Goal: Task Accomplishment & Management: Complete application form

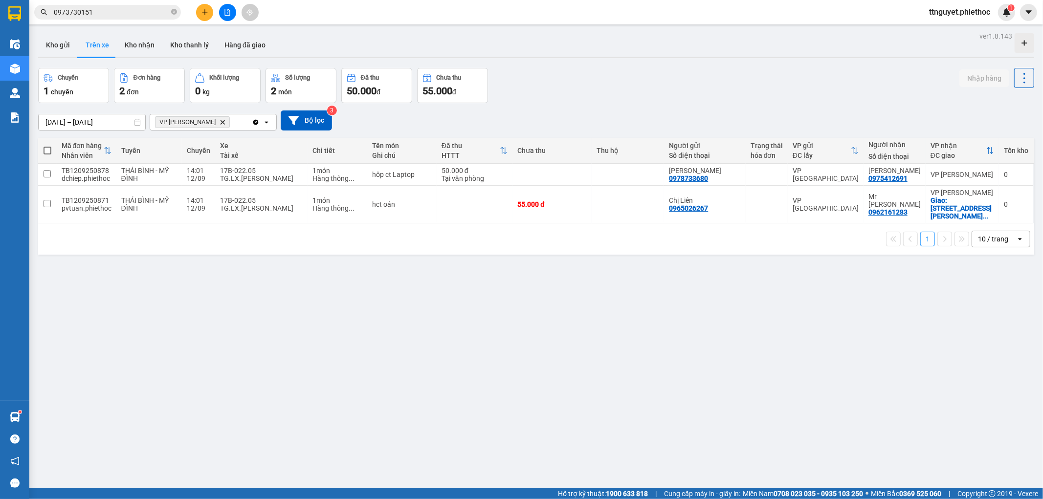
click at [103, 42] on button "Trên xe" at bounding box center [97, 44] width 39 height 23
click at [129, 42] on button "Kho nhận" at bounding box center [139, 44] width 45 height 23
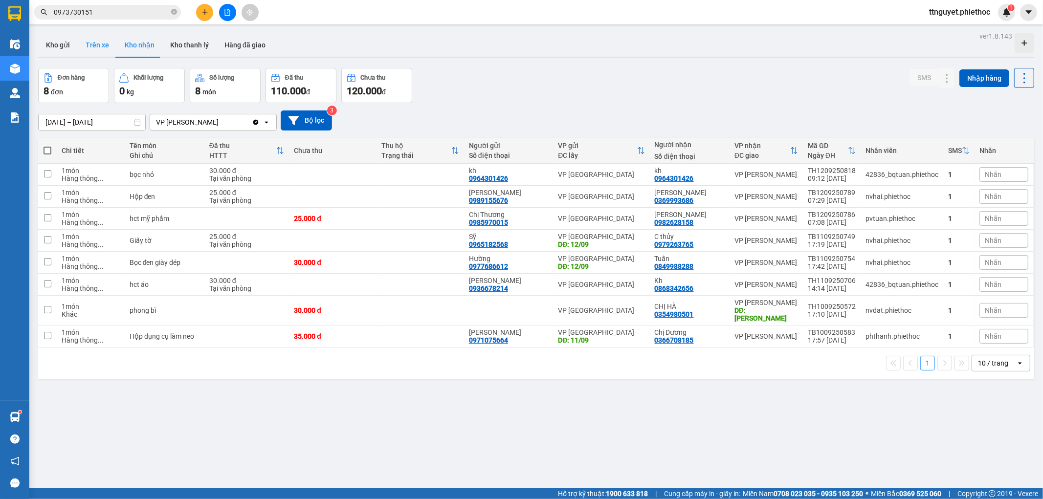
click at [108, 44] on button "Trên xe" at bounding box center [97, 44] width 39 height 23
type input "[DATE] – [DATE]"
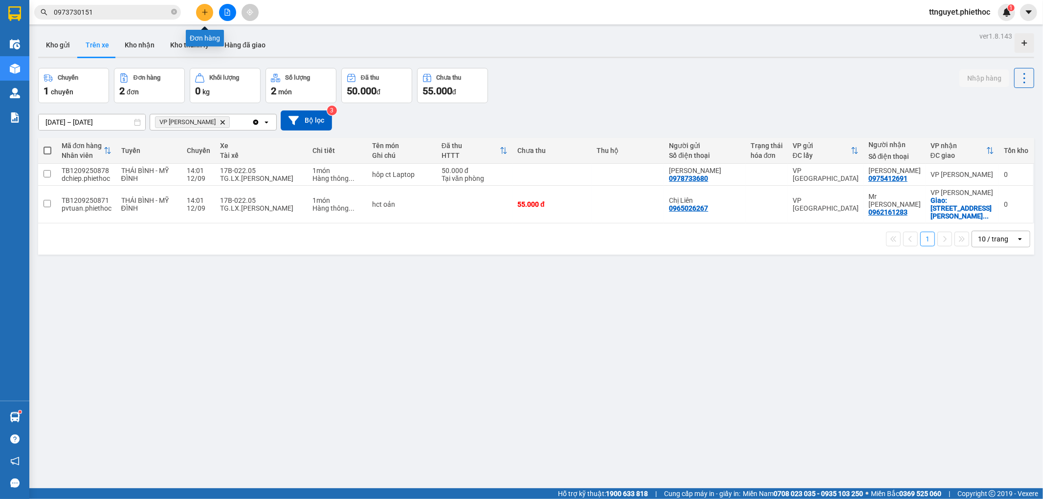
click at [205, 16] on button at bounding box center [204, 12] width 17 height 17
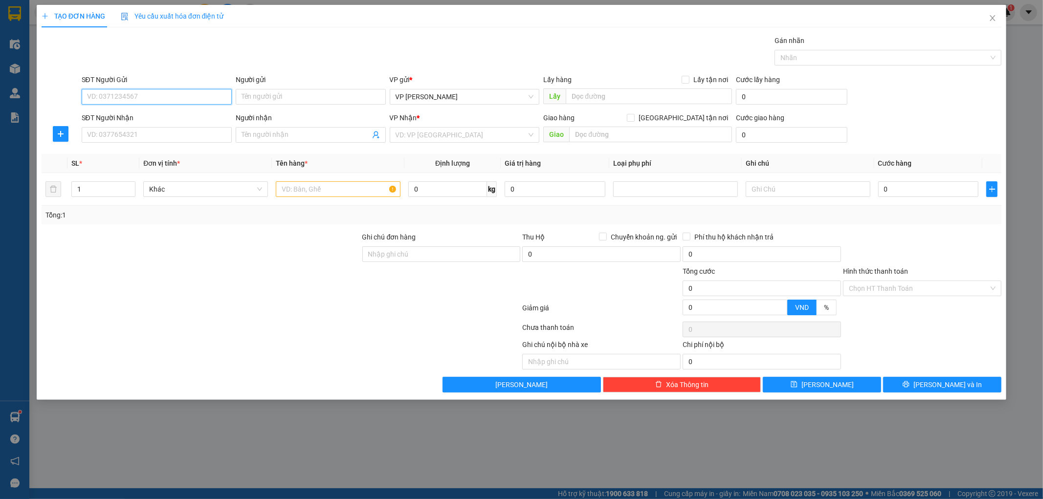
drag, startPoint x: 147, startPoint y: 101, endPoint x: 153, endPoint y: 99, distance: 6.2
click at [148, 101] on input "SĐT Người Gửi" at bounding box center [157, 97] width 150 height 16
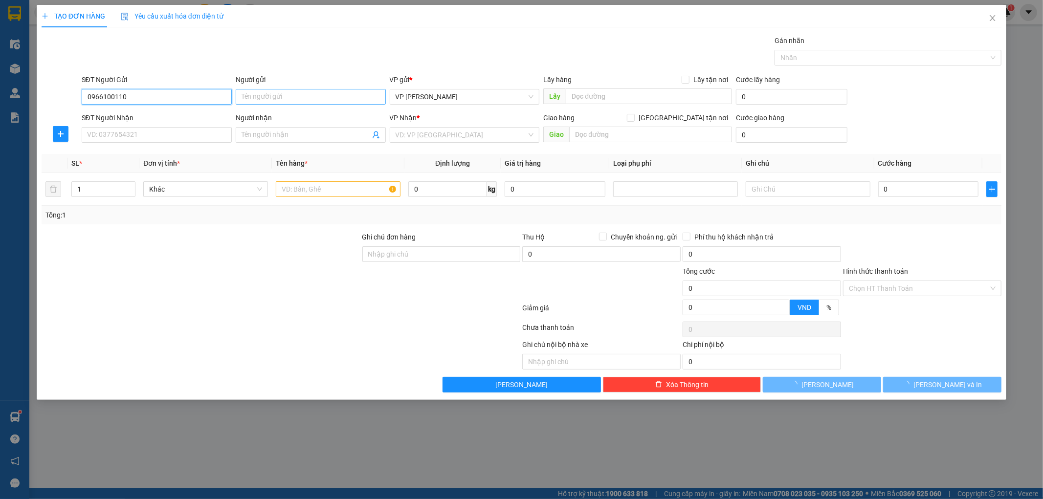
type input "0966100110"
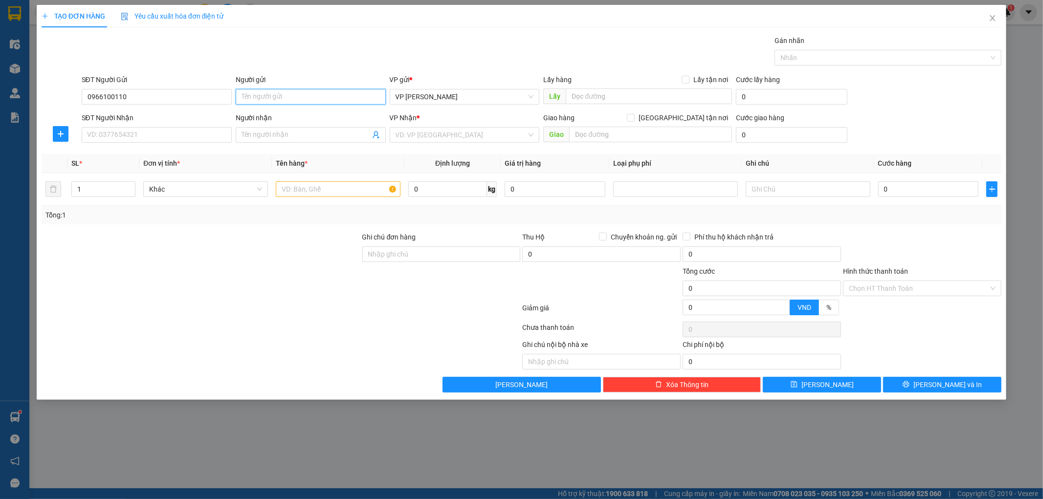
click at [280, 98] on input "Người gửi" at bounding box center [311, 97] width 150 height 16
type input "a trọng"
click at [155, 140] on input "SĐT Người Nhận" at bounding box center [157, 135] width 150 height 16
type input "0903406533"
click at [301, 129] on span at bounding box center [311, 135] width 150 height 16
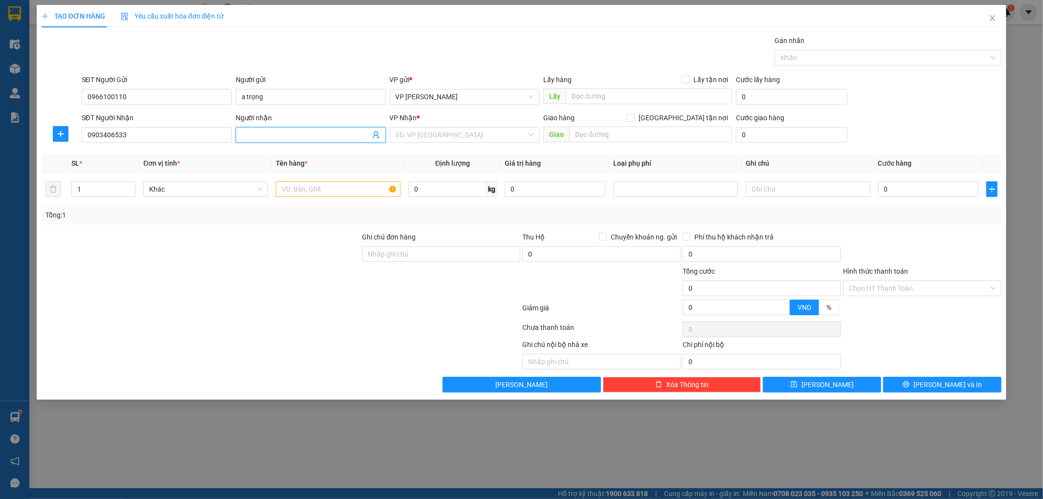
click at [299, 135] on input "Người nhận" at bounding box center [306, 135] width 129 height 11
type input "a tiến"
click at [302, 192] on input "text" at bounding box center [338, 189] width 125 height 16
click at [663, 186] on div at bounding box center [676, 189] width 120 height 12
type input "bọc trắng"
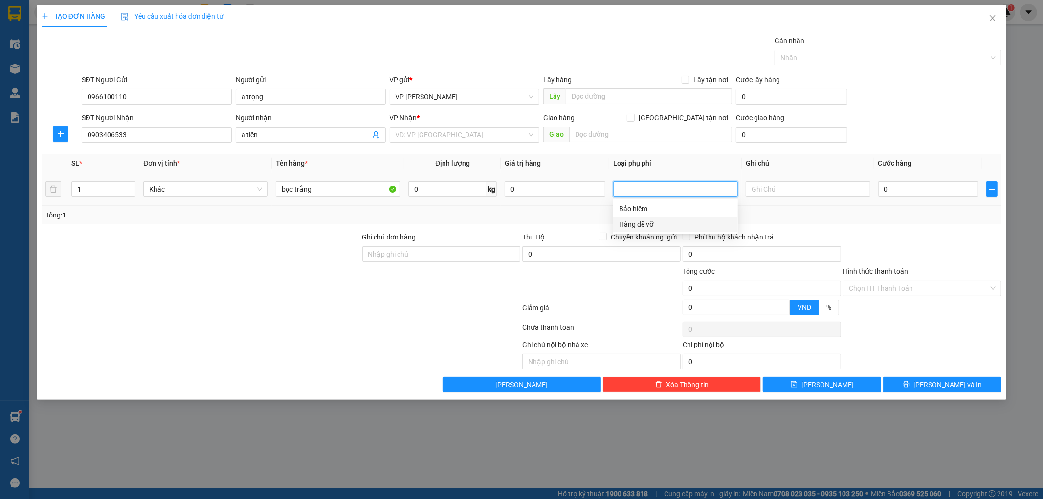
click at [645, 231] on div "Hàng dễ vỡ" at bounding box center [675, 225] width 125 height 16
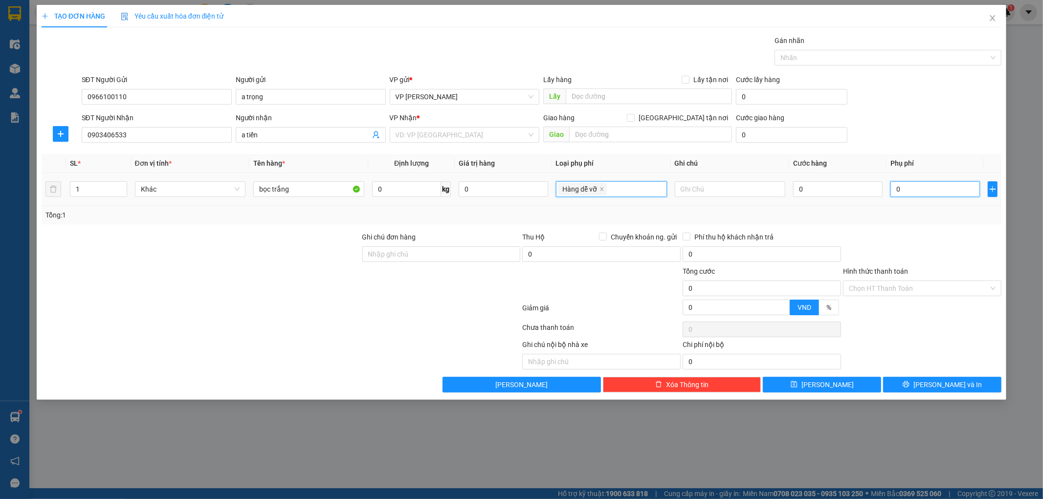
click at [928, 194] on input "0" at bounding box center [934, 189] width 89 height 16
click at [857, 200] on td "0" at bounding box center [837, 189] width 97 height 33
click at [858, 196] on input "0" at bounding box center [837, 189] width 89 height 16
type input "3"
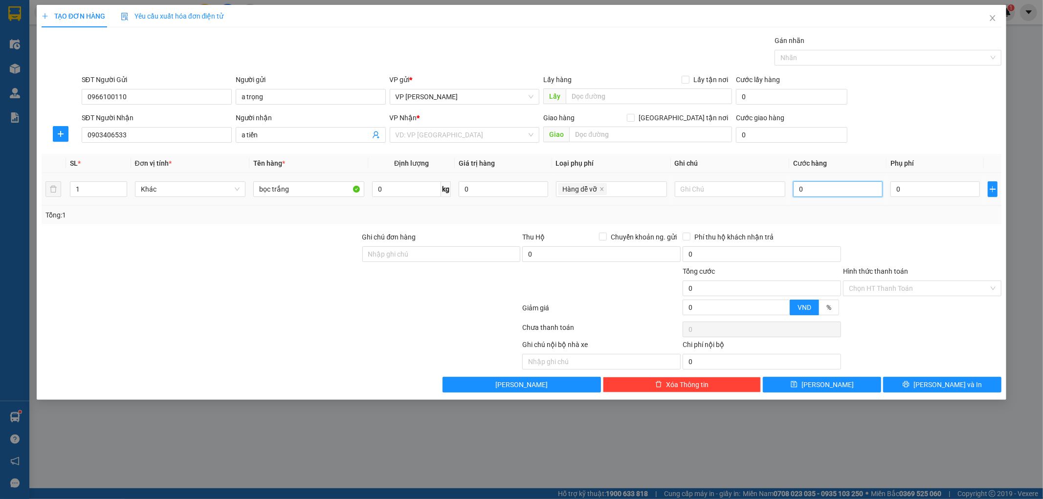
type input "3"
type input "30"
type input "30.000"
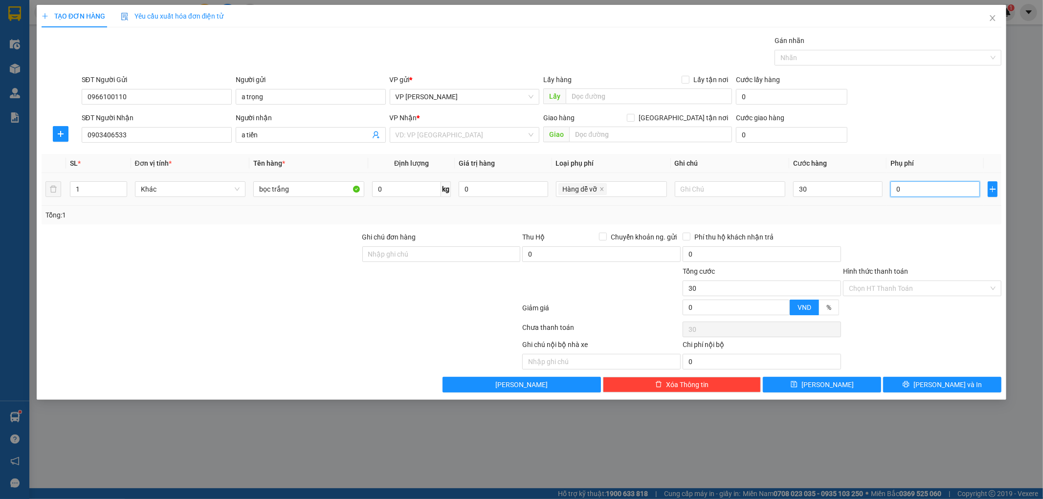
type input "30.000"
click at [918, 189] on input "0" at bounding box center [934, 189] width 89 height 16
click at [600, 191] on icon "close" at bounding box center [601, 189] width 5 height 5
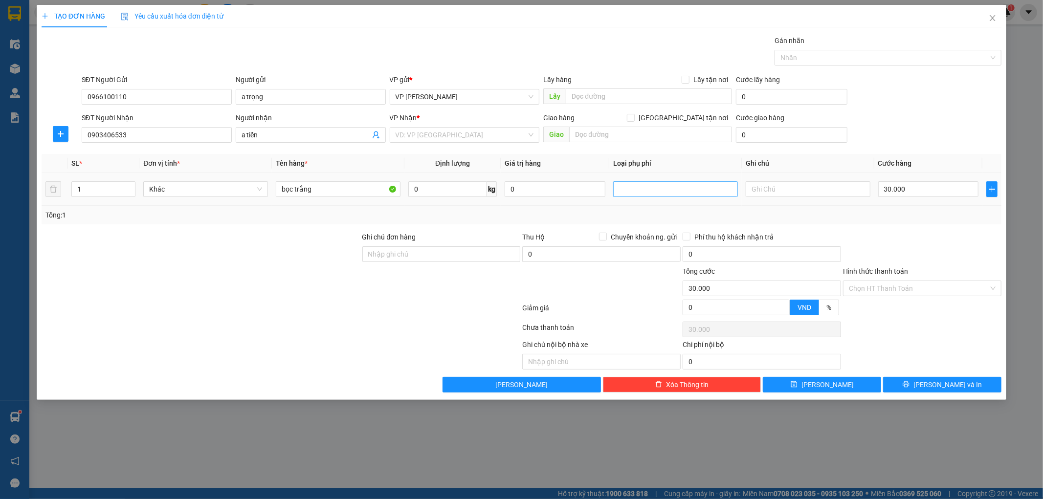
click at [632, 193] on div at bounding box center [676, 189] width 120 height 12
click at [640, 218] on div "Hàng dễ vỡ" at bounding box center [675, 225] width 125 height 16
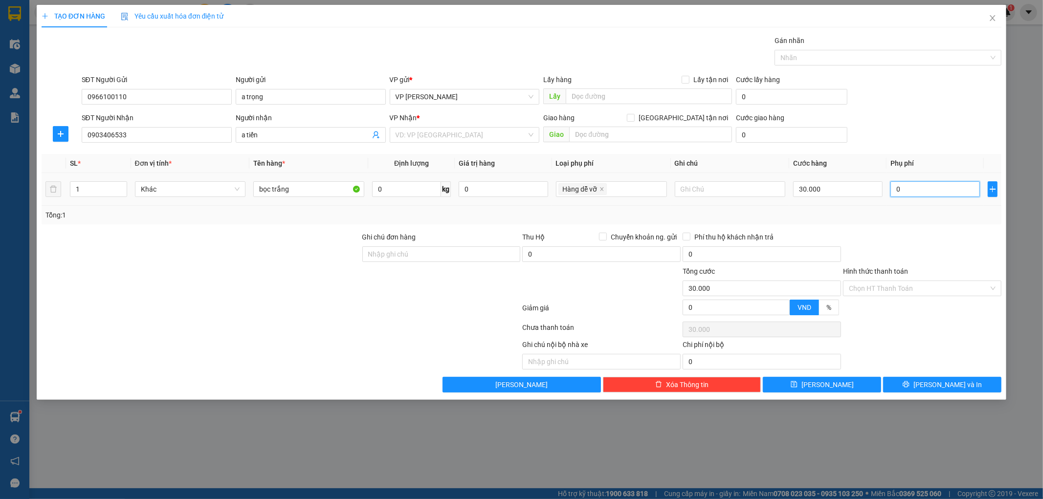
click at [902, 192] on input "0" at bounding box center [934, 189] width 89 height 16
type input "30.001"
type input "1"
type input "30.010"
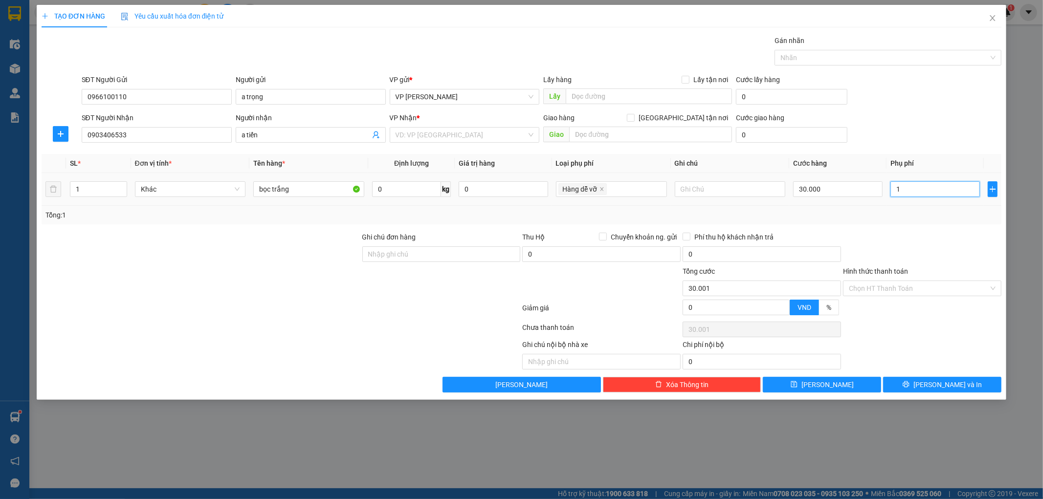
type input "30.010"
type input "10"
type input "40.000"
type input "10.000"
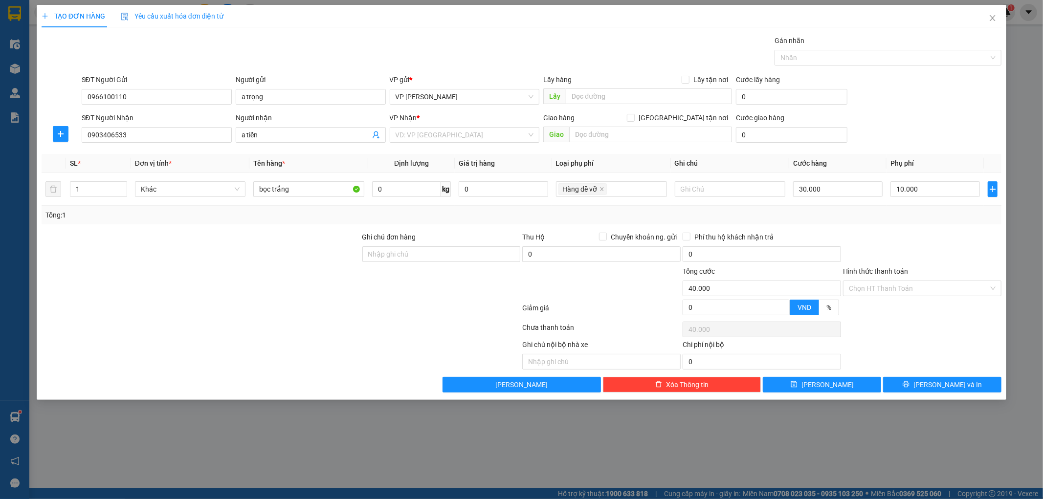
click at [932, 237] on div at bounding box center [922, 249] width 160 height 34
click at [449, 134] on input "search" at bounding box center [462, 135] width 132 height 15
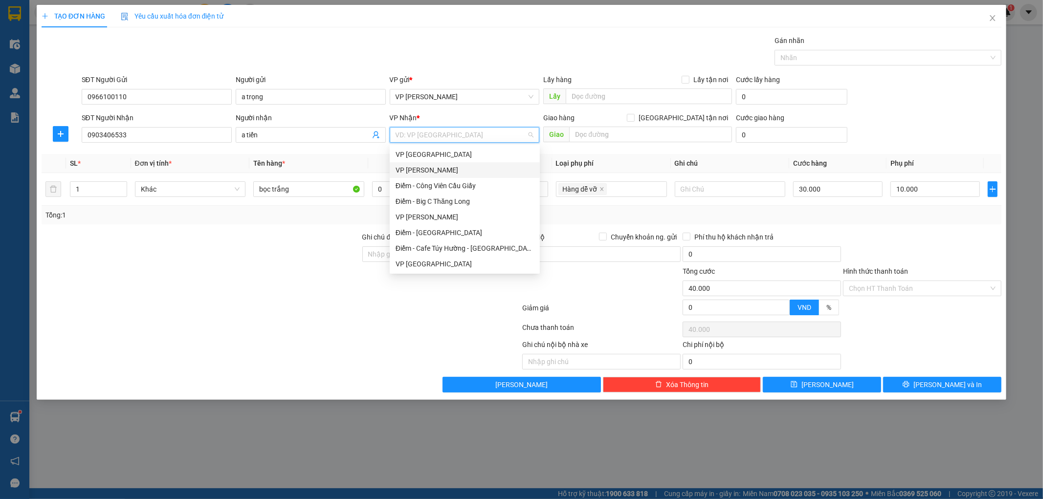
click at [424, 156] on div "VP [GEOGRAPHIC_DATA]" at bounding box center [465, 154] width 138 height 11
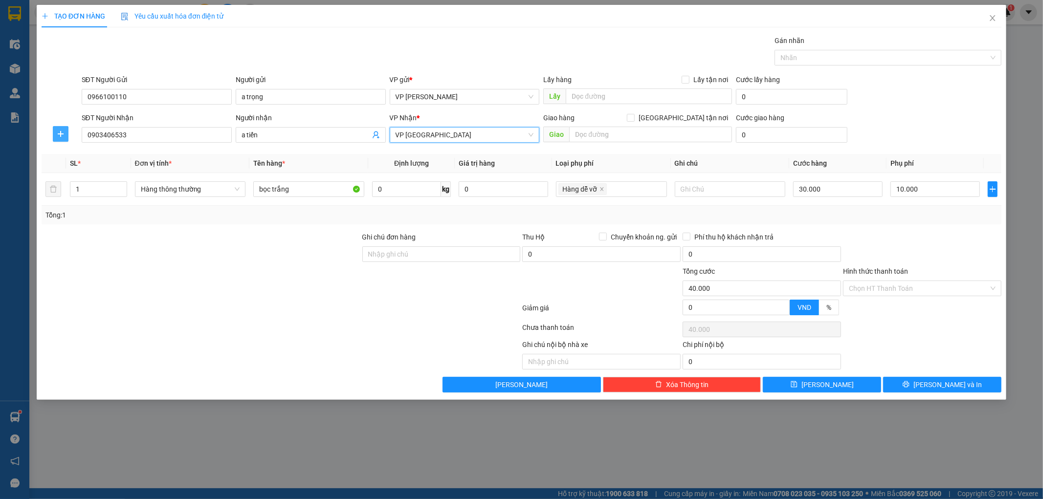
click at [55, 135] on span "plus" at bounding box center [60, 134] width 15 height 8
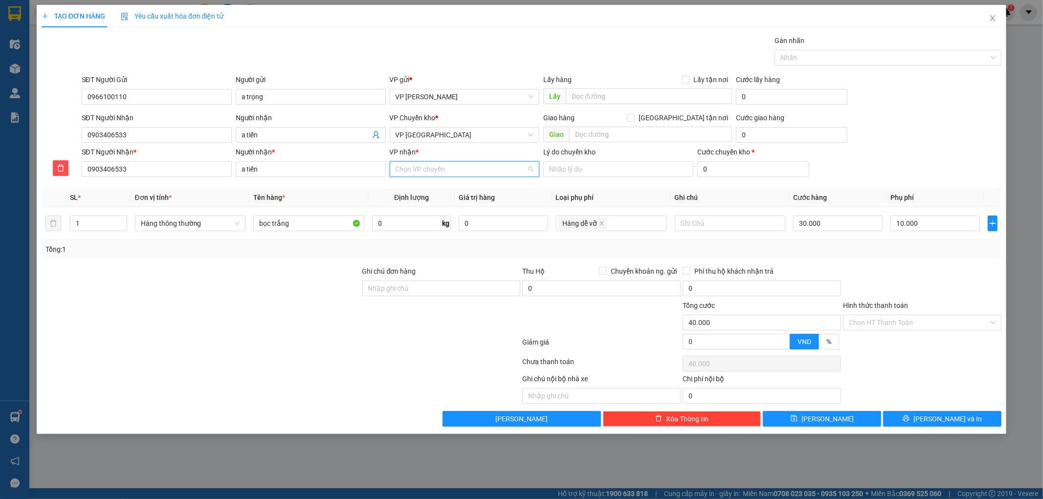
click at [441, 173] on input "VP nhận *" at bounding box center [462, 169] width 132 height 15
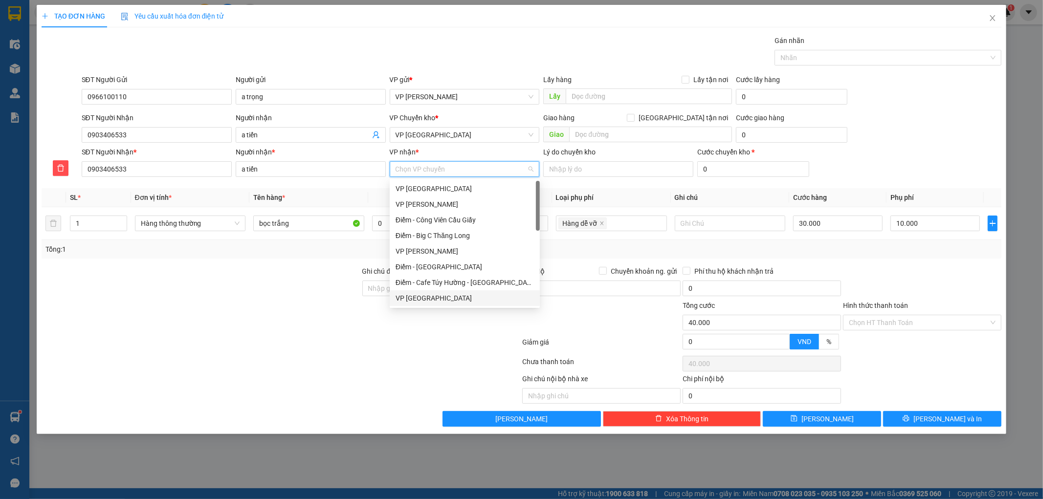
click at [438, 295] on div "VP [GEOGRAPHIC_DATA]" at bounding box center [465, 298] width 138 height 11
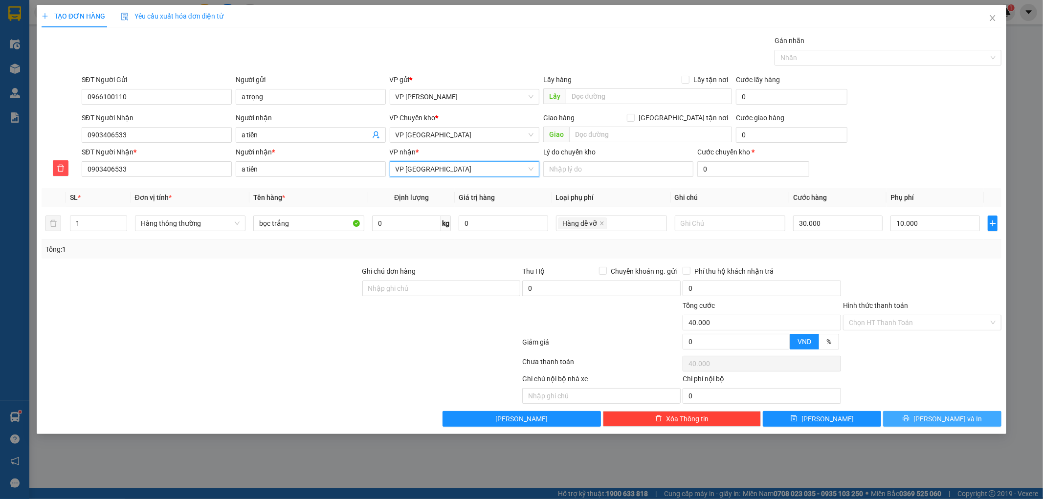
click at [918, 421] on button "[PERSON_NAME] và In" at bounding box center [942, 419] width 118 height 16
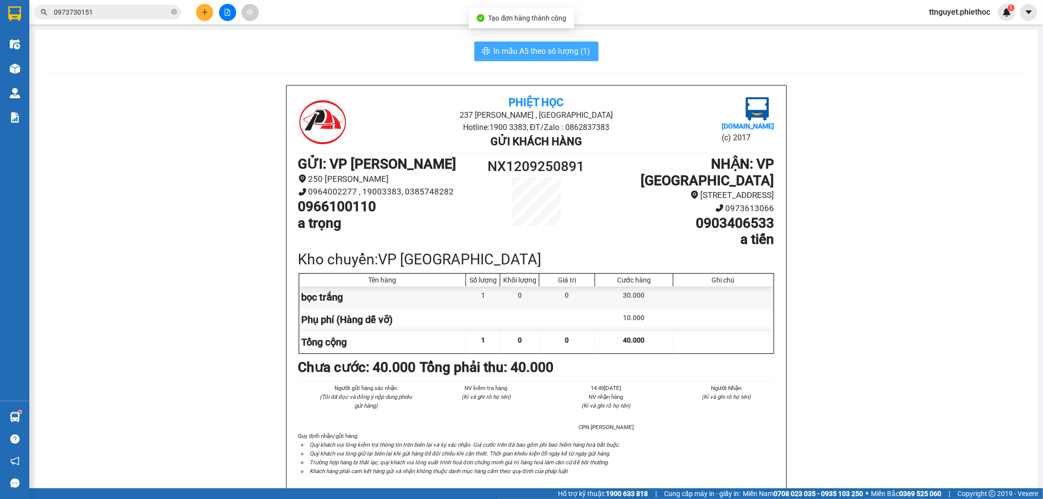
click at [565, 54] on span "In mẫu A5 theo số lượng (1)" at bounding box center [542, 51] width 97 height 12
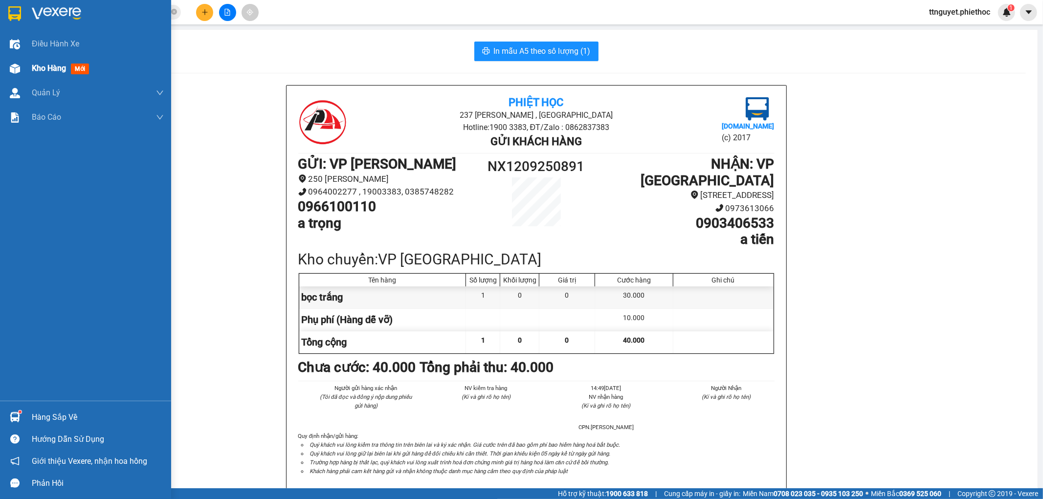
click at [71, 66] on span "mới" at bounding box center [80, 69] width 18 height 11
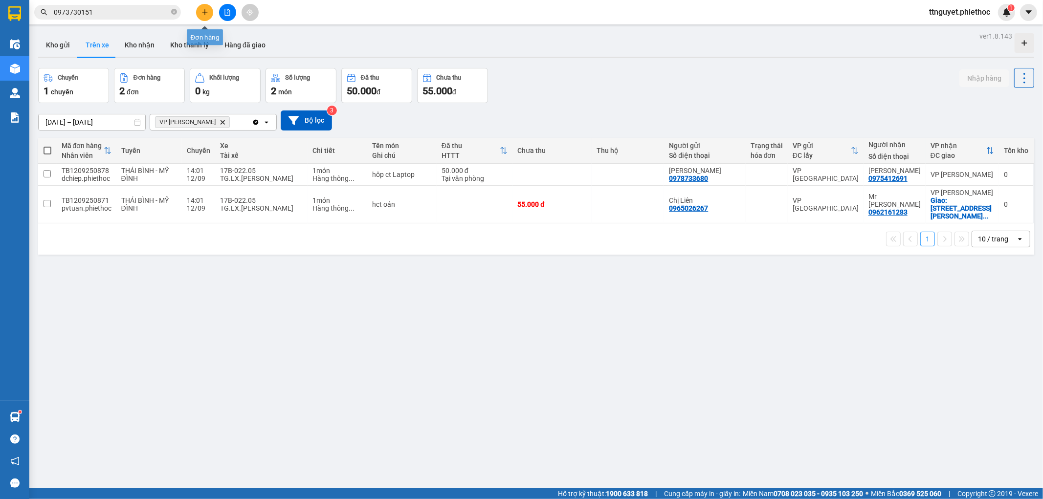
click at [206, 11] on icon "plus" at bounding box center [204, 12] width 7 height 7
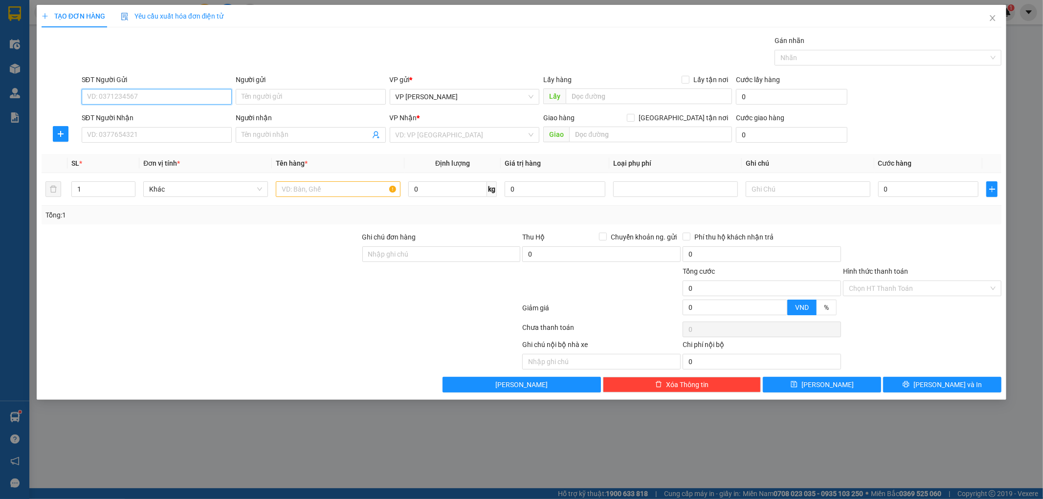
click at [199, 99] on input "SĐT Người Gửi" at bounding box center [157, 97] width 150 height 16
type input "0944018612"
click at [182, 111] on div "0944018612 - a Hiếu" at bounding box center [157, 116] width 138 height 11
type input "a Hiếu"
type input "0944018612"
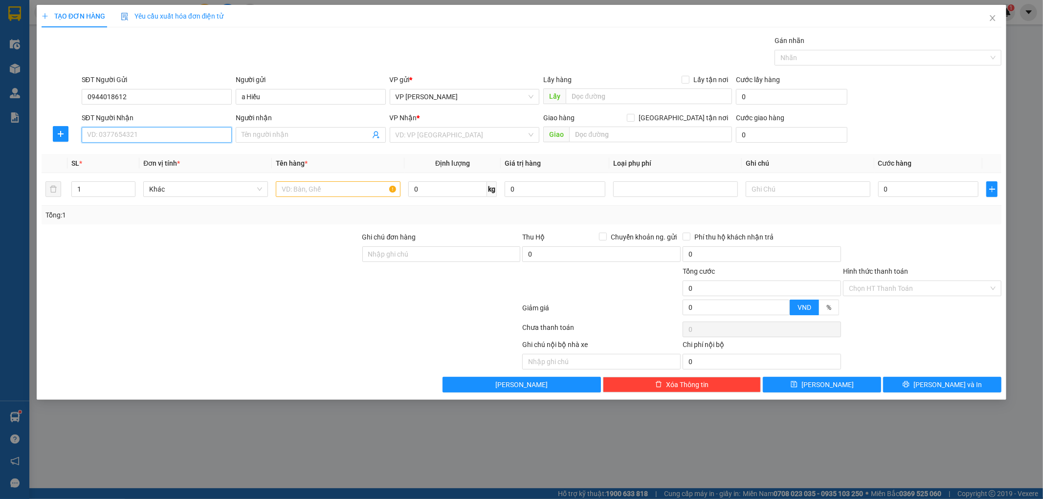
click at [106, 140] on input "SĐT Người Nhận" at bounding box center [157, 135] width 150 height 16
click at [123, 155] on div "0917834222 - anh Thải" at bounding box center [157, 154] width 138 height 11
type input "0917834222"
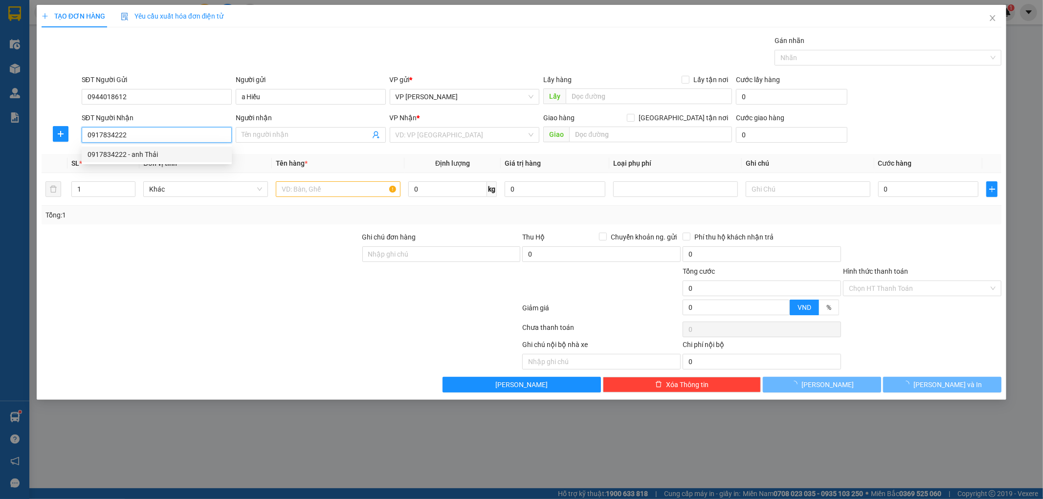
type input "anh Thải"
type input "0917834222"
click at [285, 134] on input "anh Thải" at bounding box center [306, 135] width 129 height 11
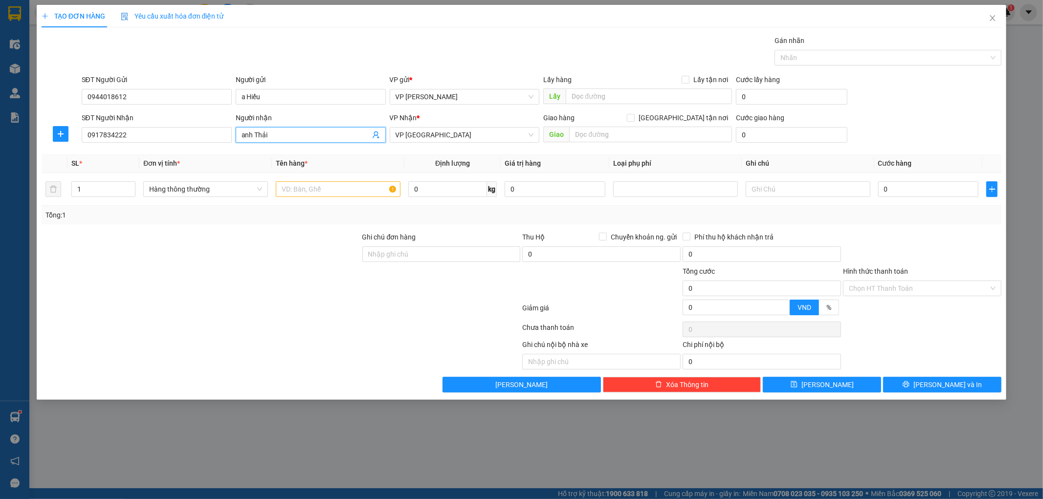
click at [278, 134] on input "anh Thải" at bounding box center [306, 135] width 129 height 11
type input "anh Thái"
click at [54, 133] on span "plus" at bounding box center [60, 134] width 15 height 8
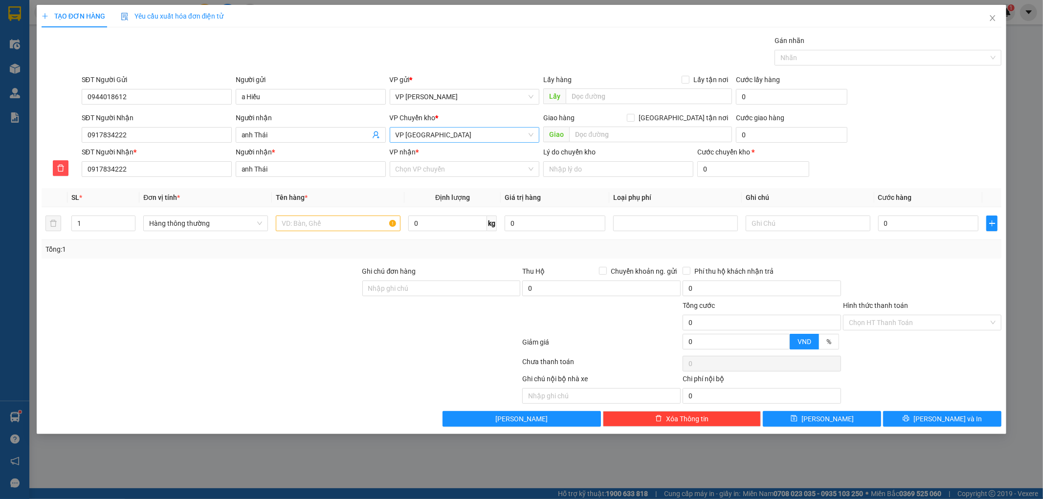
click at [429, 140] on span "VP [GEOGRAPHIC_DATA]" at bounding box center [465, 135] width 138 height 15
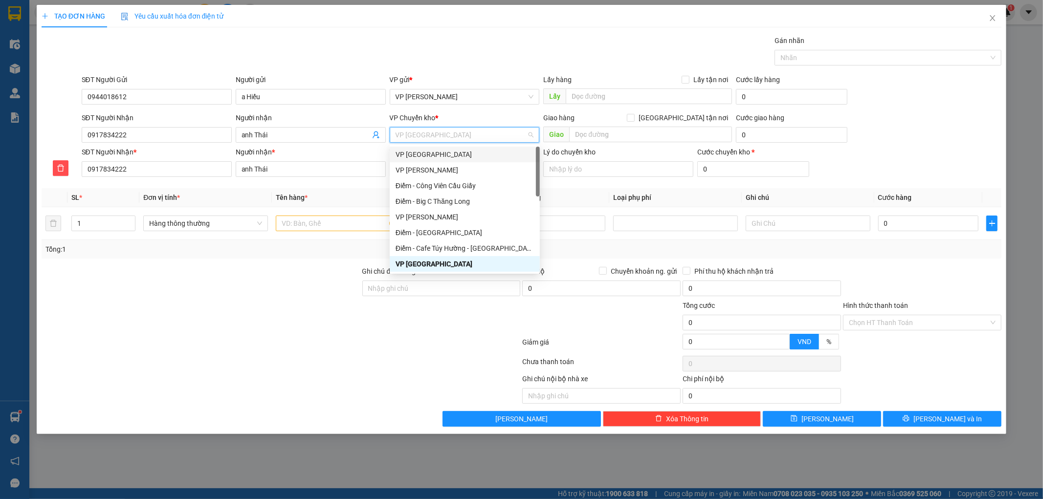
click at [427, 157] on div "VP [GEOGRAPHIC_DATA]" at bounding box center [465, 154] width 138 height 11
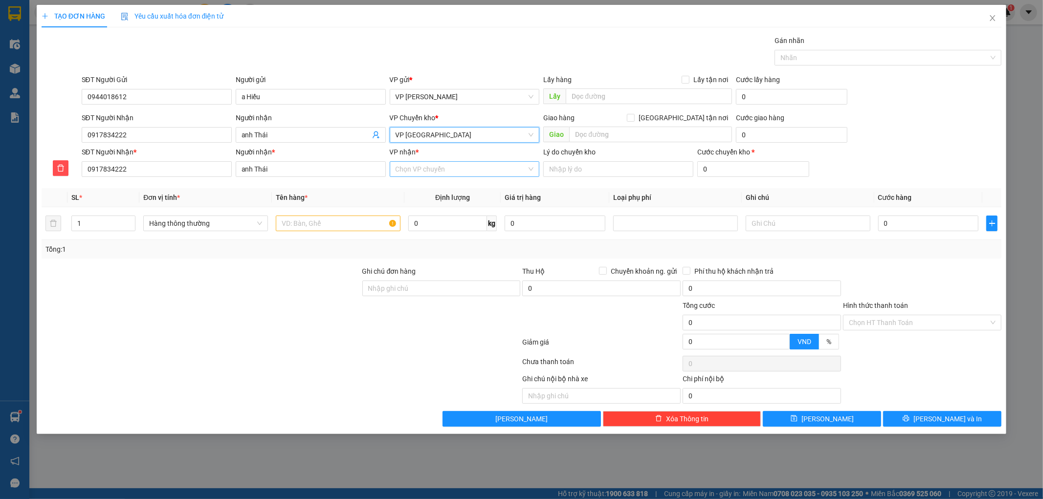
click at [422, 170] on input "VP nhận *" at bounding box center [462, 169] width 132 height 15
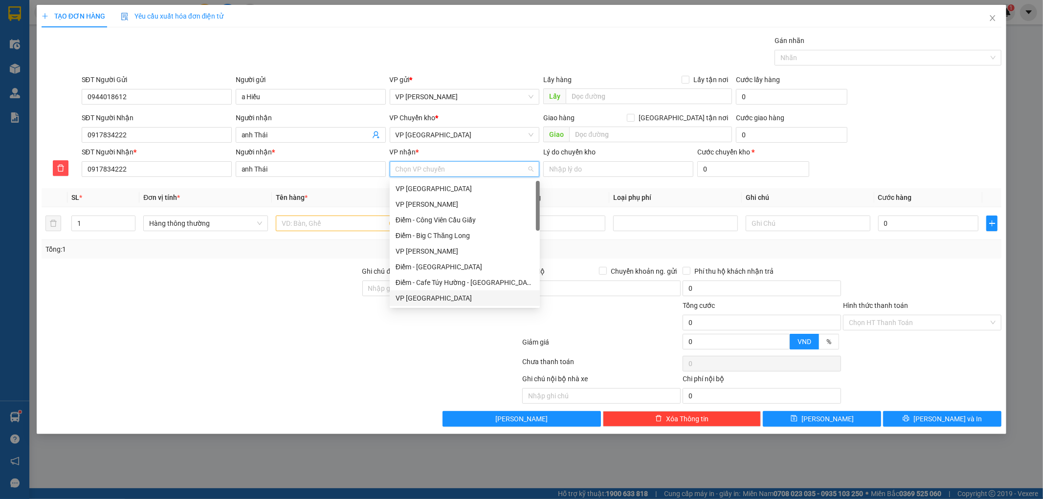
click at [425, 296] on div "VP [GEOGRAPHIC_DATA]" at bounding box center [465, 298] width 138 height 11
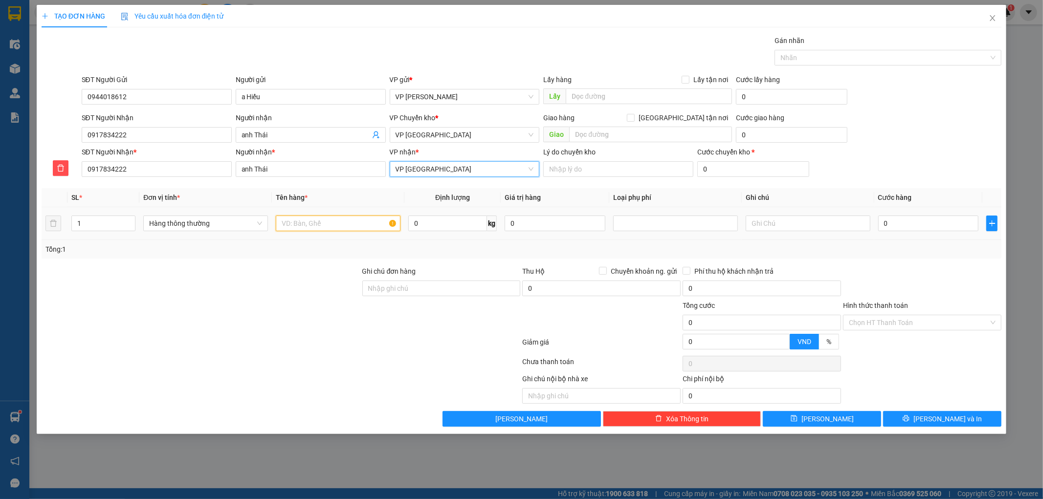
click at [363, 222] on input "text" at bounding box center [338, 224] width 125 height 16
type input "hct"
click at [445, 228] on input "0" at bounding box center [447, 224] width 79 height 16
type input "22"
click at [913, 225] on input "0" at bounding box center [928, 224] width 101 height 16
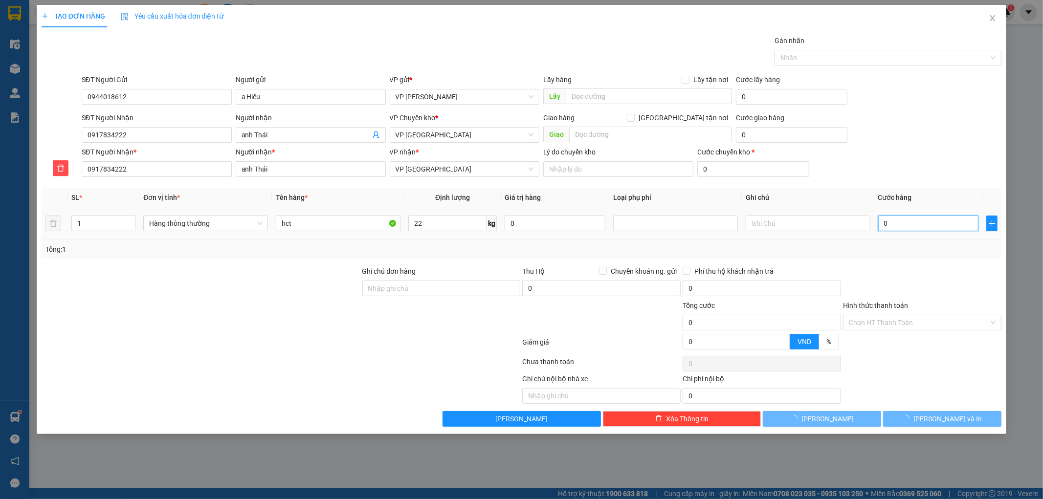
type input "5"
type input "550.000"
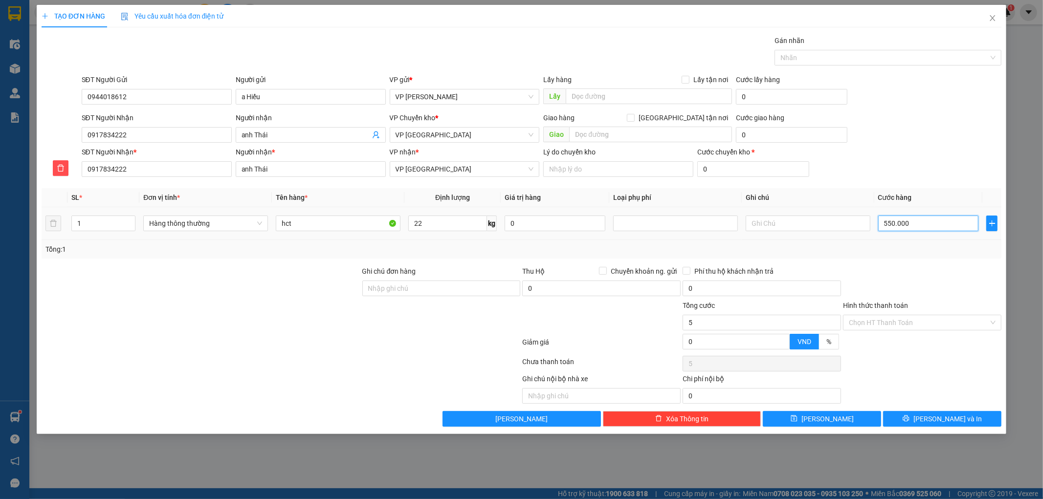
type input "550.000"
drag, startPoint x: 921, startPoint y: 225, endPoint x: 764, endPoint y: 231, distance: 157.1
click at [764, 230] on tr "1 Hàng thông thường hct 22 kg 0 550.000" at bounding box center [522, 223] width 960 height 33
type input "0"
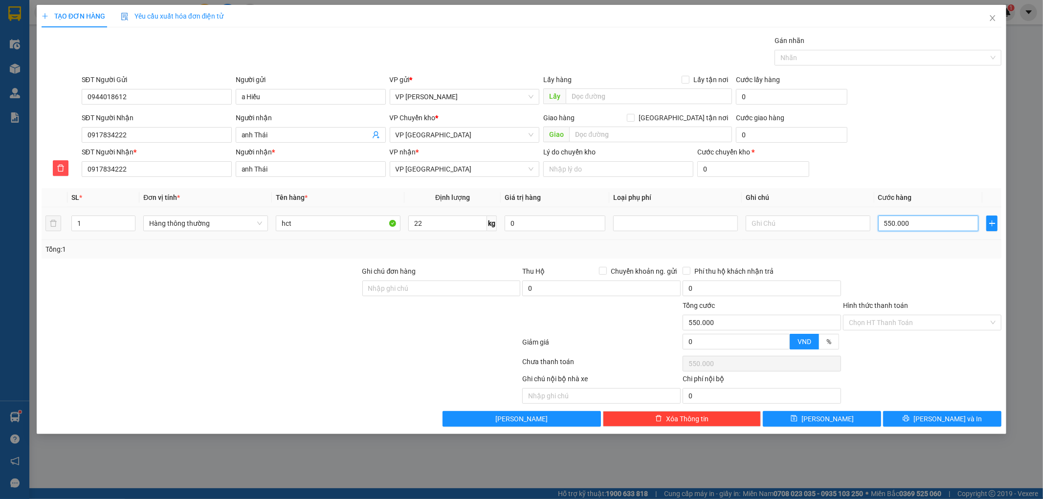
type input "0"
type input "50"
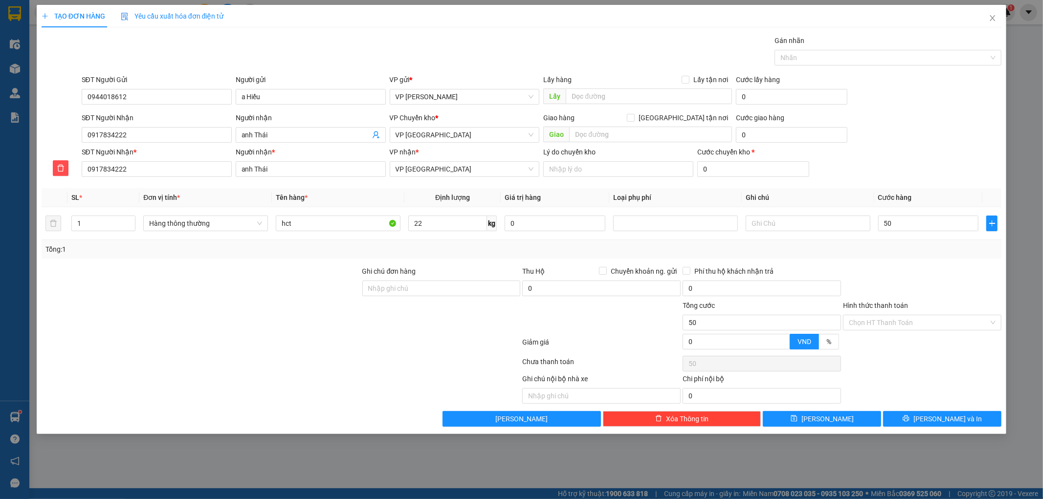
click at [939, 134] on div "SĐT Người Nhận 0917834222 Người nhận anh Thái VP Chuyển kho * VP Thái Bình Gia…" at bounding box center [542, 129] width 924 height 34
type input "50.000"
click at [940, 418] on span "[PERSON_NAME] và In" at bounding box center [947, 419] width 68 height 11
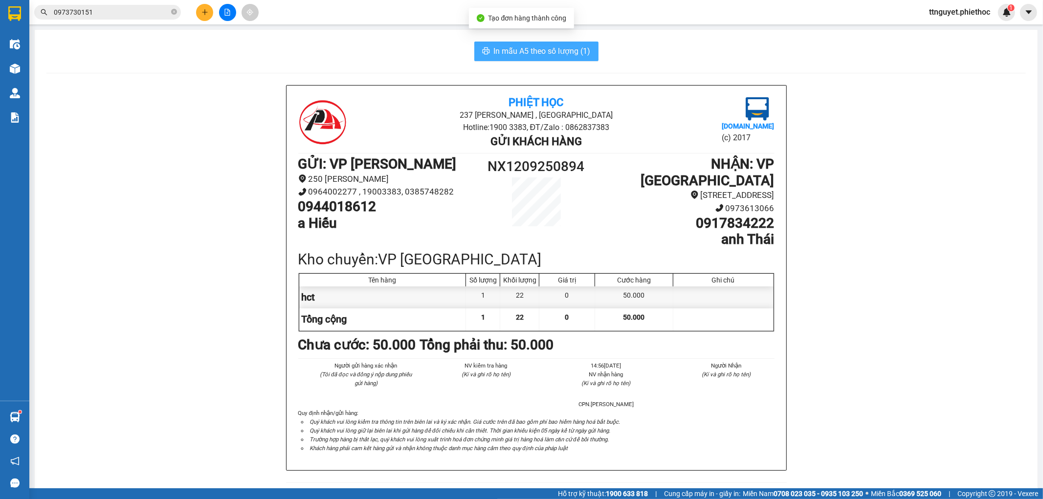
click at [530, 57] on span "In mẫu A5 theo số lượng (1)" at bounding box center [542, 51] width 97 height 12
click at [208, 10] on icon "plus" at bounding box center [204, 12] width 7 height 7
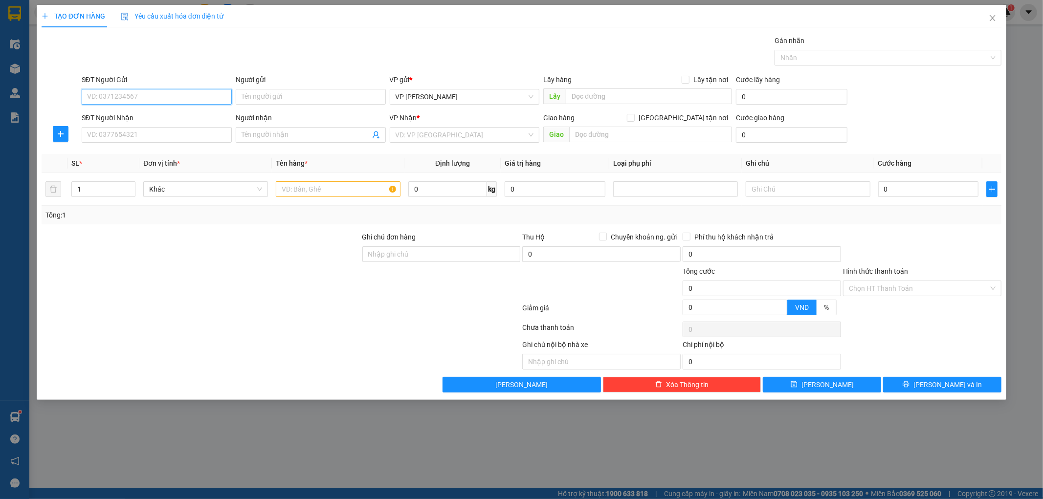
click at [149, 93] on input "SĐT Người Gửi" at bounding box center [157, 97] width 150 height 16
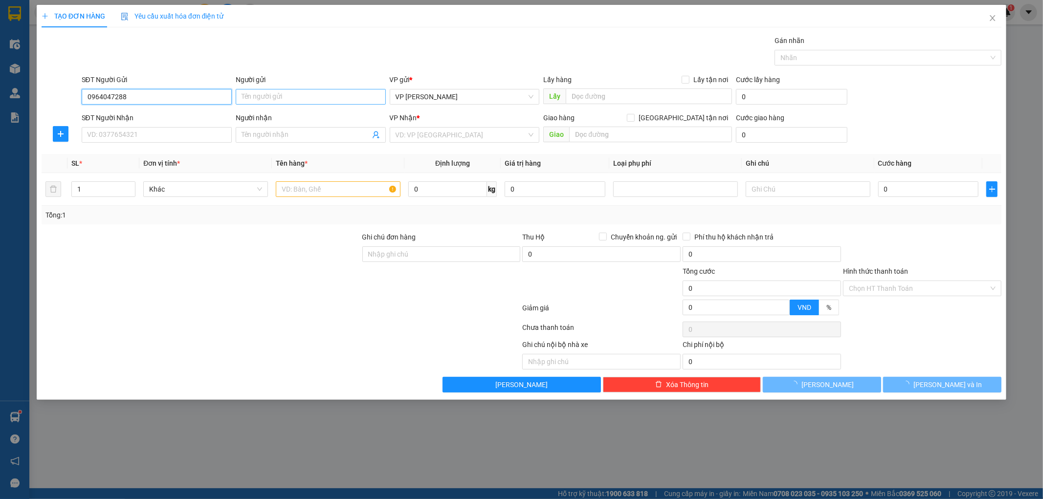
type input "0964047288"
click at [270, 94] on input "Người gửi" at bounding box center [311, 97] width 150 height 16
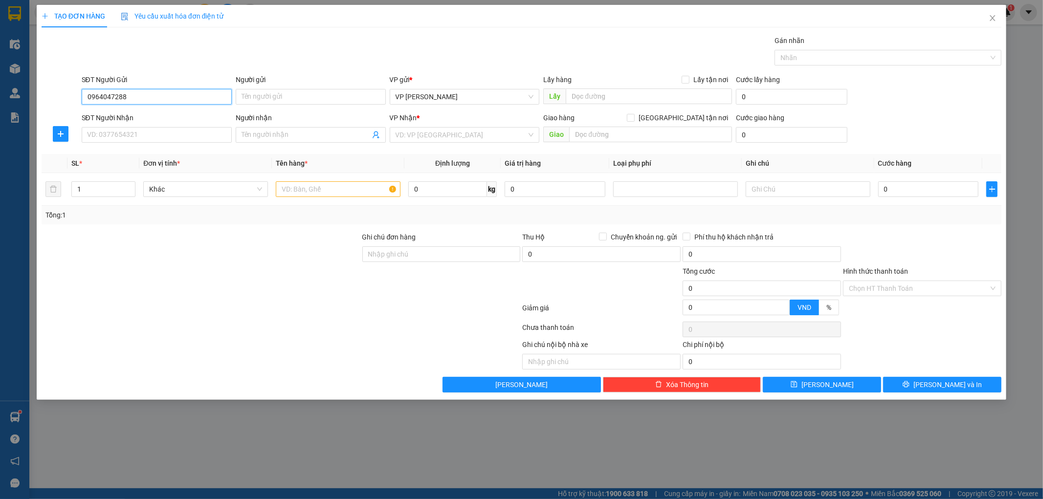
click at [161, 98] on input "0964047288" at bounding box center [157, 97] width 150 height 16
click at [154, 116] on div "0964047288 - [GEOGRAPHIC_DATA]" at bounding box center [157, 116] width 138 height 11
type input "[GEOGRAPHIC_DATA]"
type input "252 [PERSON_NAME]"
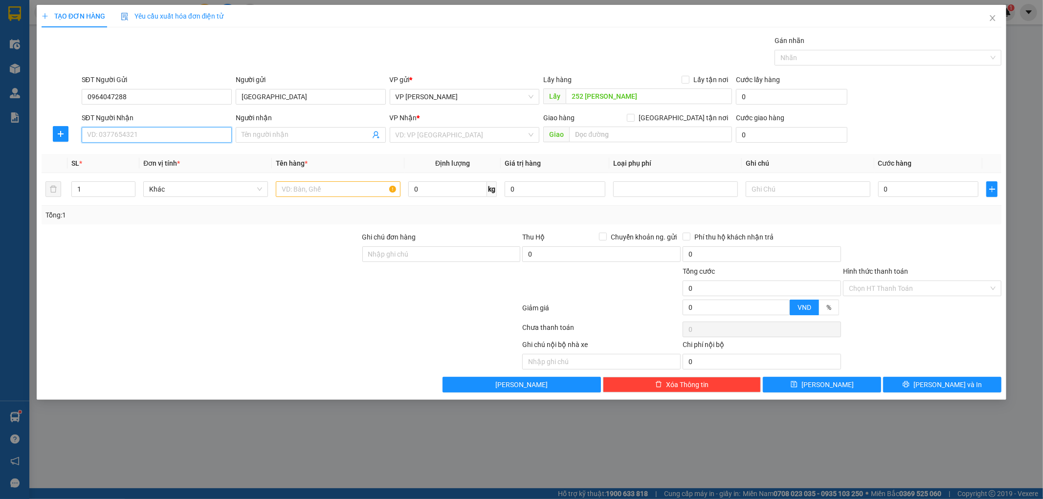
click at [139, 134] on input "SĐT Người Nhận" at bounding box center [157, 135] width 150 height 16
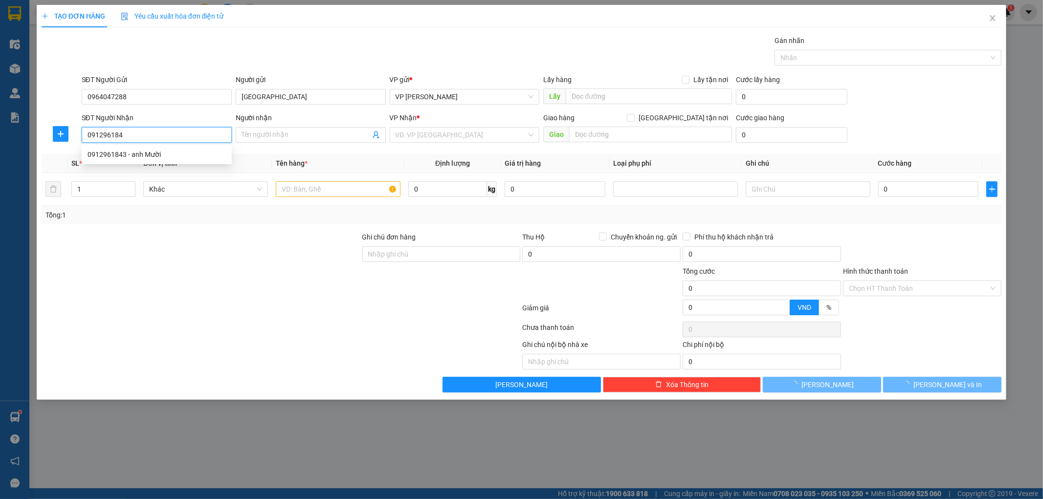
type input "0912961843"
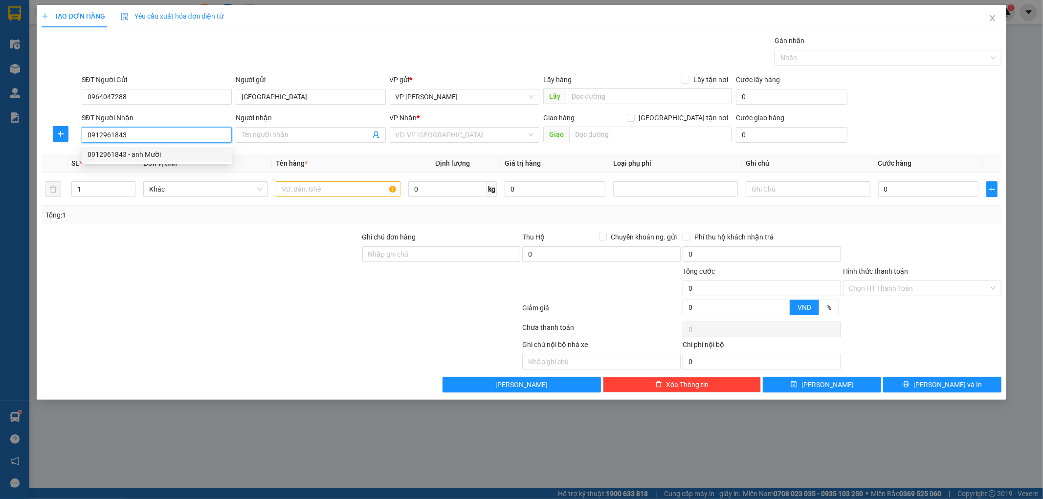
click at [155, 156] on div "0912961843 - anh Mười" at bounding box center [157, 154] width 138 height 11
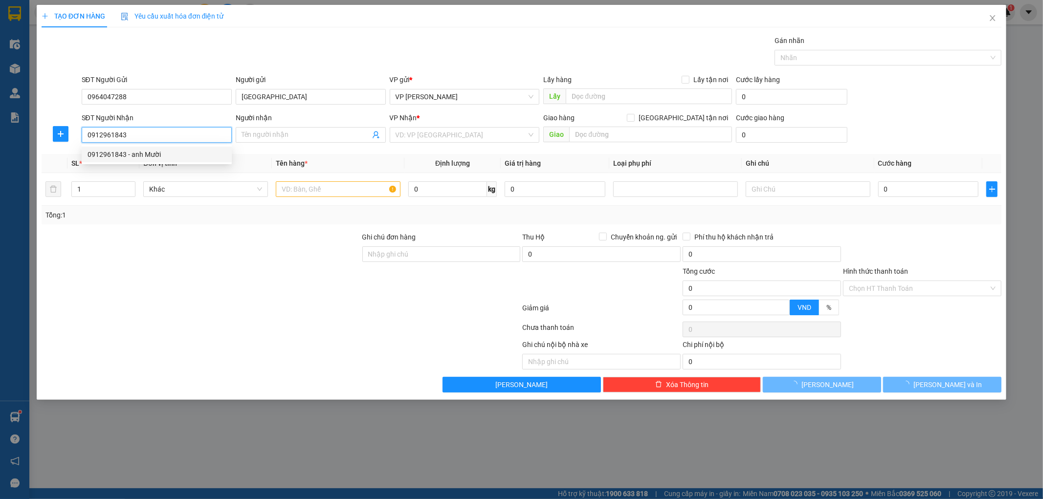
type input "anh Mười"
type input "cầu đá nam định"
type input "5.000"
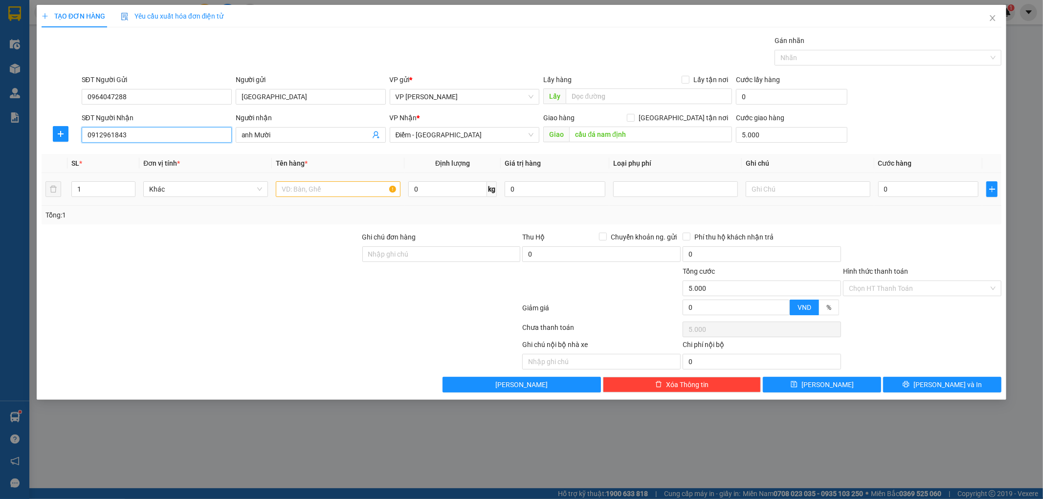
type input "0912961843"
click at [313, 194] on input "text" at bounding box center [338, 189] width 125 height 16
click at [417, 134] on span "Điểm - [GEOGRAPHIC_DATA]" at bounding box center [465, 135] width 138 height 15
type input "bọc đen"
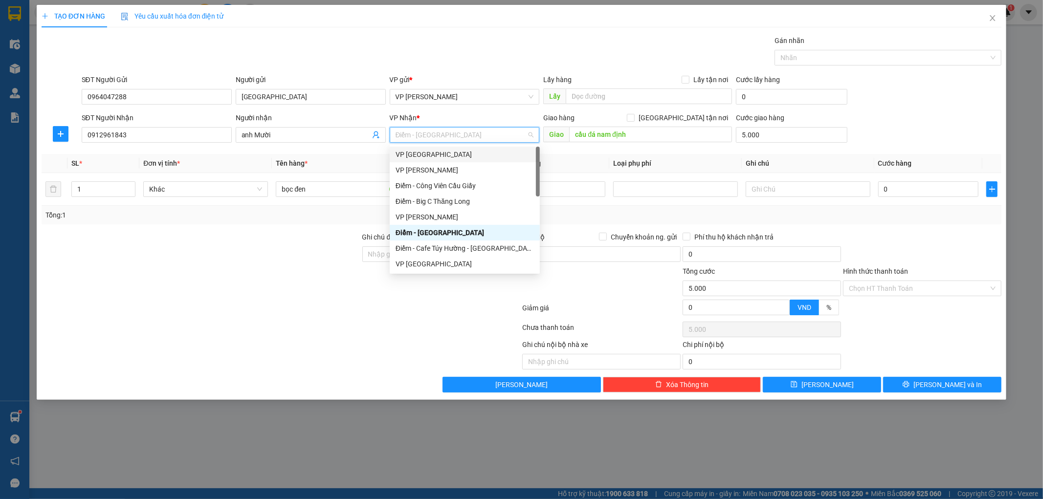
click at [416, 154] on div "VP [GEOGRAPHIC_DATA]" at bounding box center [465, 154] width 138 height 11
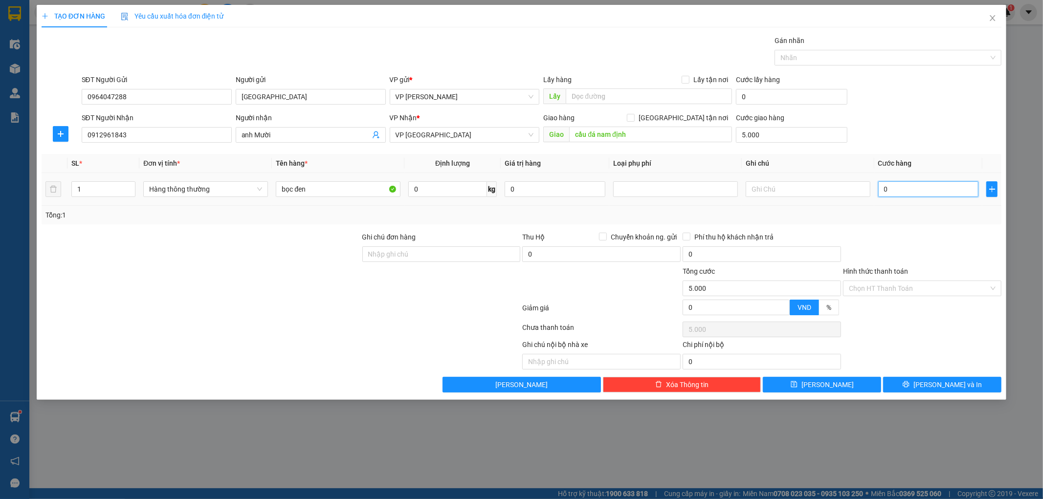
click at [906, 188] on input "0" at bounding box center [928, 189] width 101 height 16
click at [920, 191] on input "0" at bounding box center [928, 189] width 101 height 16
type input "30"
type input "5.030"
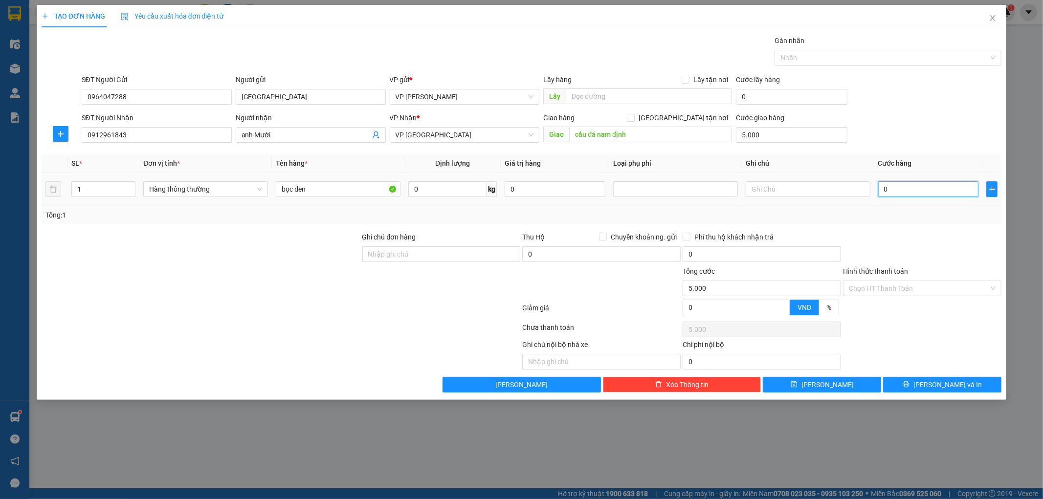
type input "5.030"
type input "30.000"
type input "35.000"
click at [891, 222] on div "Tổng: 1" at bounding box center [522, 215] width 960 height 19
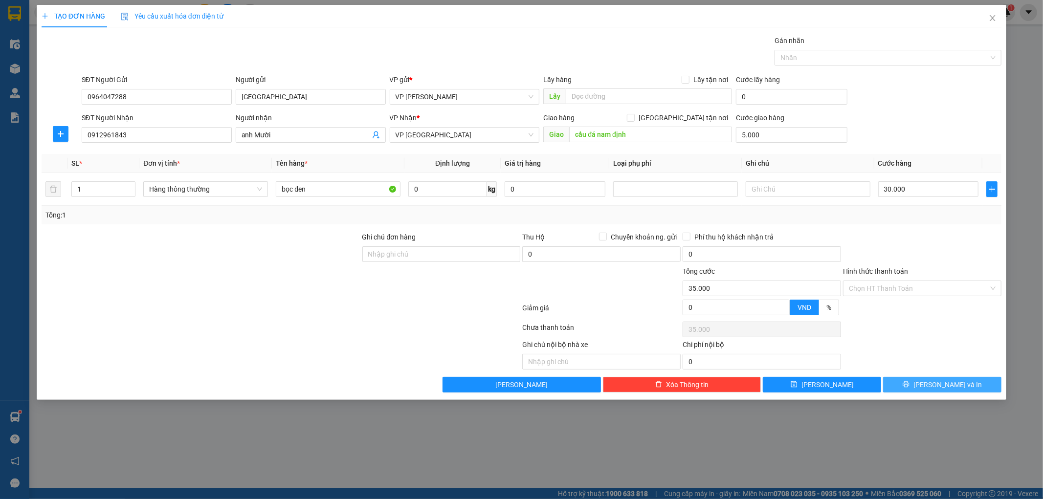
click at [954, 389] on span "[PERSON_NAME] và In" at bounding box center [947, 384] width 68 height 11
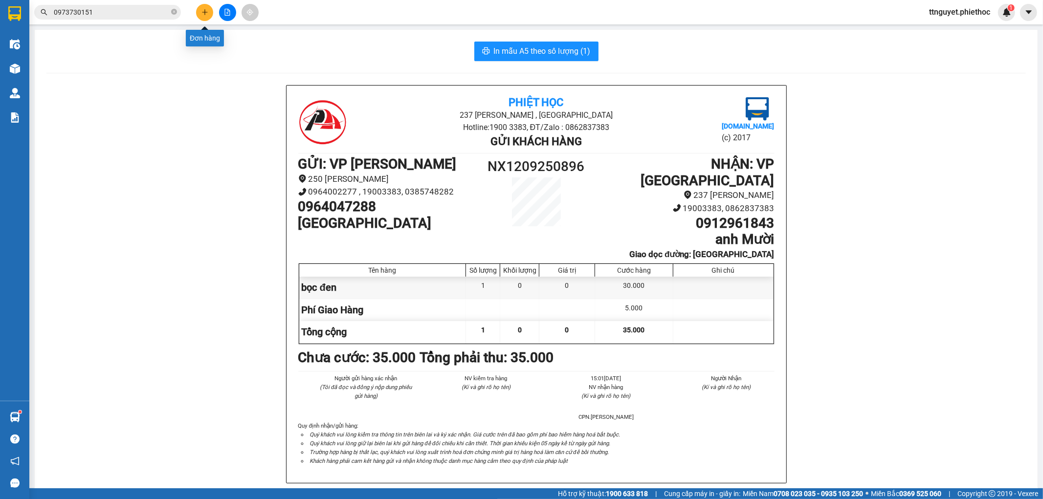
click at [199, 8] on button at bounding box center [204, 12] width 17 height 17
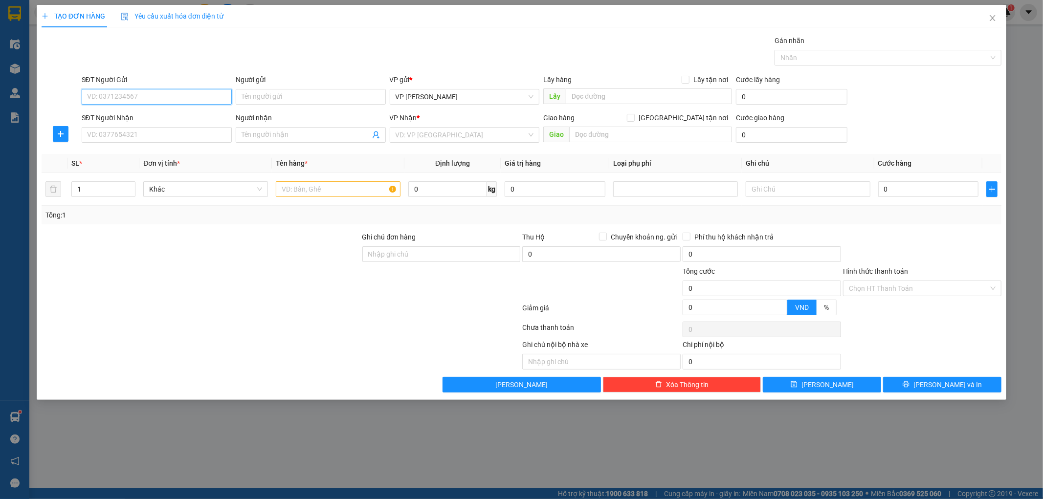
click at [162, 91] on input "SĐT Người Gửi" at bounding box center [157, 97] width 150 height 16
type input "0349536002"
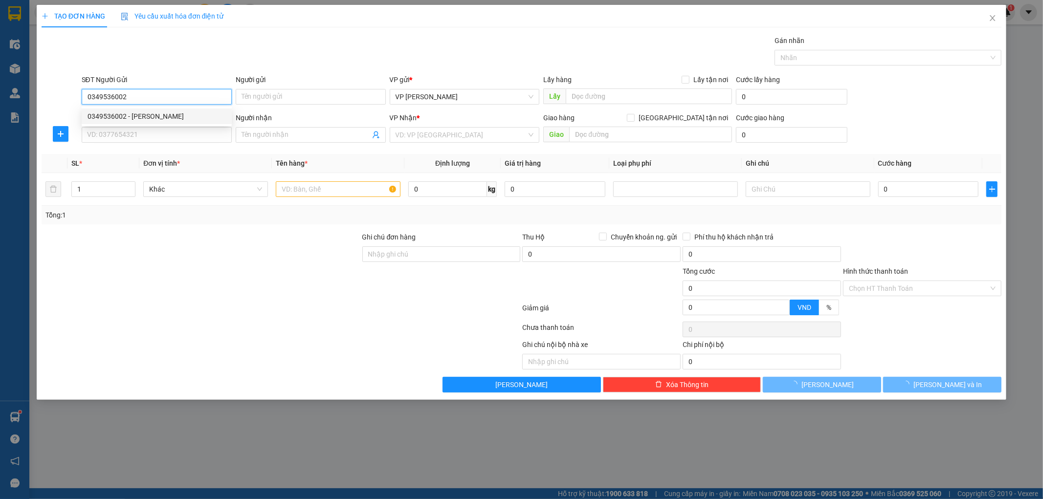
click at [164, 116] on div "0349536002 - [PERSON_NAME]" at bounding box center [157, 116] width 138 height 11
type input "[PERSON_NAME]"
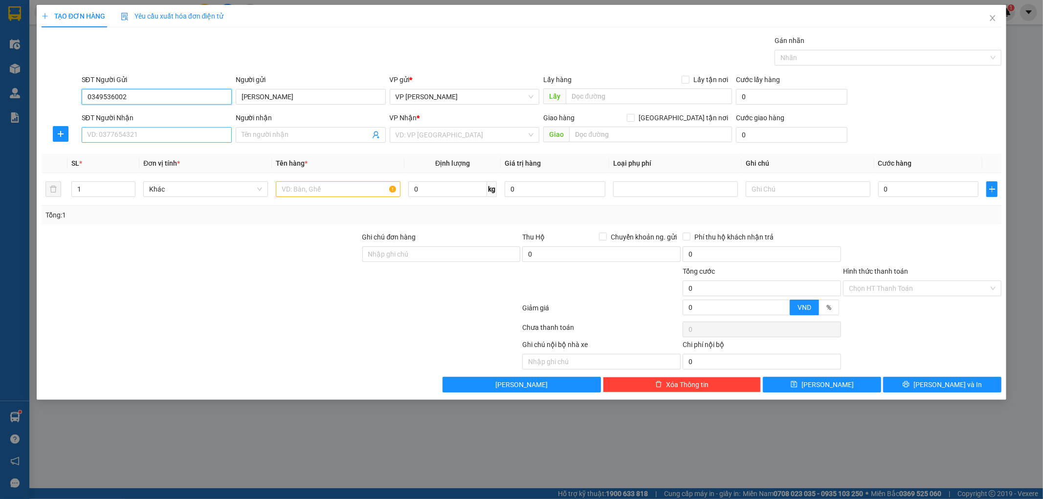
type input "0349536002"
click at [107, 137] on input "SĐT Người Nhận" at bounding box center [157, 135] width 150 height 16
type input "0983098976"
click at [120, 155] on div "0983098976 - sơn" at bounding box center [157, 154] width 138 height 11
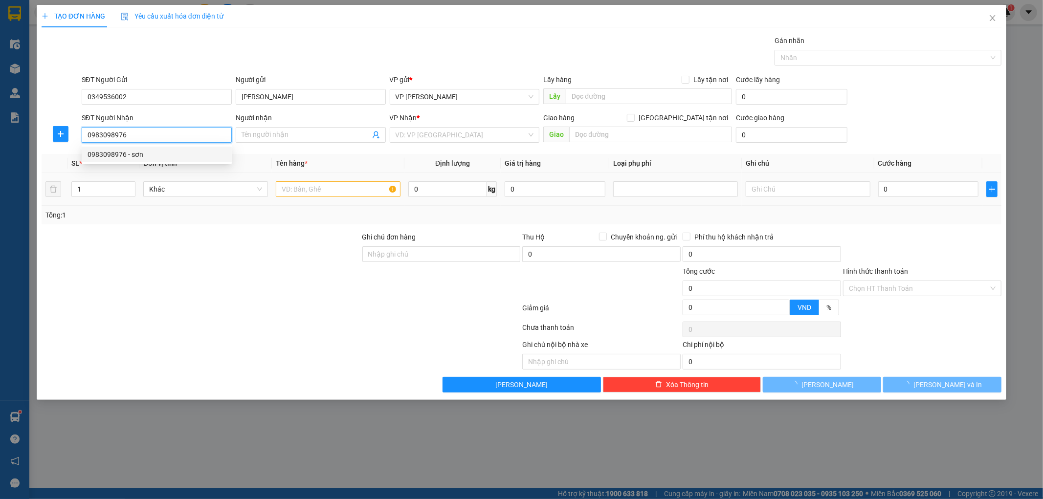
type input "sơn"
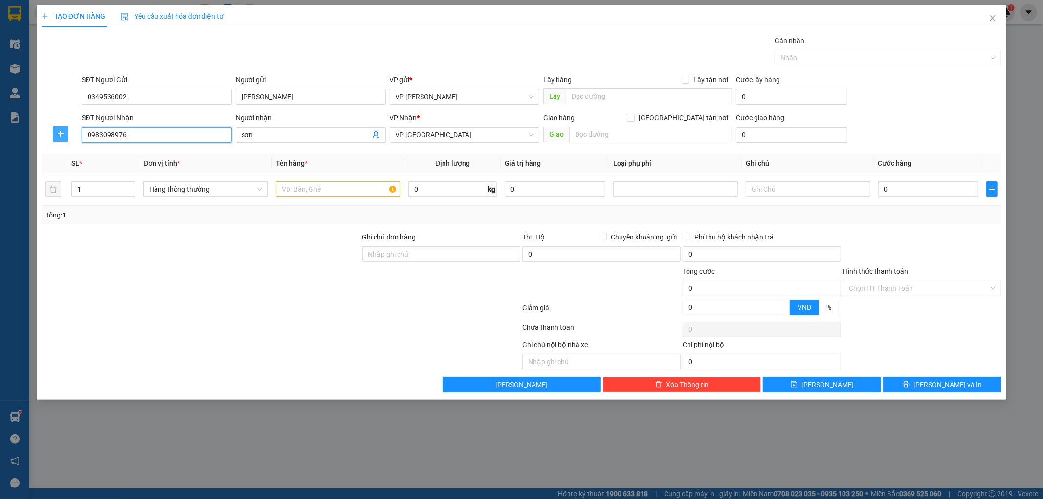
type input "0983098976"
click at [62, 133] on icon "plus" at bounding box center [61, 134] width 8 height 8
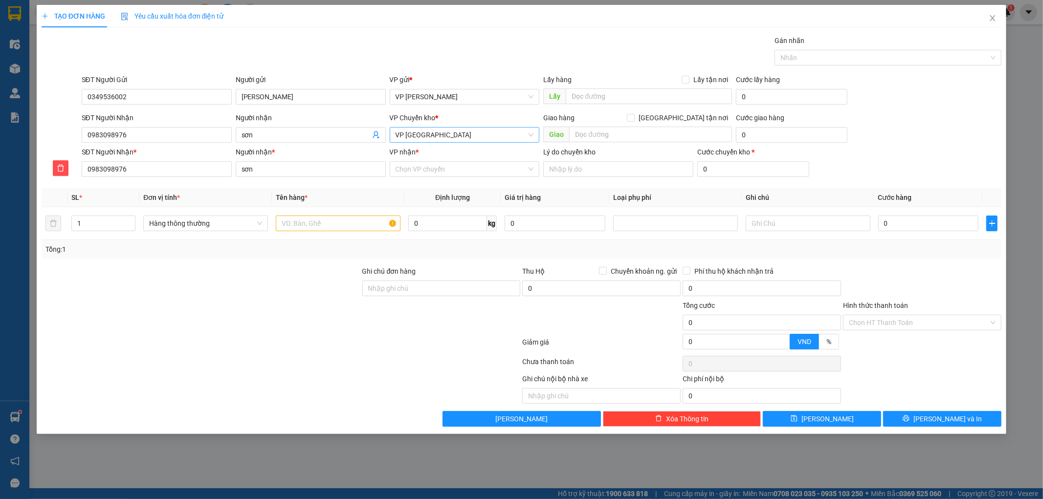
click at [442, 135] on span "VP [GEOGRAPHIC_DATA]" at bounding box center [465, 135] width 138 height 15
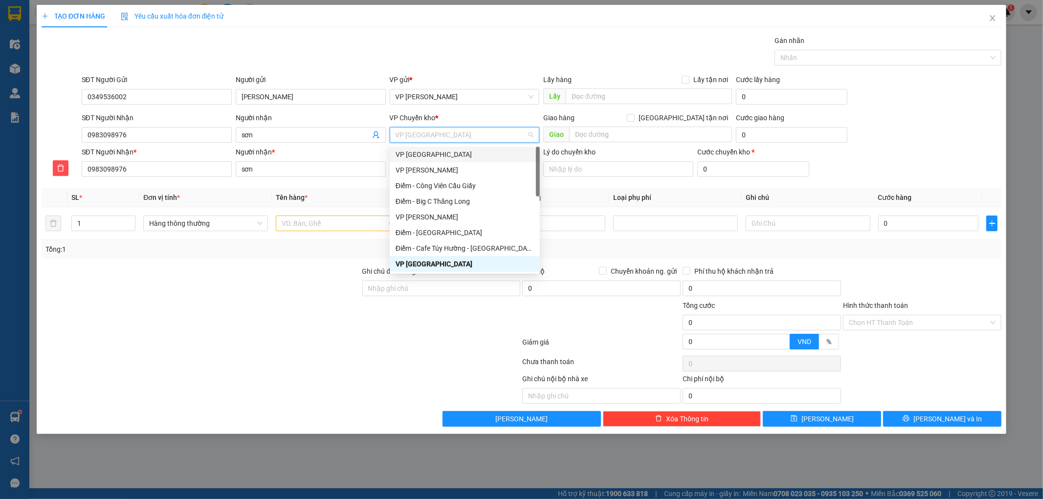
click at [442, 149] on div "VP [GEOGRAPHIC_DATA]" at bounding box center [465, 154] width 138 height 11
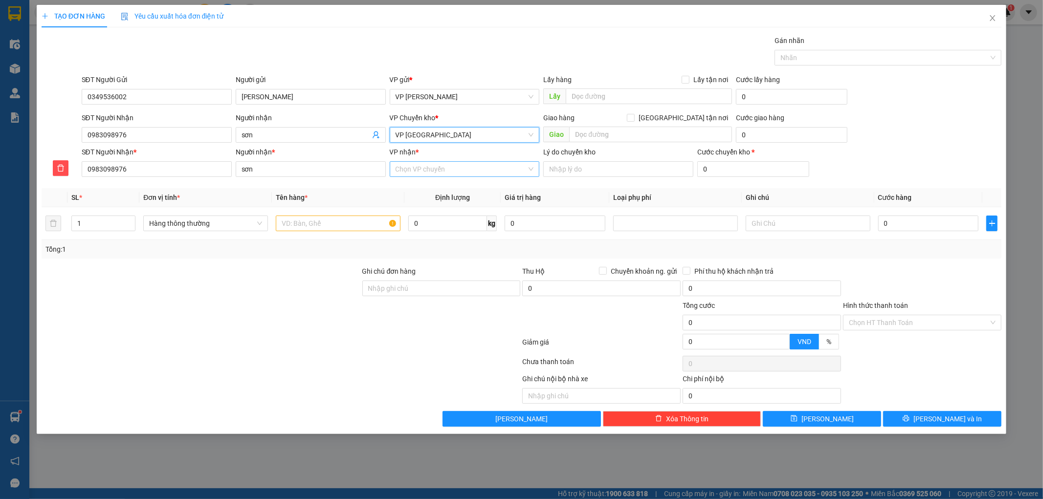
click at [434, 169] on input "VP nhận *" at bounding box center [462, 169] width 132 height 15
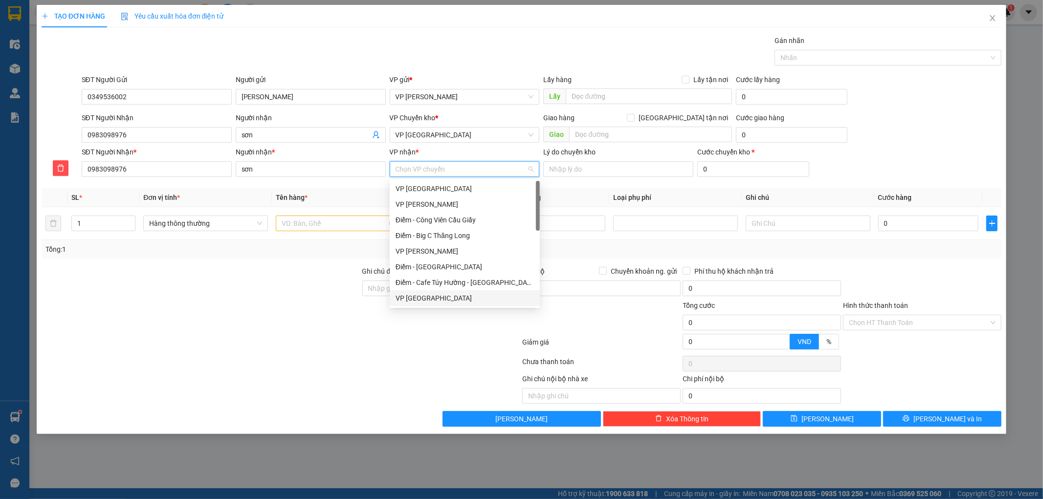
click at [426, 297] on div "VP [GEOGRAPHIC_DATA]" at bounding box center [465, 298] width 138 height 11
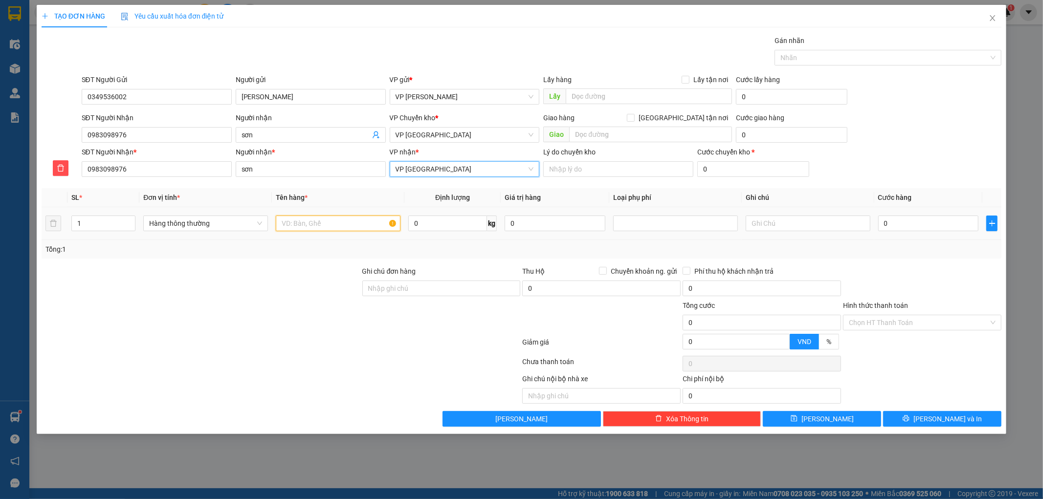
click at [355, 217] on input "text" at bounding box center [338, 224] width 125 height 16
type input "hct"
click at [900, 228] on input "0" at bounding box center [928, 224] width 101 height 16
type input "5"
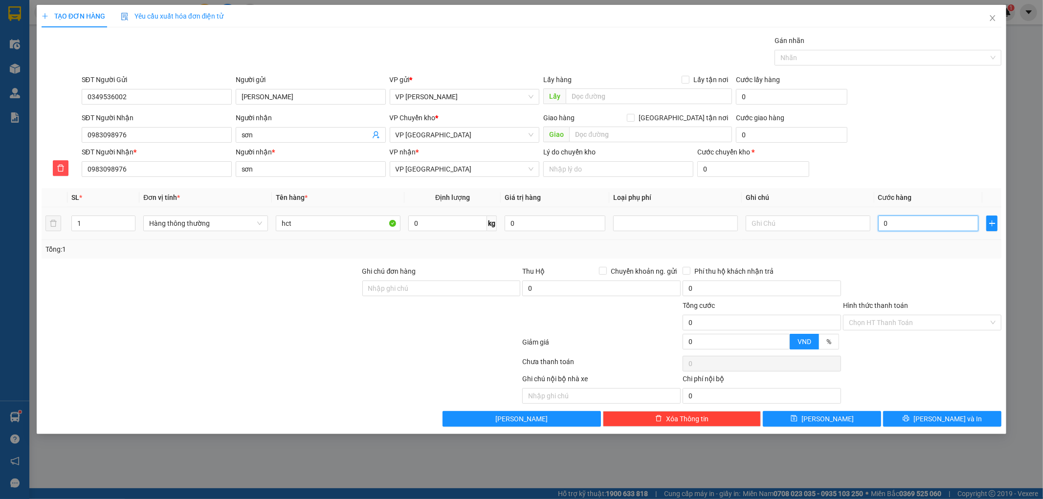
type input "5"
type input "50"
type input "50.000"
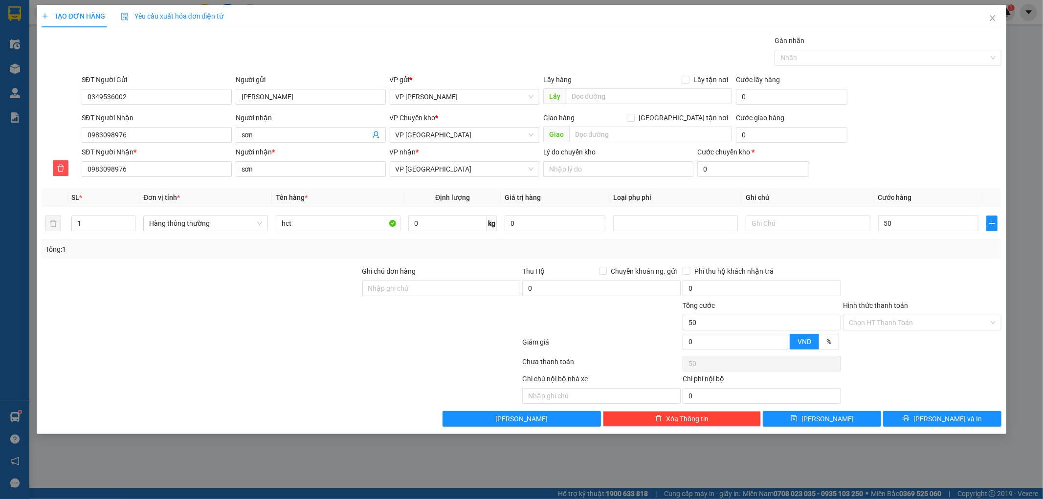
type input "50.000"
click at [921, 144] on div "SĐT Người Nhận 0983098976 Người nhận sơn VP Chuyển kho * VP Thái Bình Giao hàng…" at bounding box center [542, 129] width 924 height 34
click at [908, 321] on input "Hình thức thanh toán" at bounding box center [919, 322] width 140 height 15
click at [893, 343] on div "Tại văn phòng" at bounding box center [922, 342] width 147 height 11
type input "0"
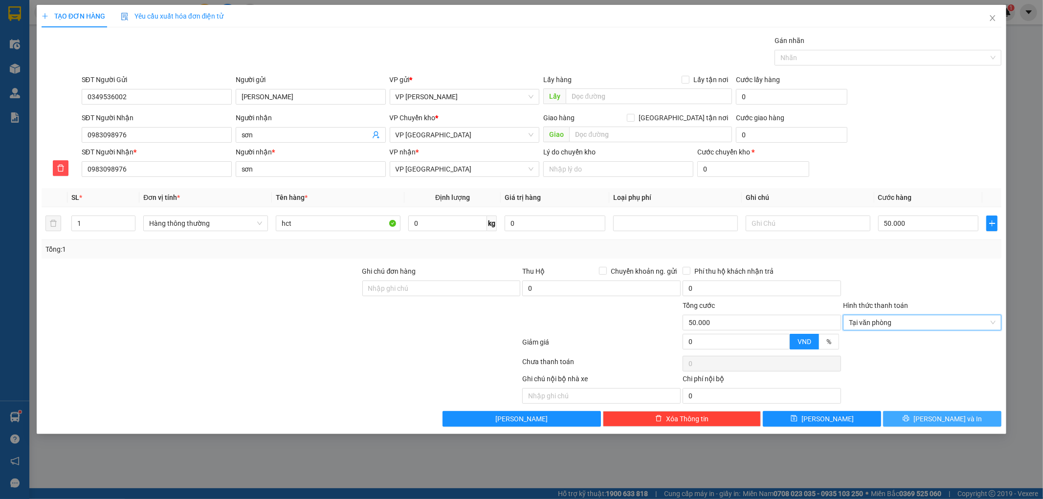
click at [942, 418] on span "[PERSON_NAME] và In" at bounding box center [947, 419] width 68 height 11
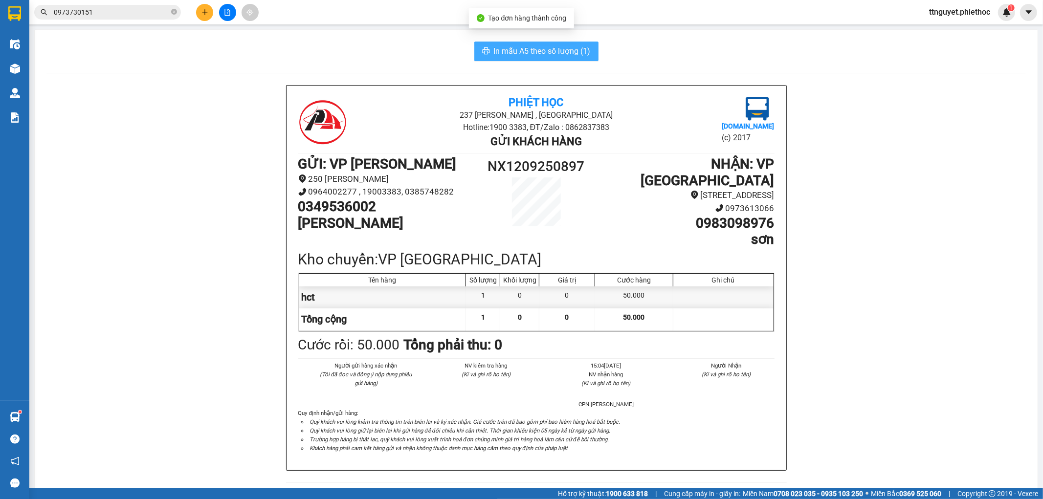
click at [543, 56] on span "In mẫu A5 theo số lượng (1)" at bounding box center [542, 51] width 97 height 12
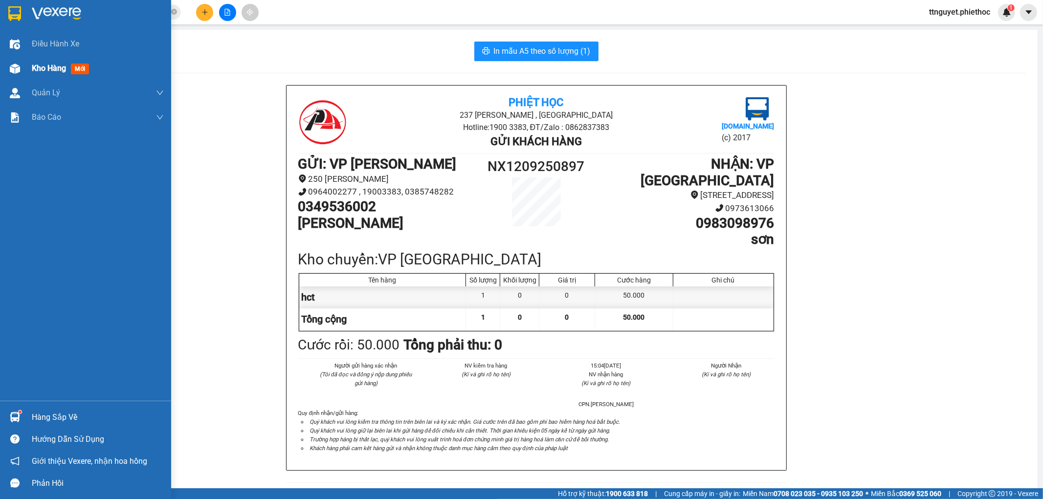
click at [54, 70] on span "Kho hàng" at bounding box center [49, 68] width 34 height 9
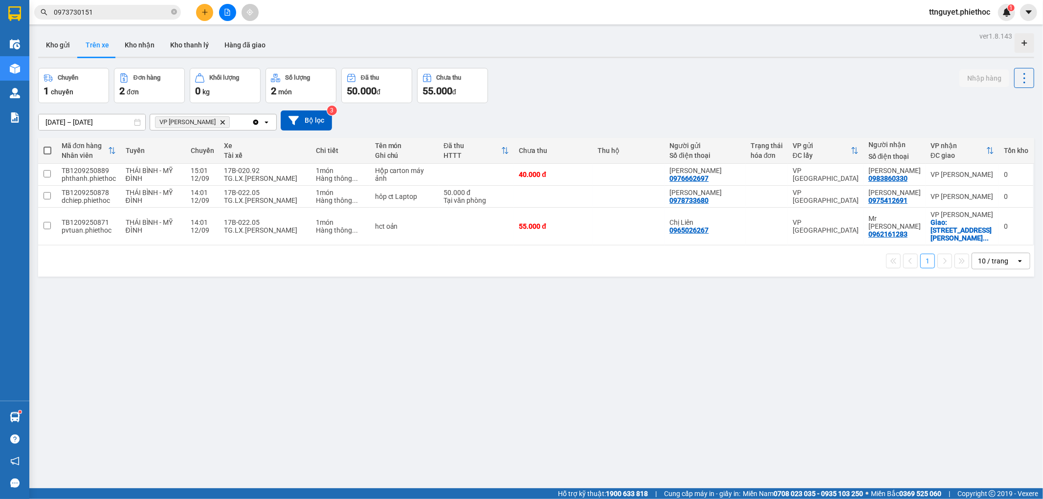
click at [66, 46] on button "Kho gửi" at bounding box center [58, 44] width 40 height 23
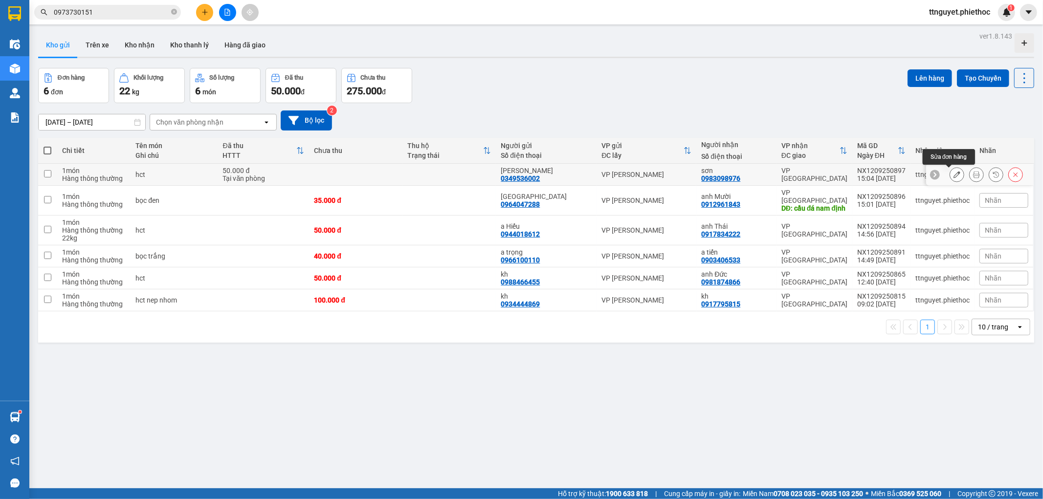
click at [953, 173] on icon at bounding box center [956, 174] width 7 height 7
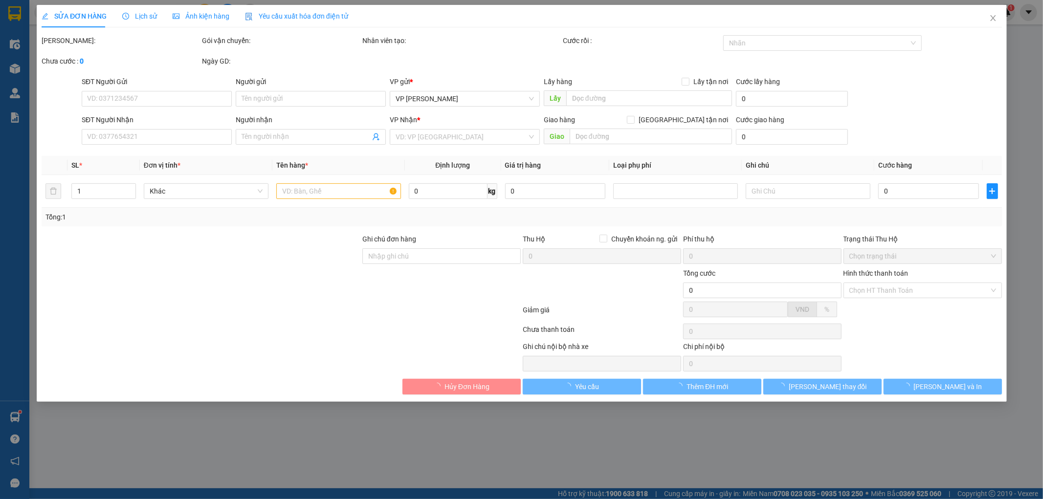
type input "0349536002"
type input "[PERSON_NAME]"
type input "0983098976"
type input "sơn"
type input "50.000"
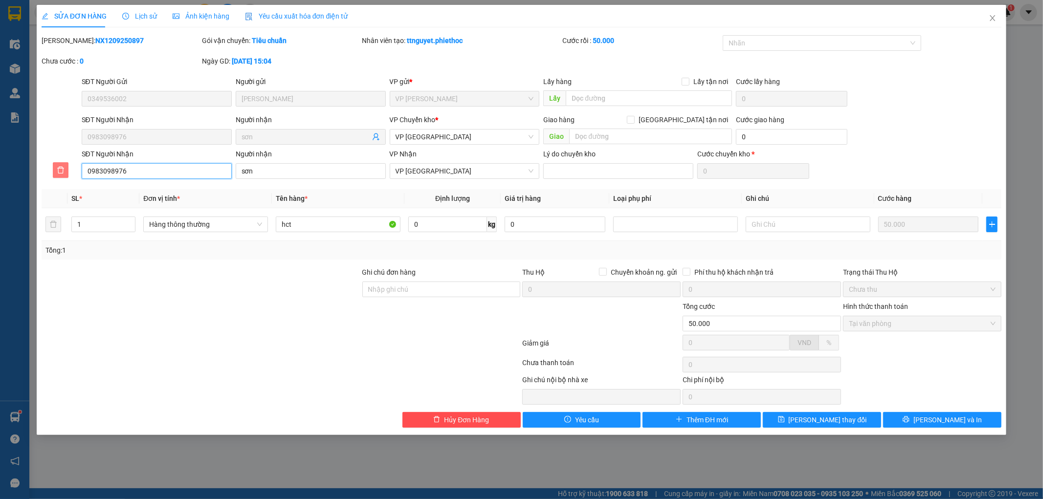
drag, startPoint x: 164, startPoint y: 171, endPoint x: 53, endPoint y: 172, distance: 111.0
click at [52, 173] on div "SĐT Người Nhận 0983098976 Người nhận sơn VP Nhận VP Tiền Hải Lý do chuyển kho C…" at bounding box center [522, 165] width 962 height 33
drag, startPoint x: 140, startPoint y: 173, endPoint x: 0, endPoint y: 184, distance: 140.8
click at [0, 184] on div "SỬA ĐƠN HÀNG Lịch sử Ảnh kiện hàng Yêu cầu xuất hóa đơn điện tử Total Paid Fee …" at bounding box center [521, 249] width 1043 height 499
type input "0989098376"
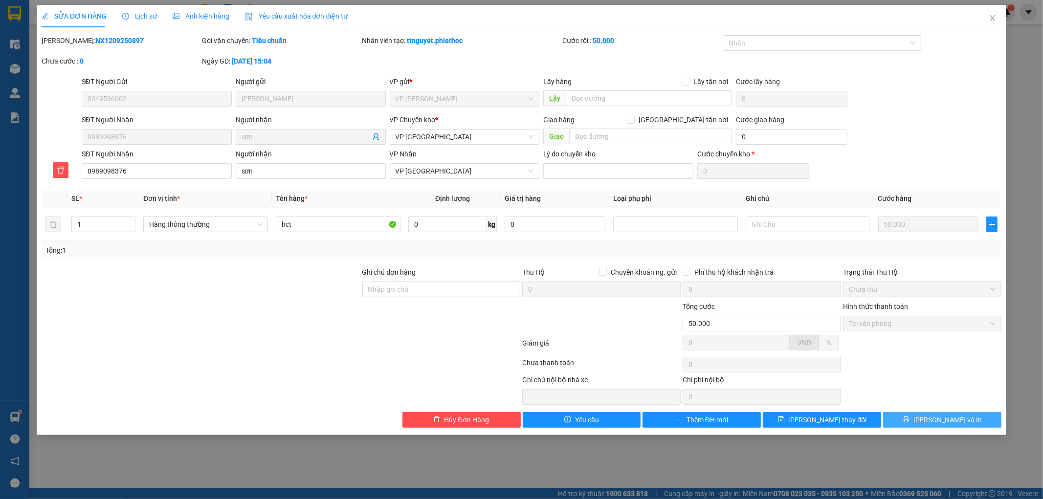
click at [912, 418] on button "[PERSON_NAME] và In" at bounding box center [942, 420] width 118 height 16
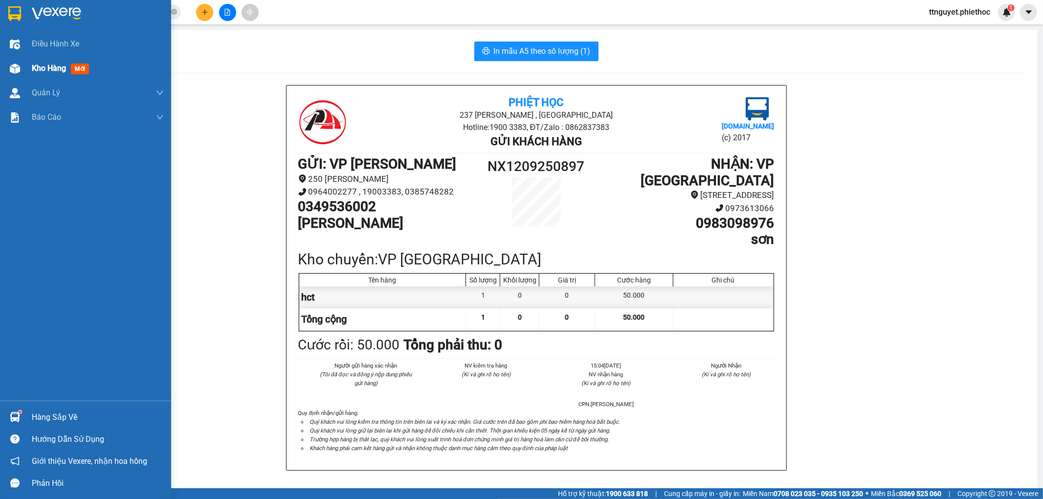
click at [49, 69] on span "Kho hàng" at bounding box center [49, 68] width 34 height 9
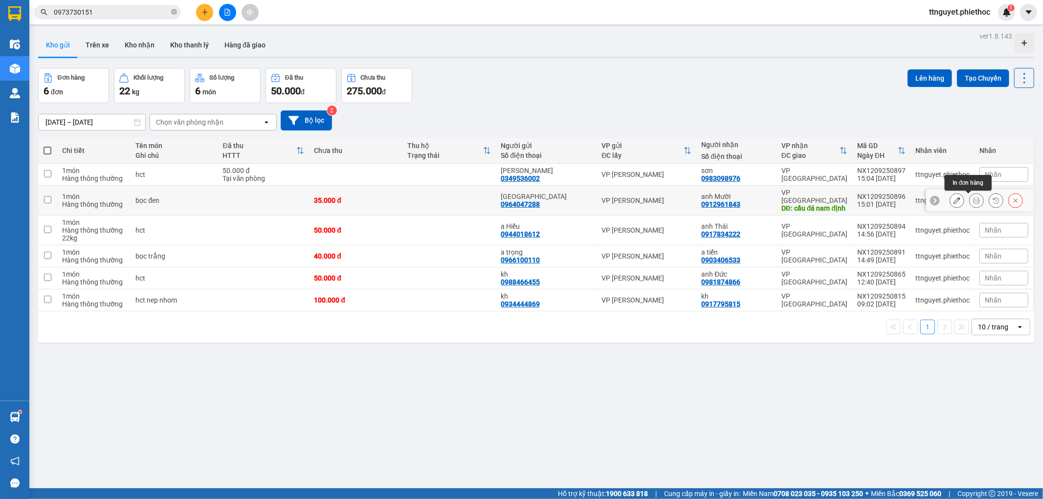
click at [972, 203] on button at bounding box center [977, 200] width 14 height 17
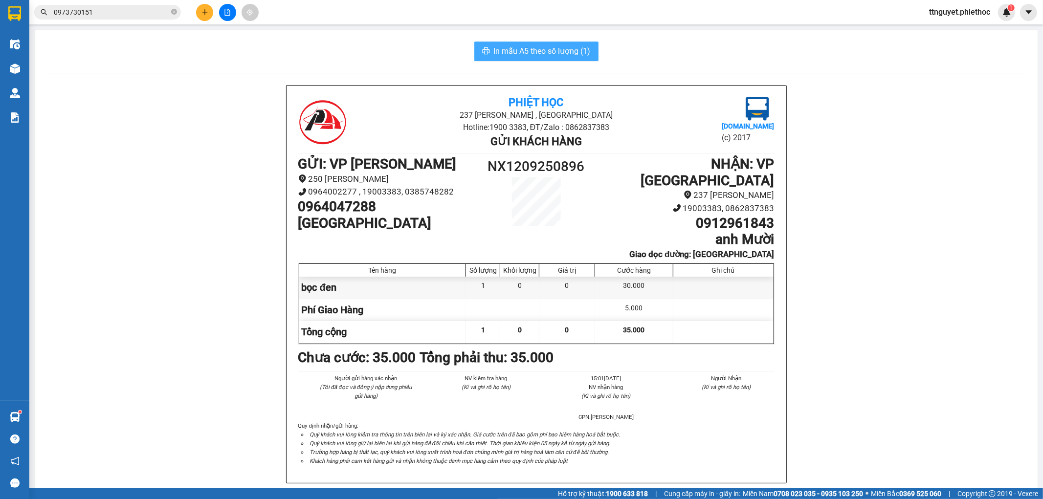
click at [555, 52] on span "In mẫu A5 theo số lượng (1)" at bounding box center [542, 51] width 97 height 12
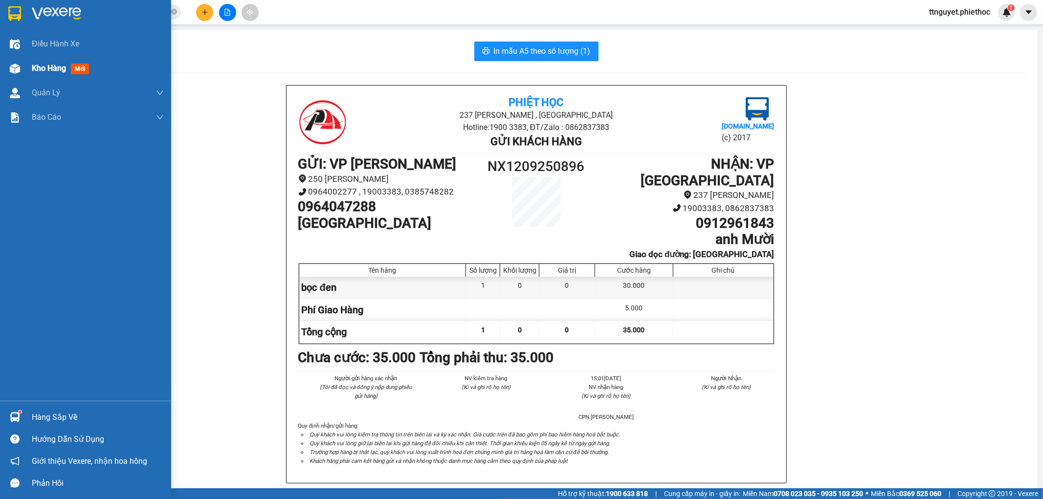
click at [54, 70] on span "Kho hàng" at bounding box center [49, 68] width 34 height 9
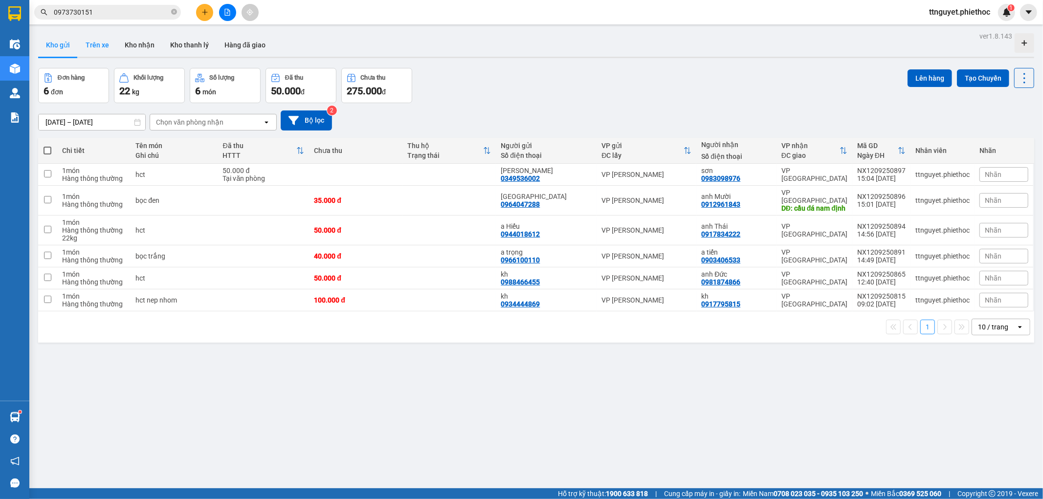
click at [109, 51] on button "Trên xe" at bounding box center [97, 44] width 39 height 23
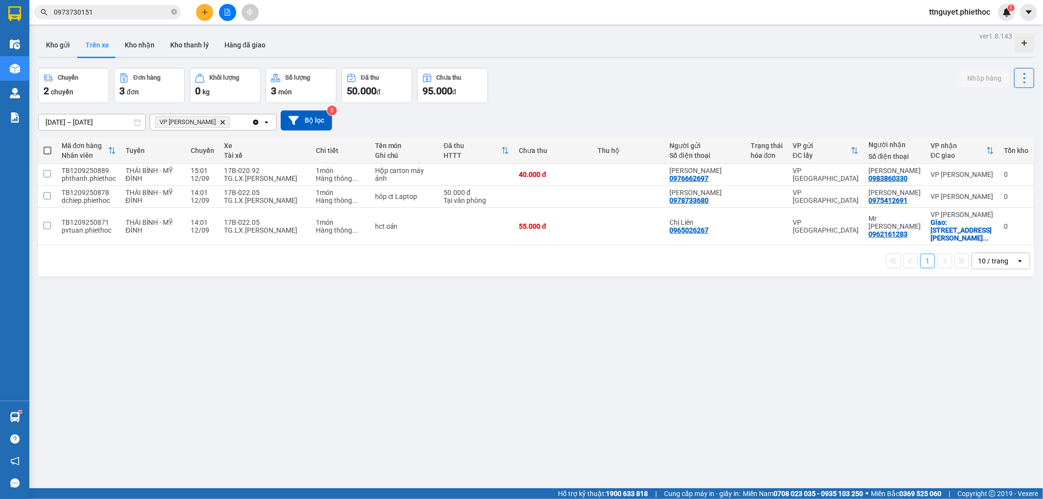
click at [200, 12] on button at bounding box center [204, 12] width 17 height 17
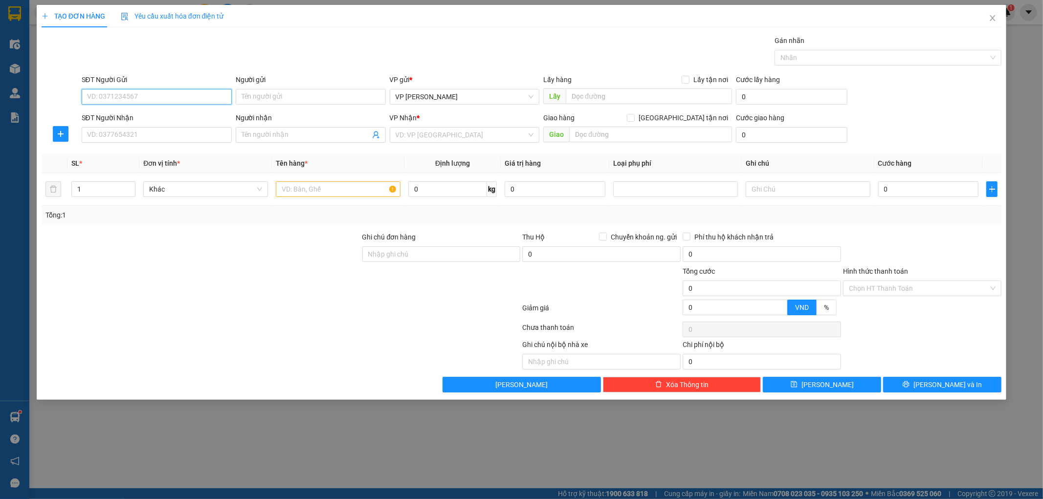
click at [150, 96] on input "SĐT Người Gửi" at bounding box center [157, 97] width 150 height 16
type input "0948588102"
click at [134, 117] on div "0948588102 - kh" at bounding box center [157, 116] width 138 height 11
type input "kh"
type input "0948588102"
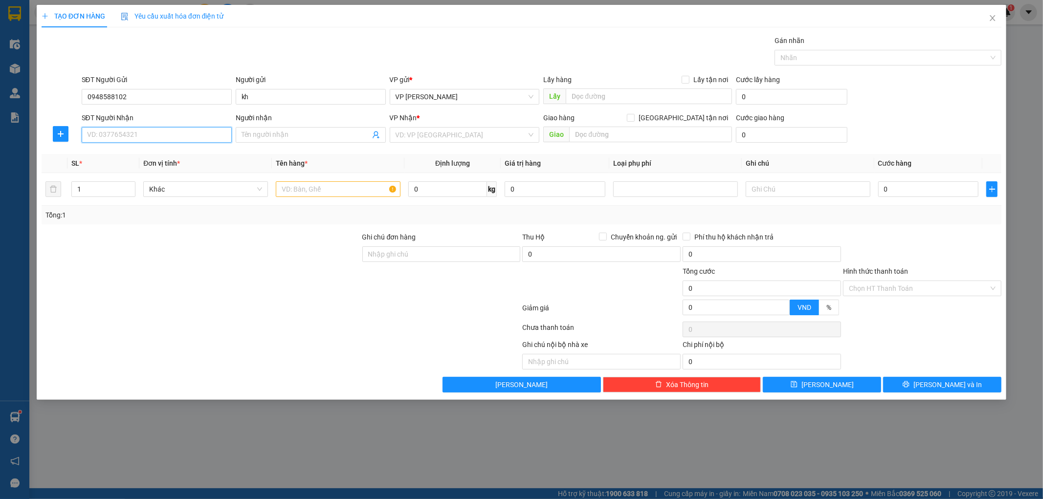
click at [115, 130] on input "SĐT Người Nhận" at bounding box center [157, 135] width 150 height 16
click at [142, 156] on div "0916811088 - A Dũng" at bounding box center [157, 154] width 138 height 11
type input "0916811088"
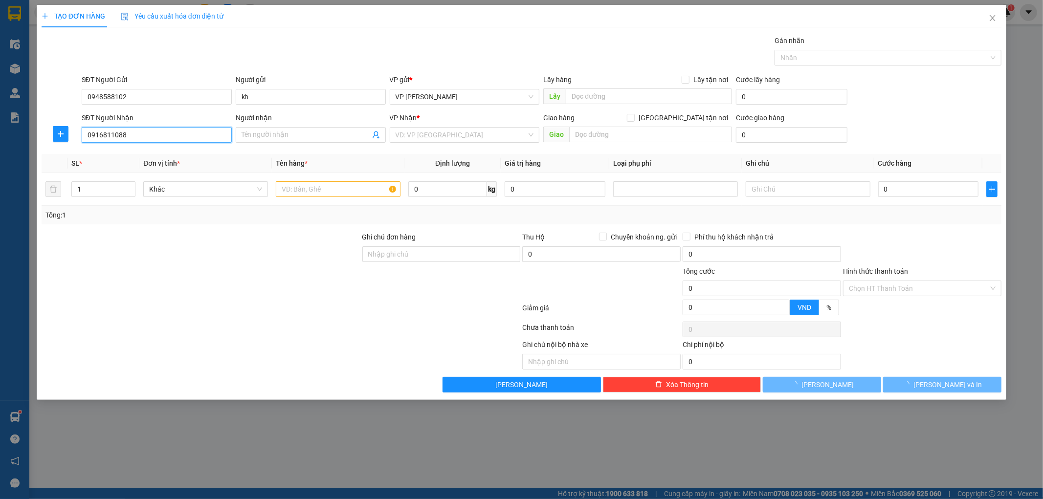
type input "A Dũng"
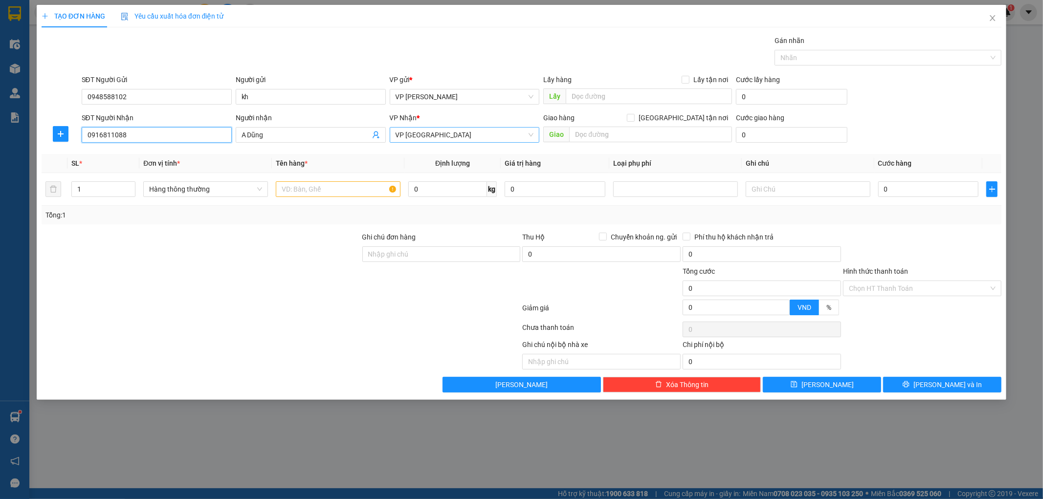
click at [477, 138] on span "VP [GEOGRAPHIC_DATA]" at bounding box center [465, 135] width 138 height 15
type input "0916811088"
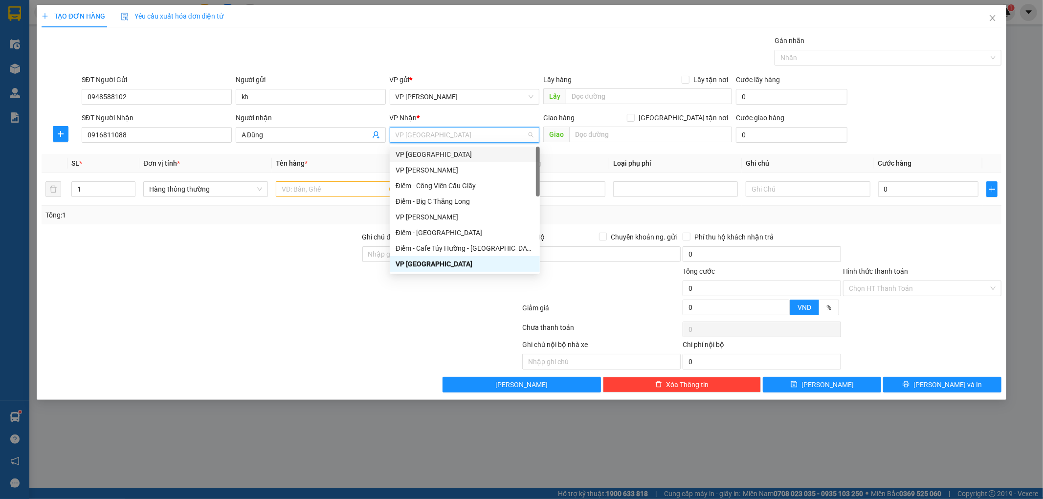
click at [438, 157] on div "VP [GEOGRAPHIC_DATA]" at bounding box center [465, 154] width 138 height 11
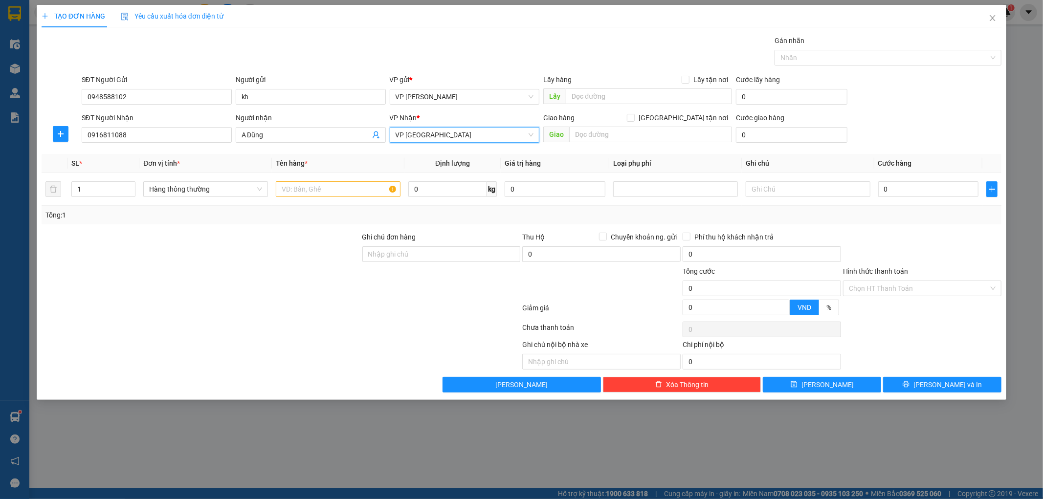
click at [52, 126] on div at bounding box center [61, 134] width 38 height 16
click at [60, 132] on icon "plus" at bounding box center [61, 134] width 8 height 8
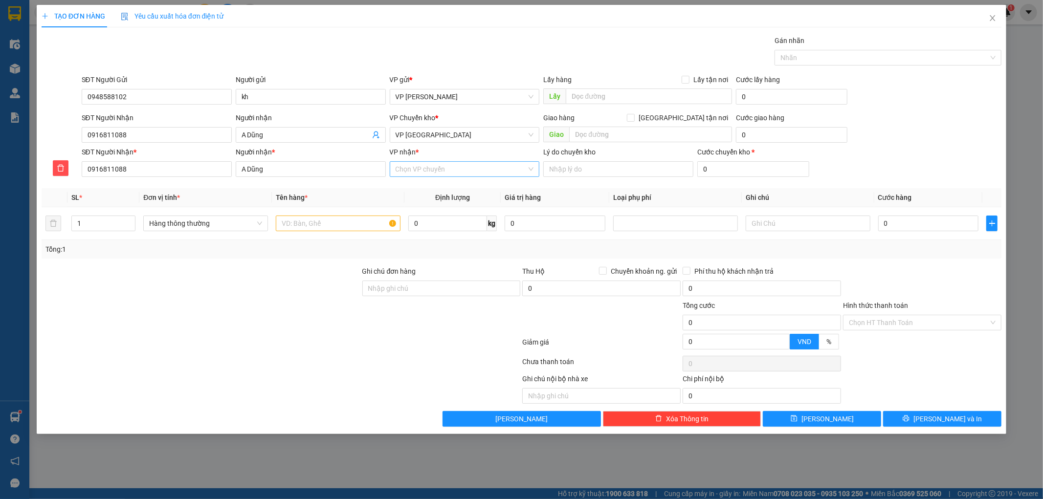
click at [416, 169] on input "VP nhận *" at bounding box center [462, 169] width 132 height 15
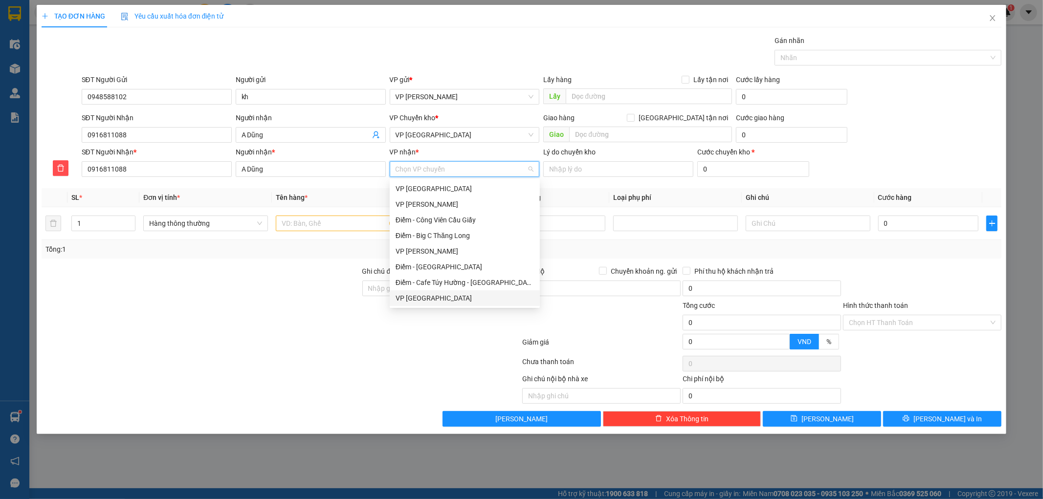
click at [423, 301] on div "VP [GEOGRAPHIC_DATA]" at bounding box center [465, 298] width 138 height 11
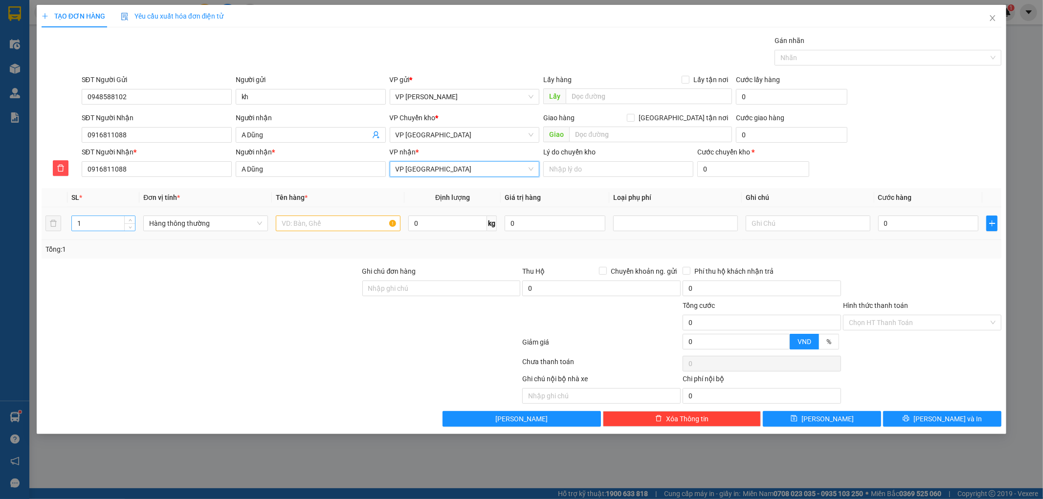
click at [115, 225] on input "1" at bounding box center [104, 223] width 64 height 15
type input "1"
type input "2"
click at [321, 227] on input "text" at bounding box center [338, 224] width 125 height 16
type input "hct"
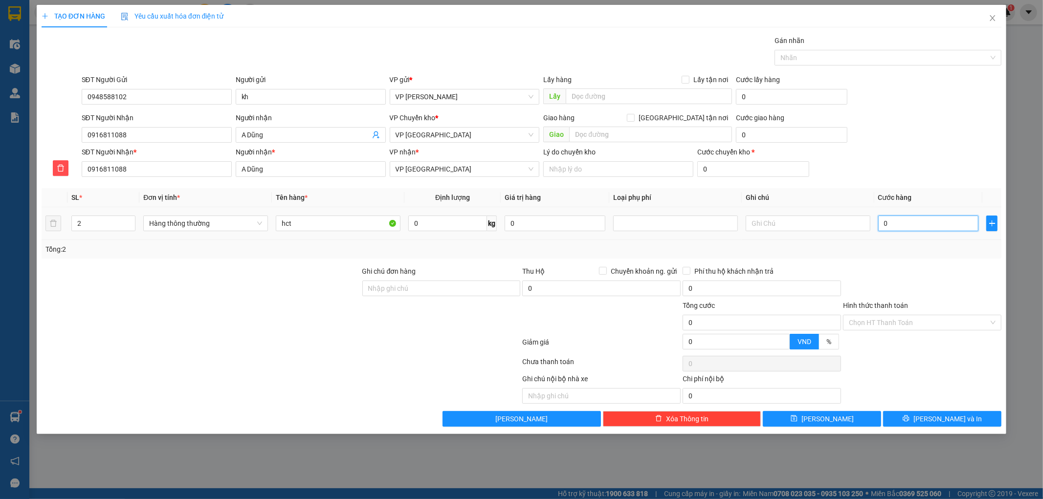
click at [902, 222] on input "0" at bounding box center [928, 224] width 101 height 16
type input "6"
type input "60"
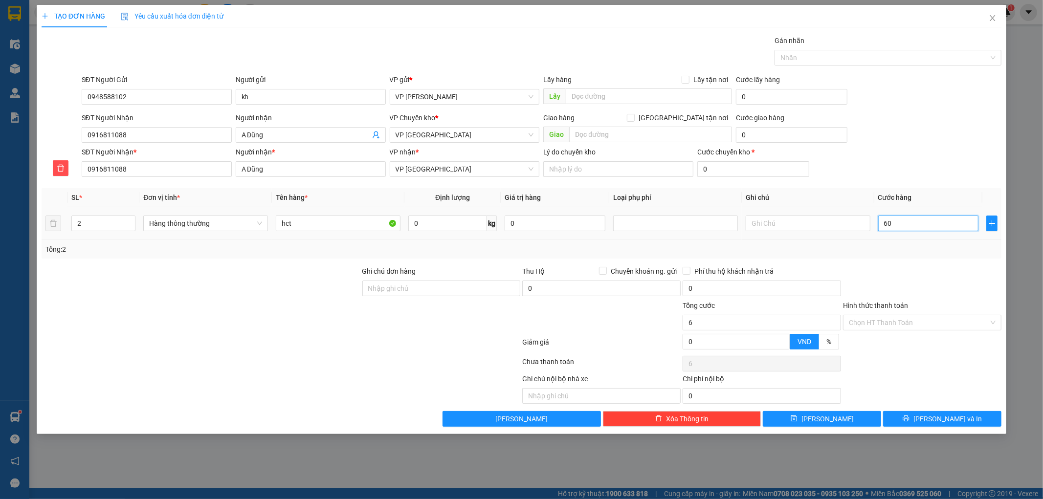
type input "60"
click at [908, 222] on input "60" at bounding box center [928, 224] width 101 height 16
click at [911, 225] on input "60" at bounding box center [928, 224] width 101 height 16
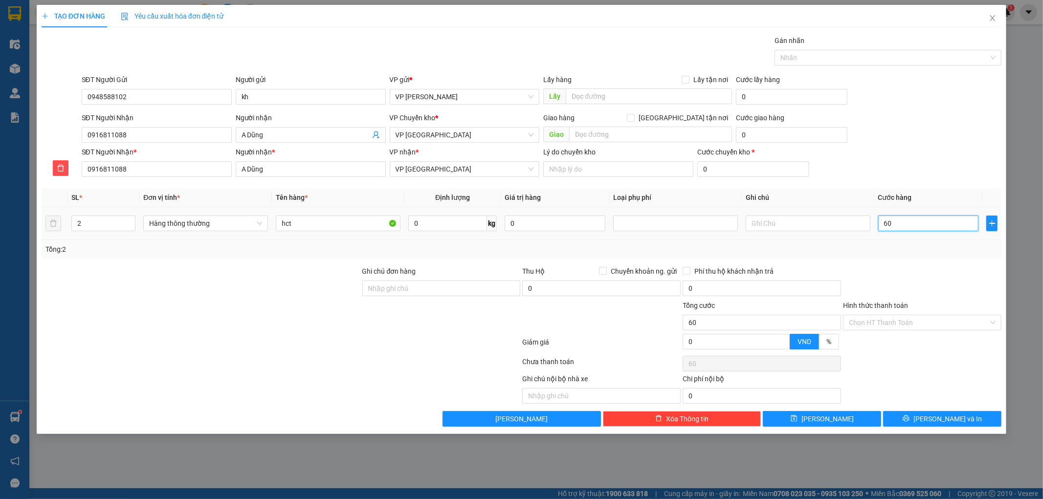
type input "6"
type input "0"
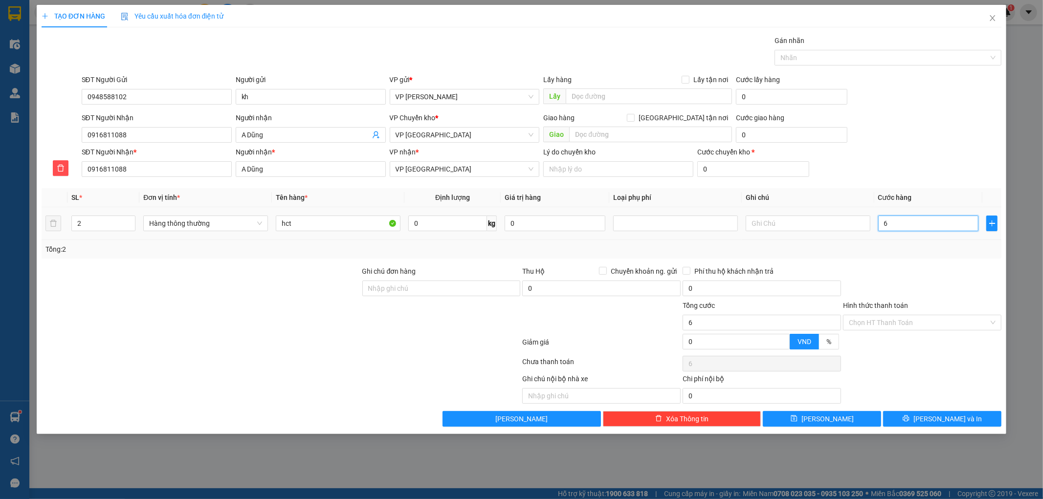
type input "0"
type input "05"
type input "5"
type input "050"
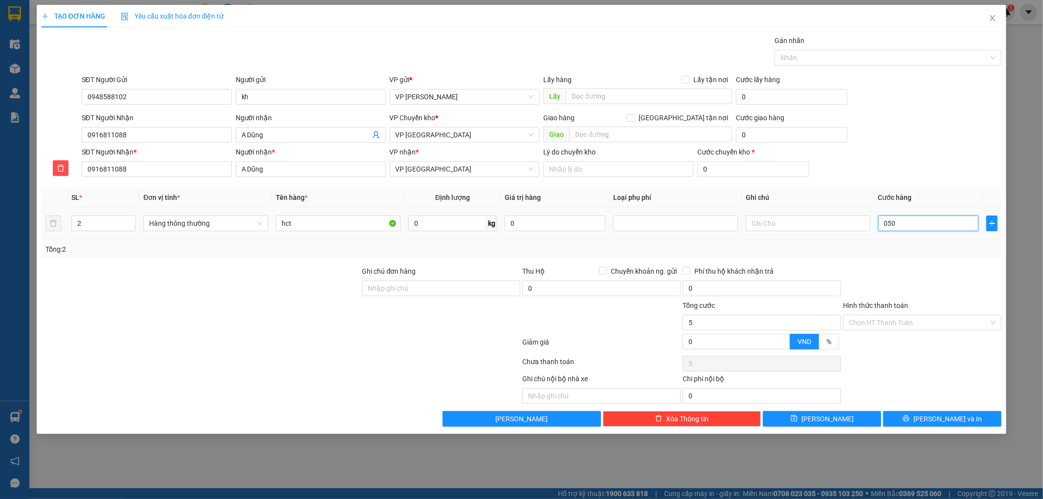
type input "50"
type input "05"
type input "5"
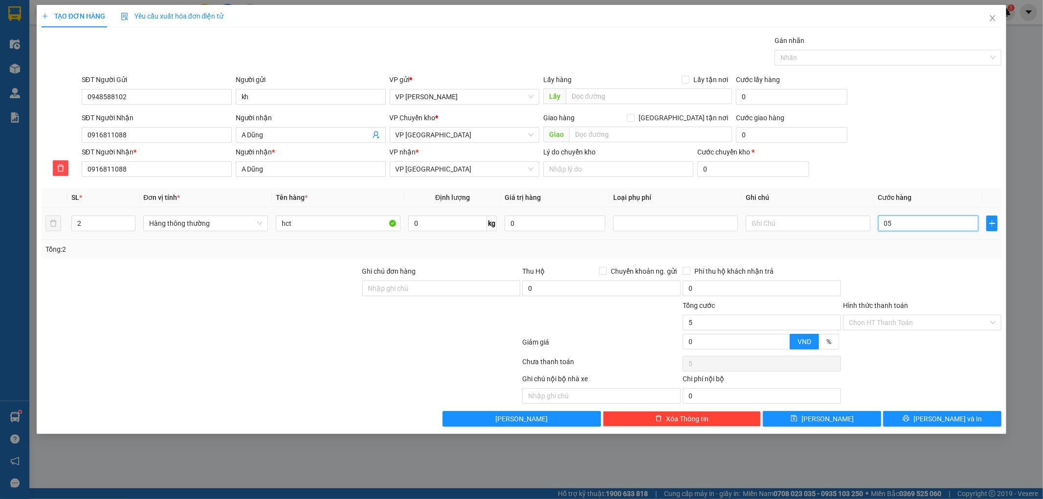
type input "0"
type input "50"
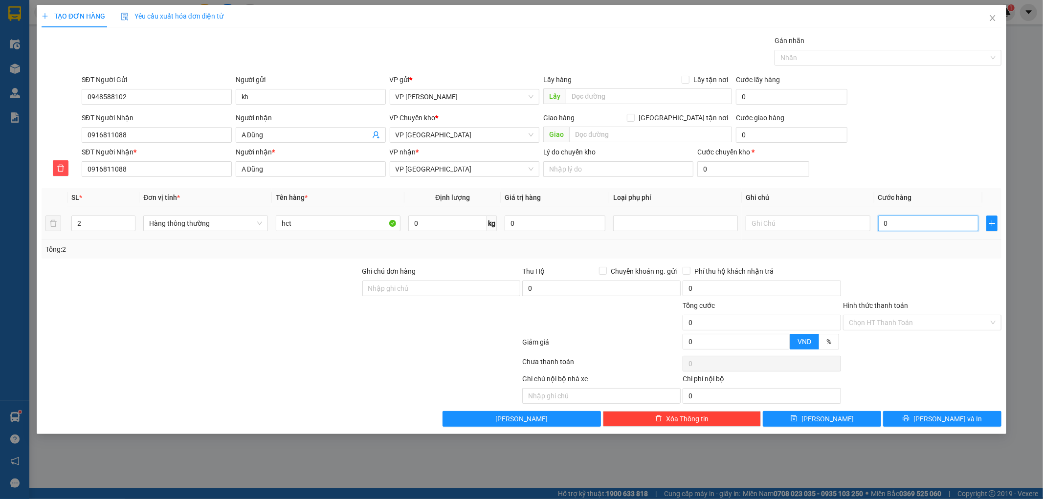
type input "50"
click at [961, 279] on div at bounding box center [922, 283] width 160 height 34
type input "50.000"
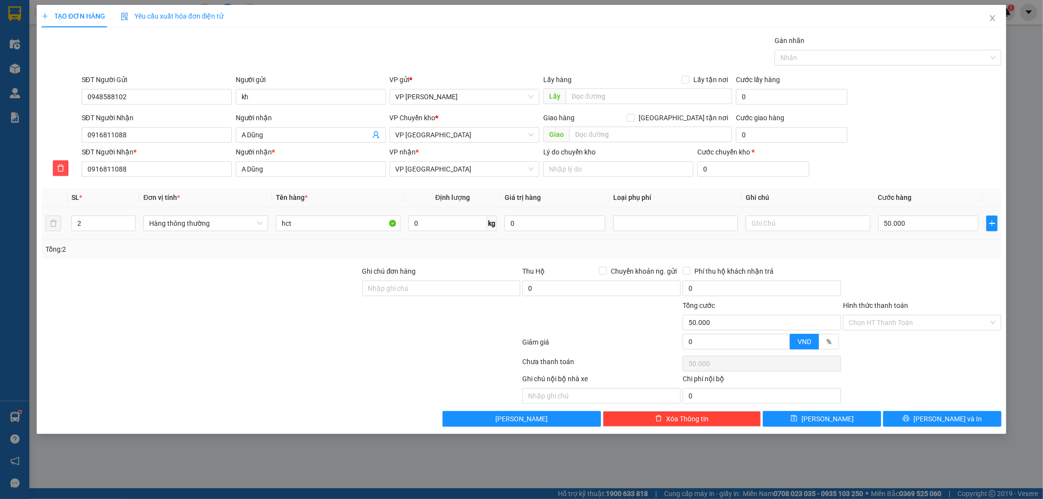
click at [805, 236] on td at bounding box center [808, 223] width 133 height 33
click at [805, 228] on input "text" at bounding box center [808, 224] width 125 height 16
type input "2 kiện"
click at [947, 421] on span "[PERSON_NAME] và In" at bounding box center [947, 419] width 68 height 11
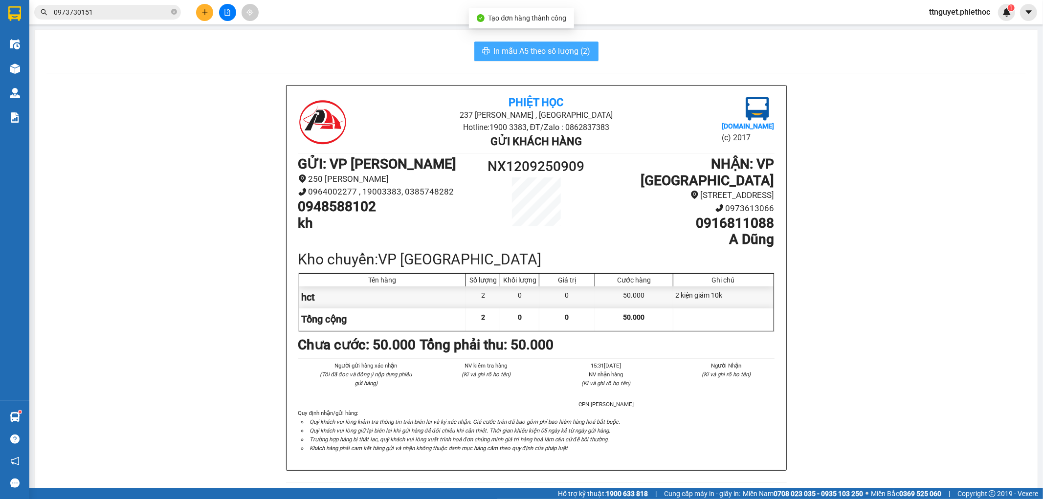
click at [572, 56] on span "In mẫu A5 theo số lượng (2)" at bounding box center [542, 51] width 97 height 12
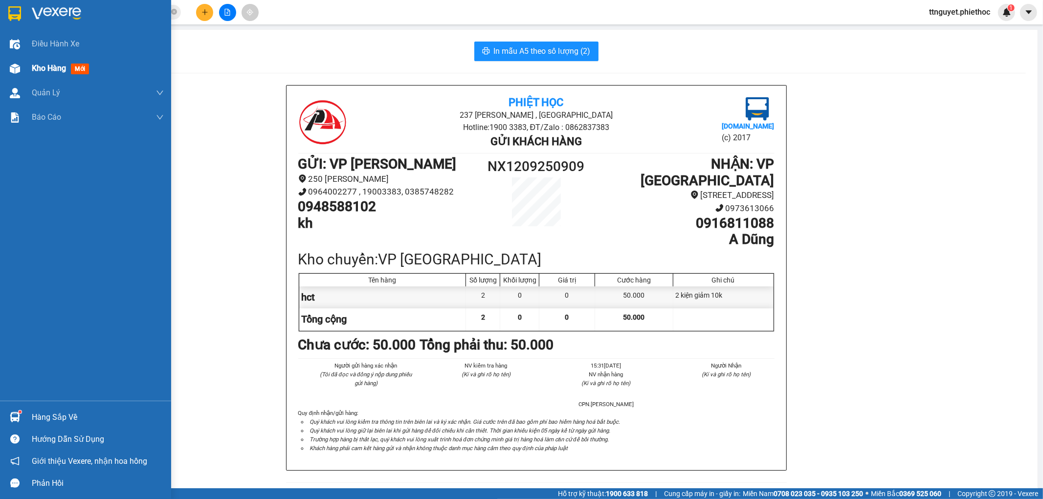
click at [46, 66] on span "Kho hàng" at bounding box center [49, 68] width 34 height 9
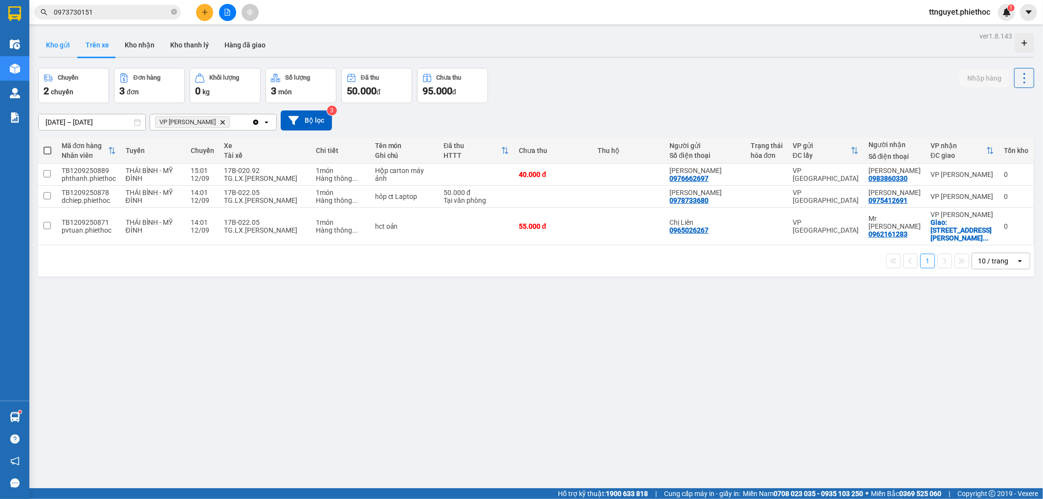
click at [58, 51] on button "Kho gửi" at bounding box center [58, 44] width 40 height 23
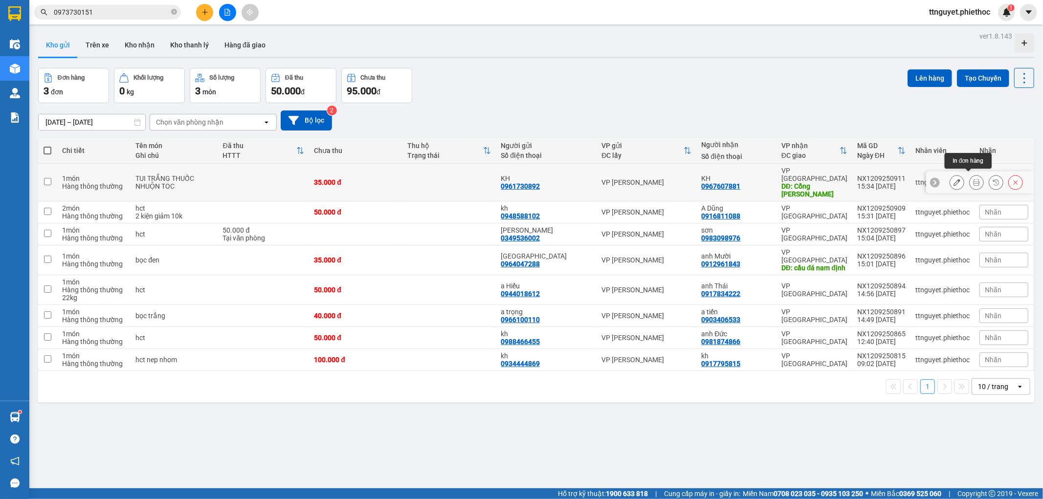
click at [973, 179] on icon at bounding box center [976, 182] width 7 height 7
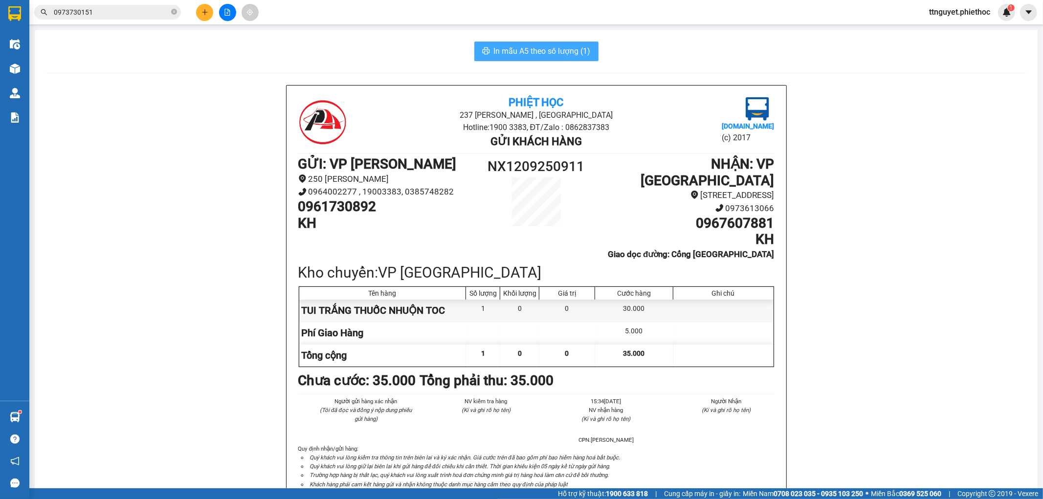
click at [565, 51] on span "In mẫu A5 theo số lượng (1)" at bounding box center [542, 51] width 97 height 12
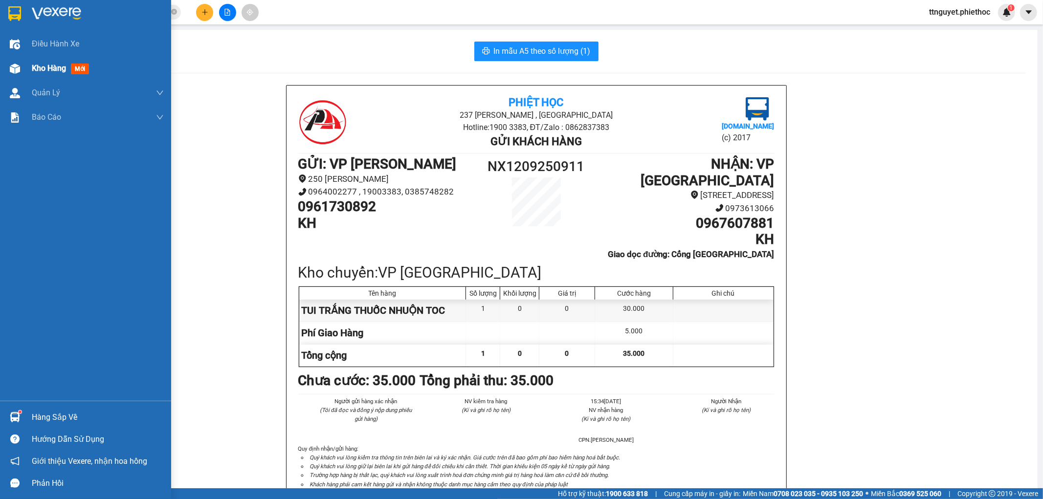
click at [46, 70] on span "Kho hàng" at bounding box center [49, 68] width 34 height 9
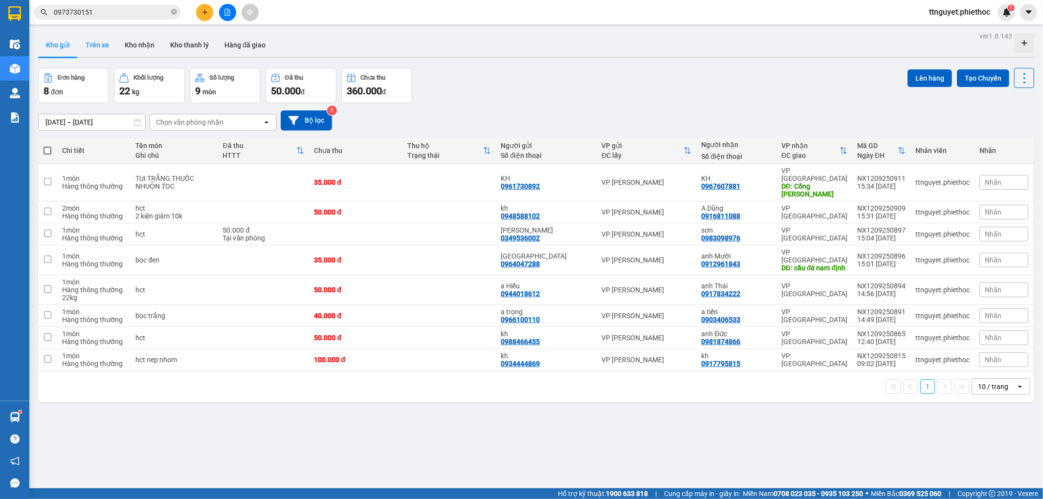
click at [101, 50] on button "Trên xe" at bounding box center [97, 44] width 39 height 23
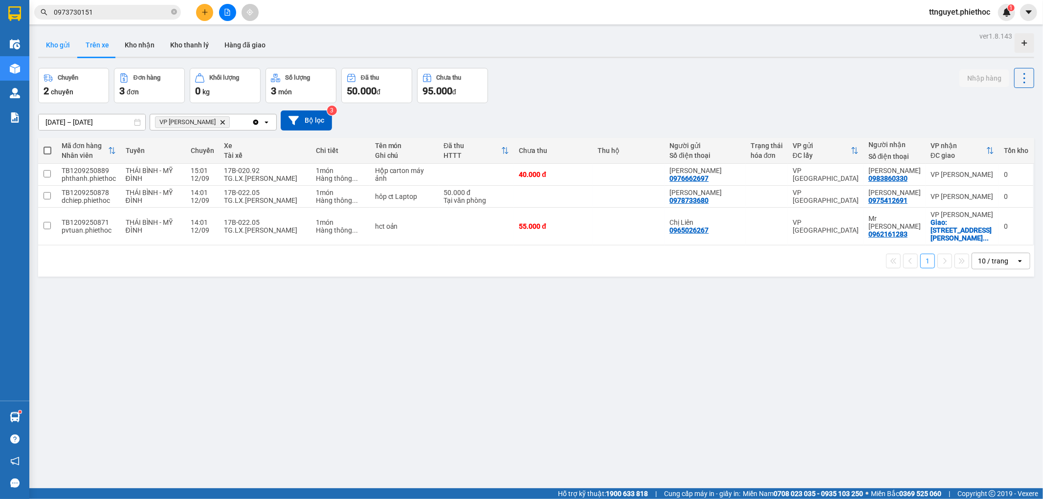
click at [50, 49] on button "Kho gửi" at bounding box center [58, 44] width 40 height 23
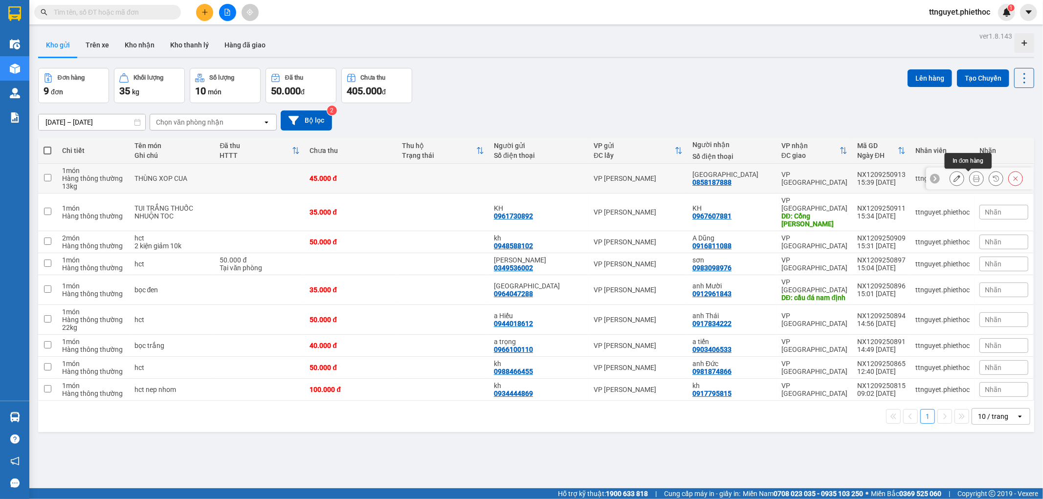
click at [973, 178] on icon at bounding box center [976, 178] width 7 height 7
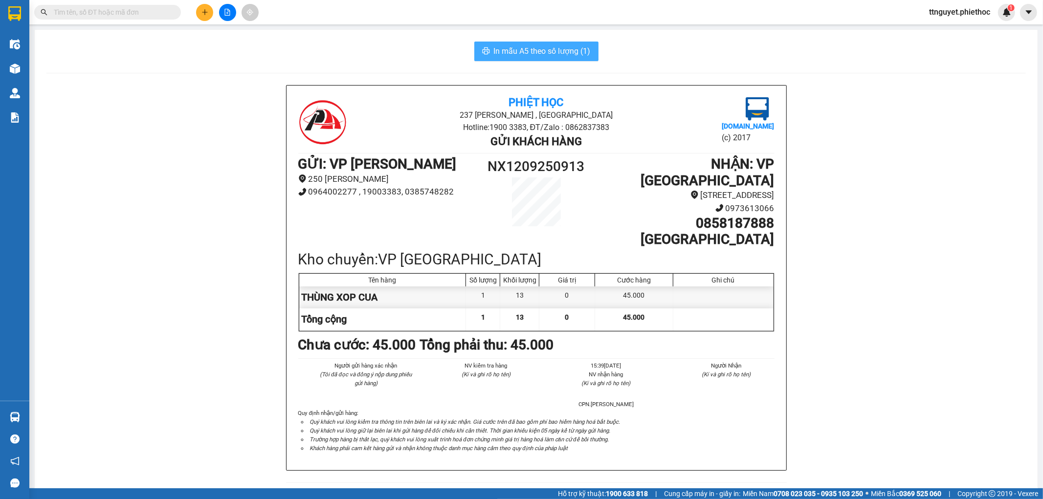
click at [535, 52] on span "In mẫu A5 theo số lượng (1)" at bounding box center [542, 51] width 97 height 12
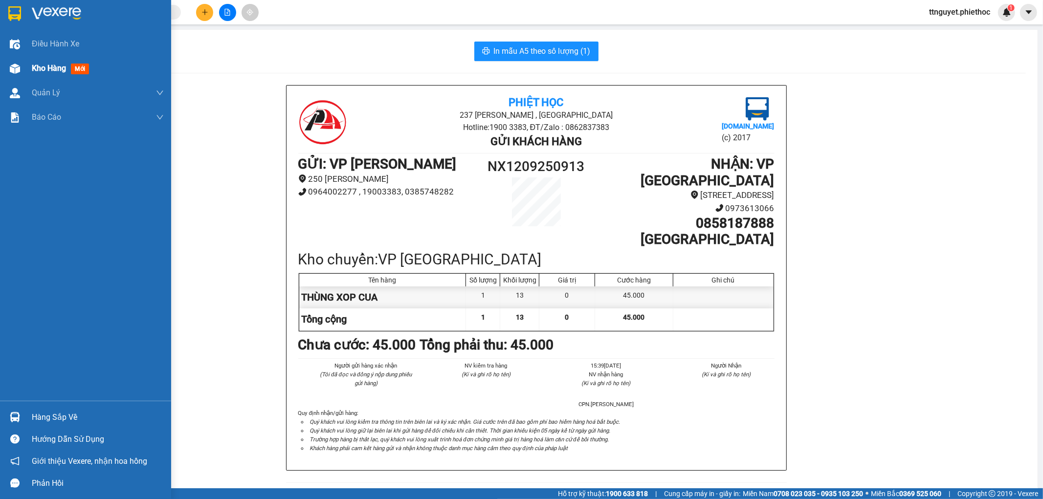
click at [45, 64] on span "Kho hàng" at bounding box center [49, 68] width 34 height 9
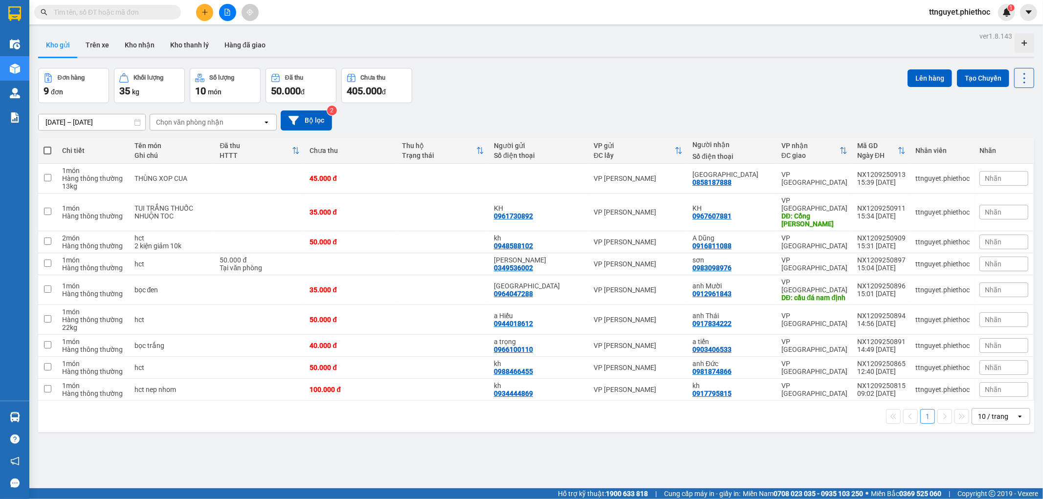
click at [97, 50] on button "Trên xe" at bounding box center [97, 44] width 39 height 23
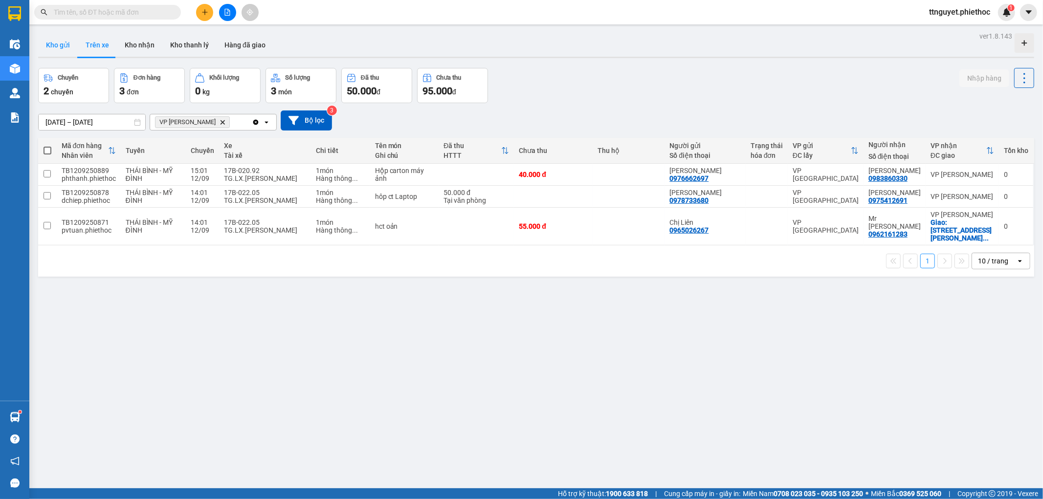
click at [60, 50] on button "Kho gửi" at bounding box center [58, 44] width 40 height 23
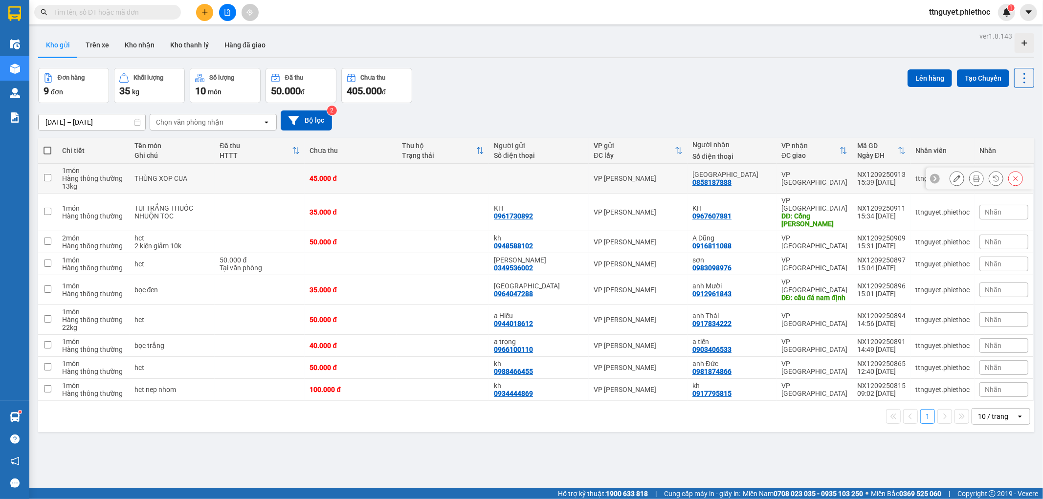
click at [153, 185] on td "THÙNG XOP CUA" at bounding box center [173, 179] width 86 height 30
checkbox input "true"
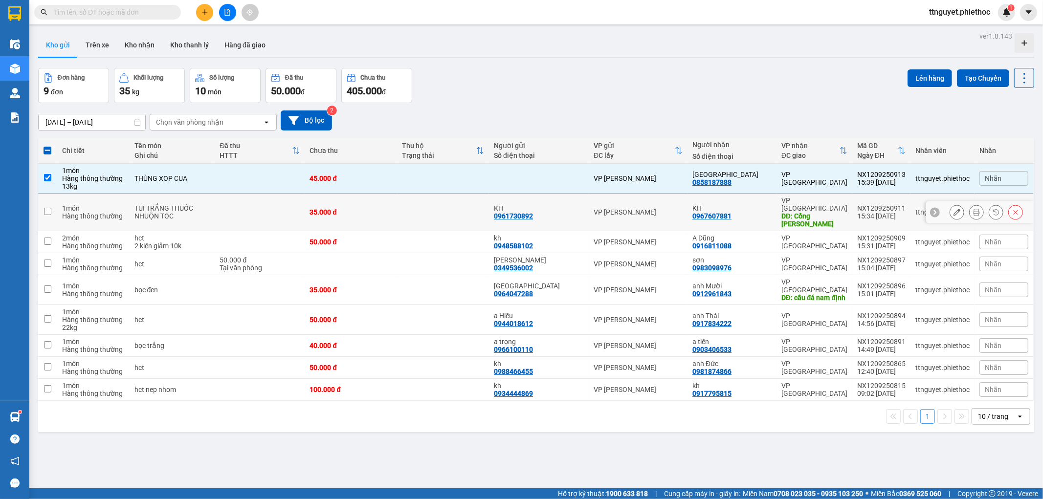
click at [170, 208] on div "TUI TRẮNG THUỐC NHUỘN TOC" at bounding box center [172, 212] width 76 height 16
checkbox input "true"
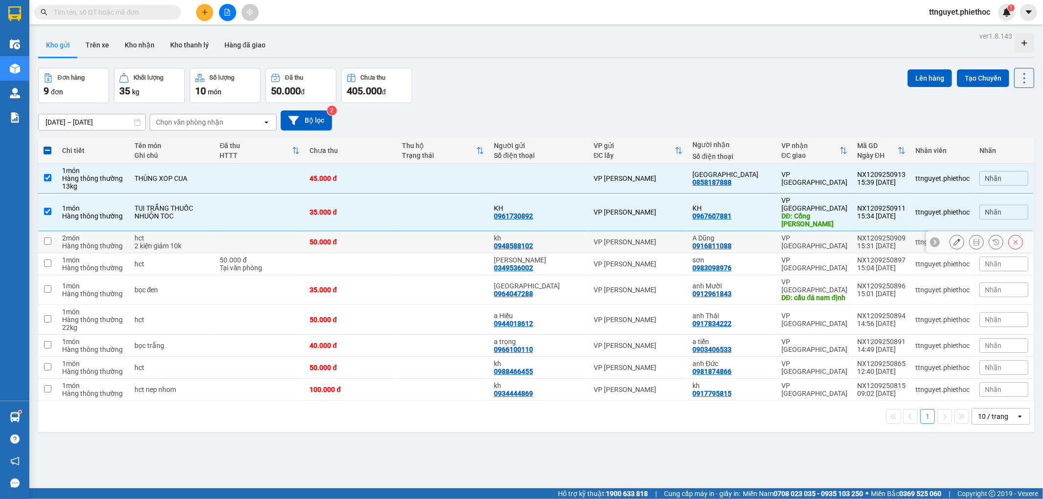
click at [184, 234] on div "hct" at bounding box center [172, 238] width 76 height 8
checkbox input "true"
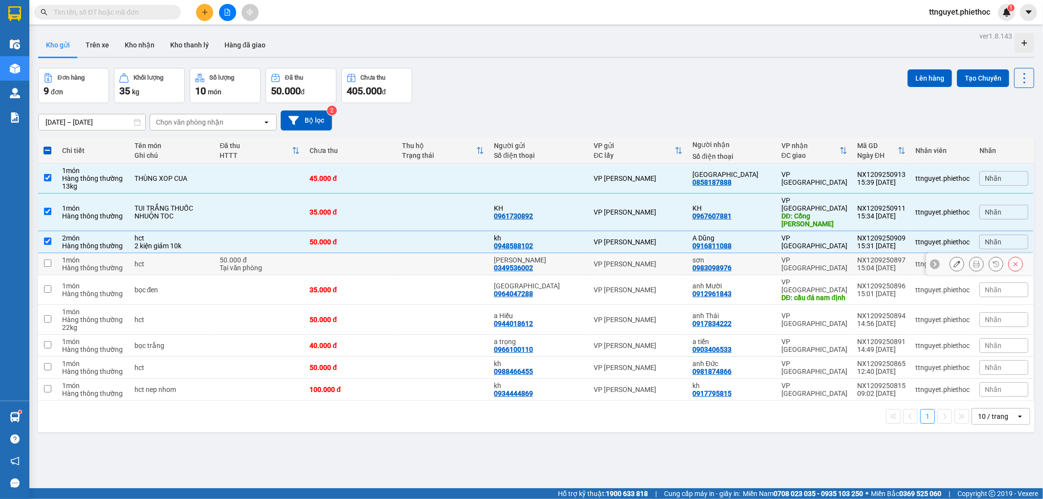
click at [186, 263] on td "hct" at bounding box center [173, 264] width 86 height 22
checkbox input "true"
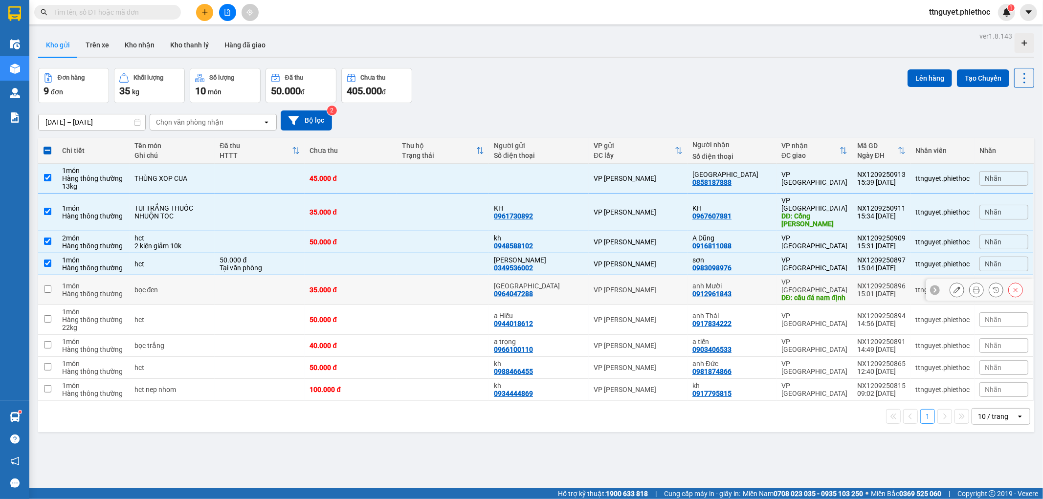
click at [184, 286] on div "bọc đen" at bounding box center [172, 290] width 76 height 8
checkbox input "true"
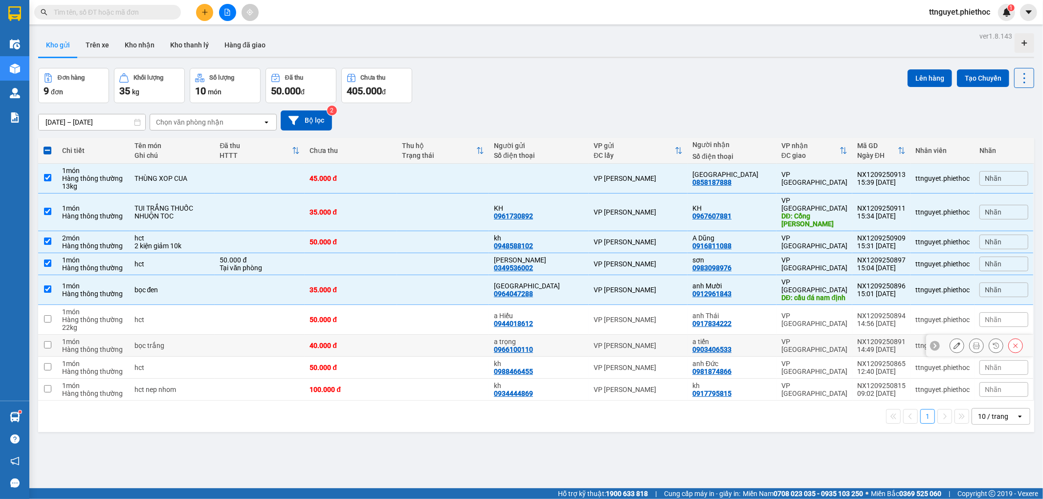
click at [599, 342] on div "VP [PERSON_NAME]" at bounding box center [638, 346] width 89 height 8
checkbox input "true"
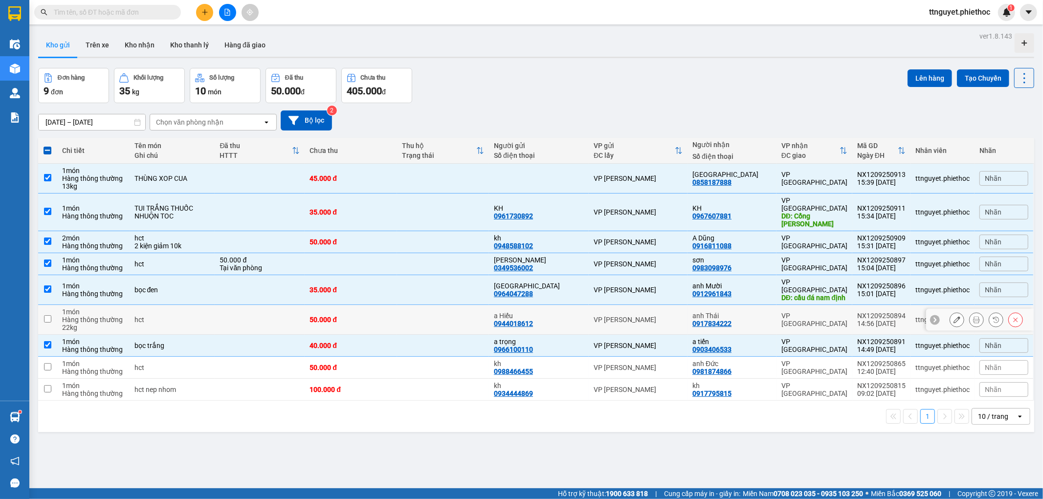
click at [606, 316] on div "VP [PERSON_NAME]" at bounding box center [638, 320] width 89 height 8
checkbox input "true"
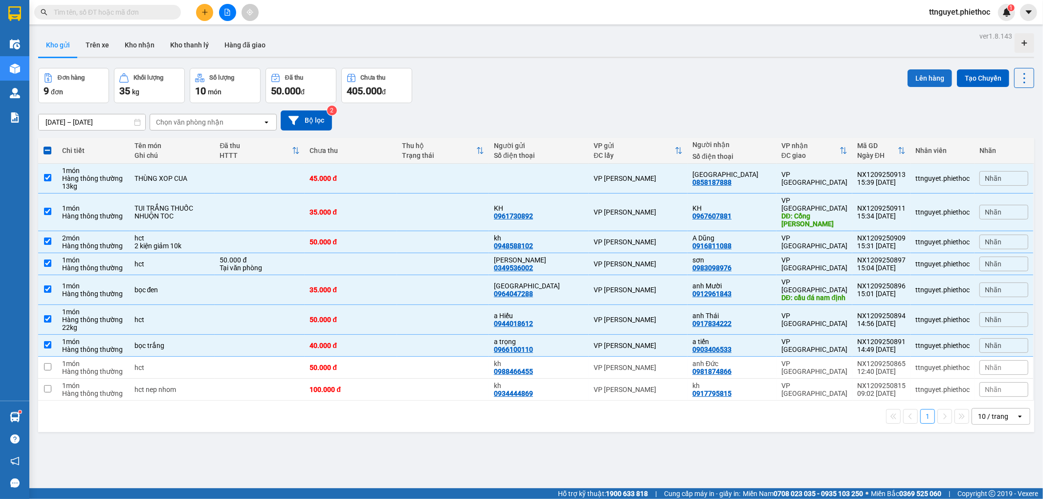
click at [927, 80] on button "Lên hàng" at bounding box center [929, 78] width 44 height 18
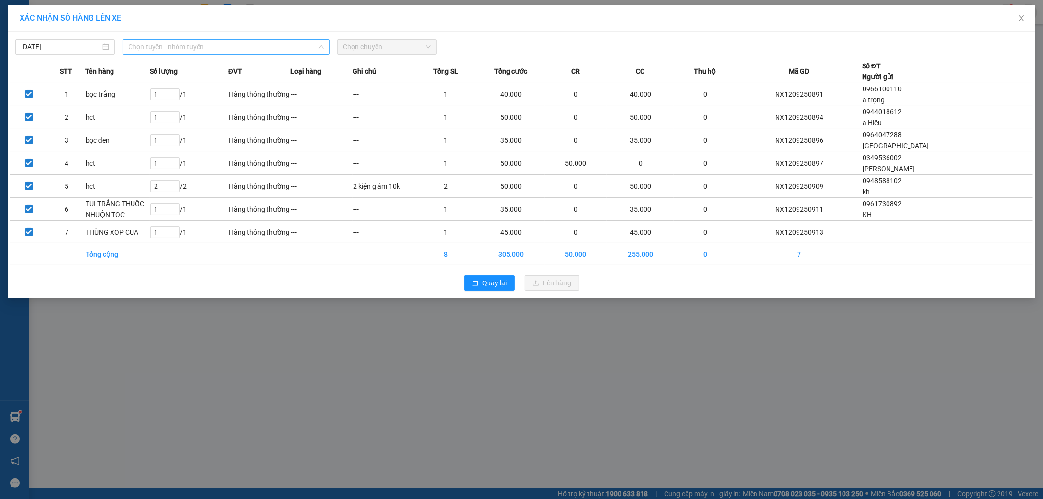
click at [206, 54] on span "Chọn tuyến - nhóm tuyến" at bounding box center [226, 47] width 195 height 15
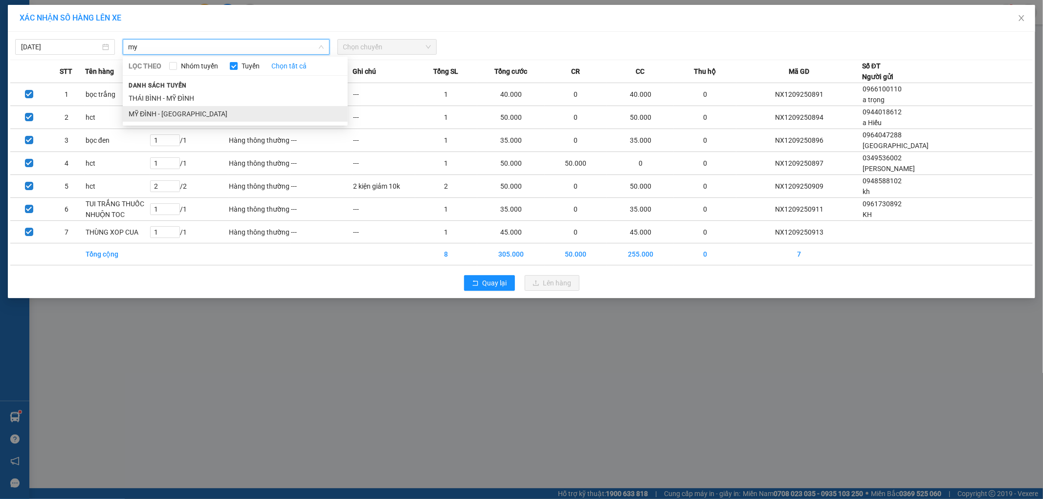
type input "my"
click at [181, 109] on li "MỸ ĐÌNH - THÁI BÌNH" at bounding box center [235, 114] width 225 height 16
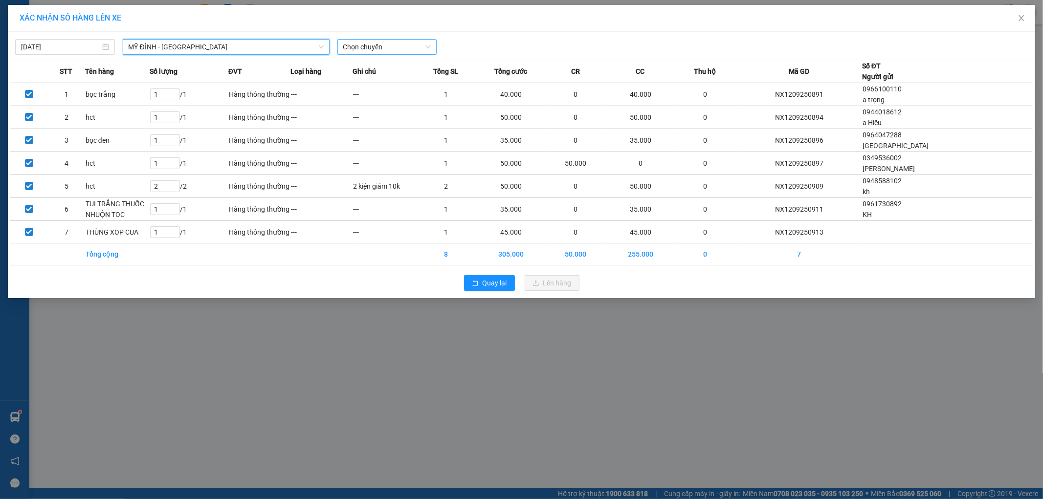
click at [355, 42] on span "Chọn chuyến" at bounding box center [387, 47] width 88 height 15
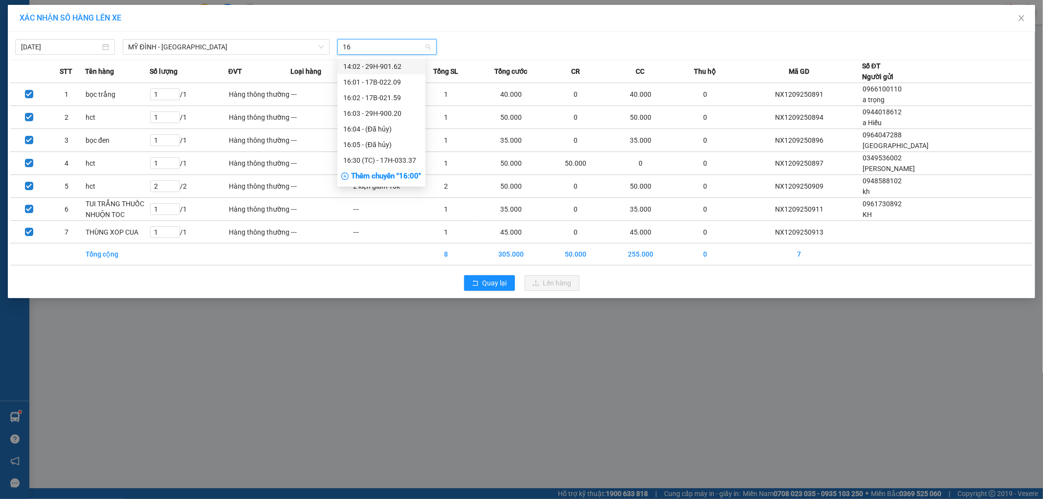
type input "16"
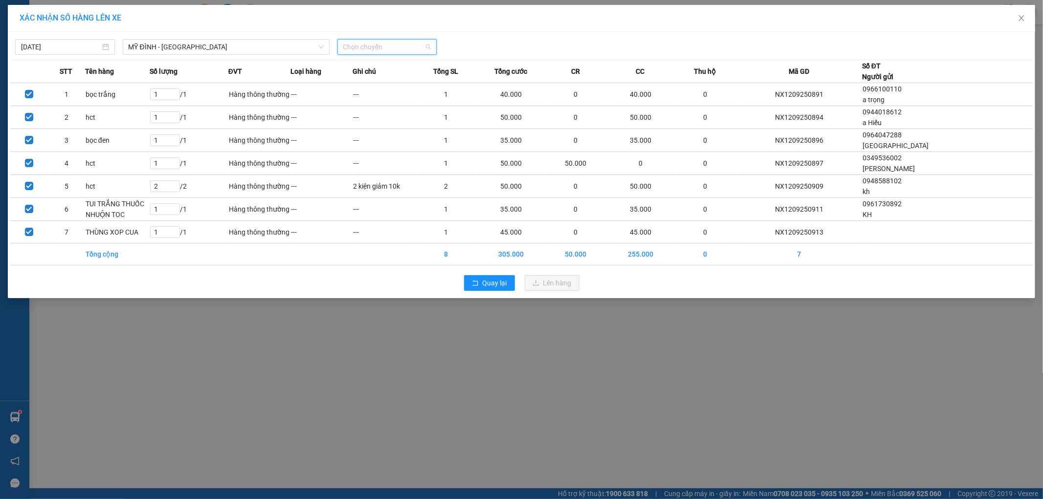
click at [416, 52] on span "Chọn chuyến" at bounding box center [387, 47] width 88 height 15
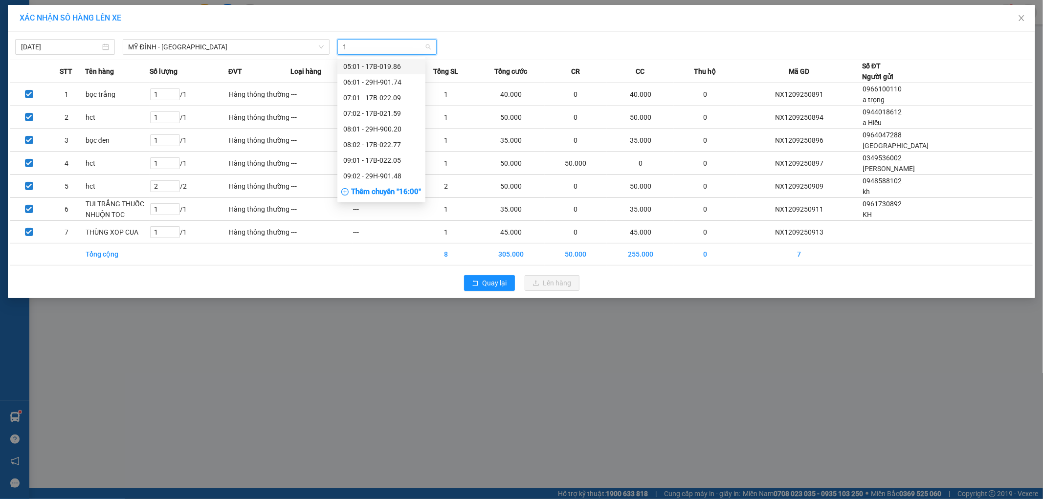
type input "16"
click at [400, 101] on div "16:02 - 17B-021.59" at bounding box center [381, 97] width 76 height 11
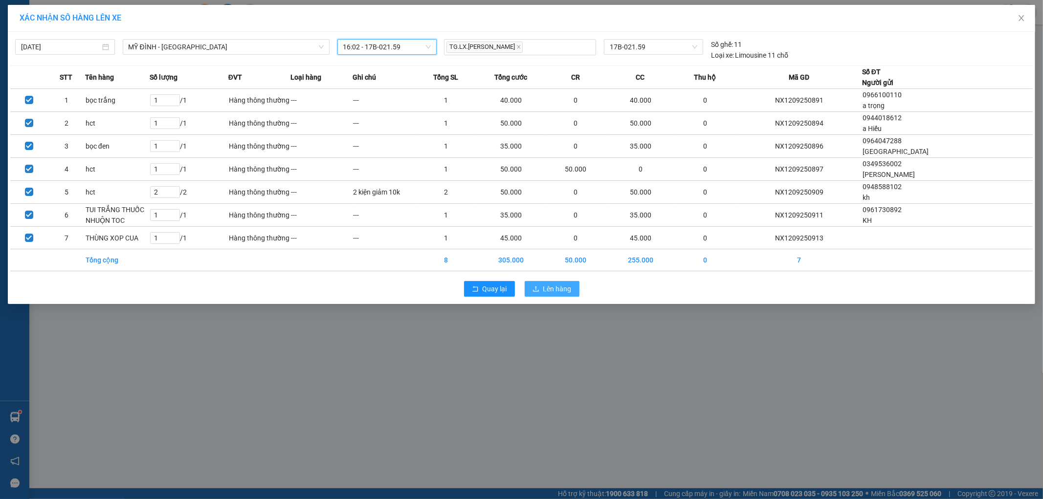
click at [557, 289] on span "Lên hàng" at bounding box center [557, 289] width 28 height 11
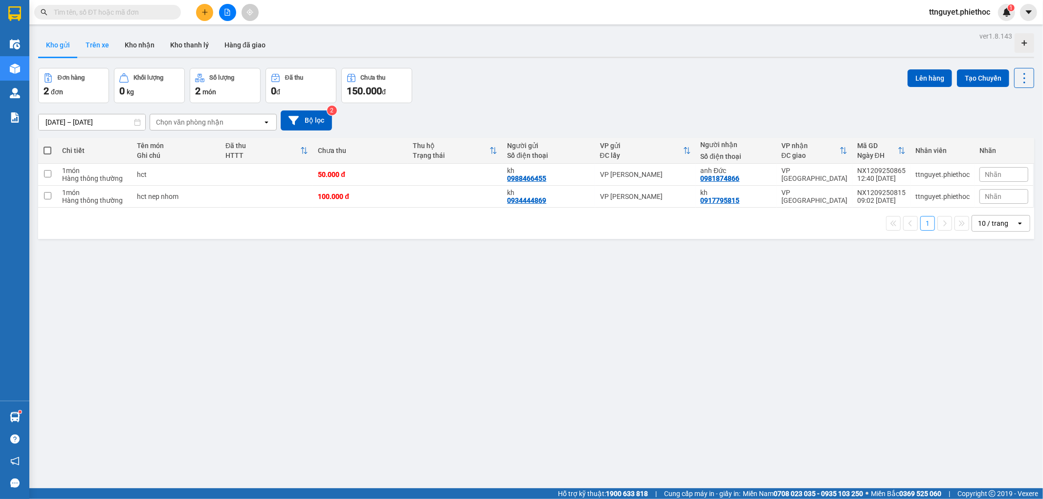
click at [108, 49] on button "Trên xe" at bounding box center [97, 44] width 39 height 23
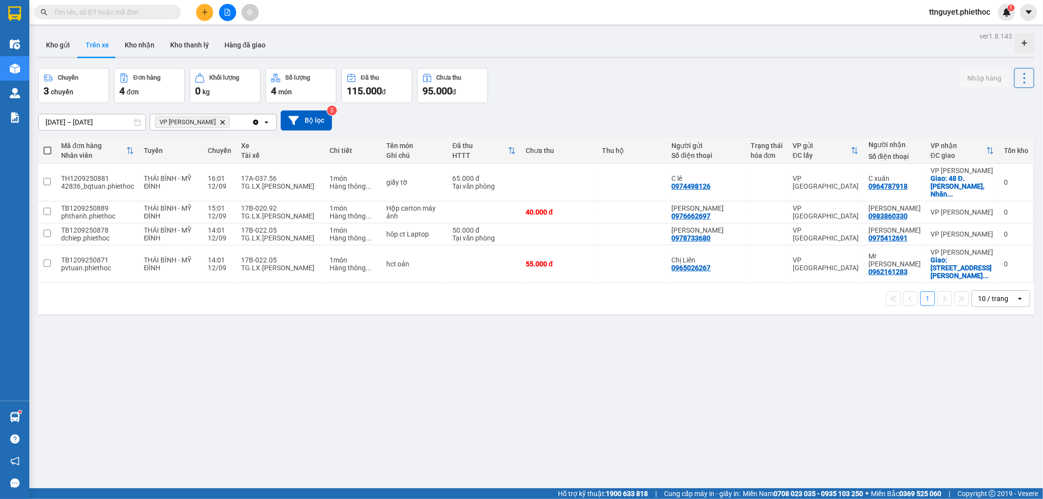
click at [206, 18] on button at bounding box center [204, 12] width 17 height 17
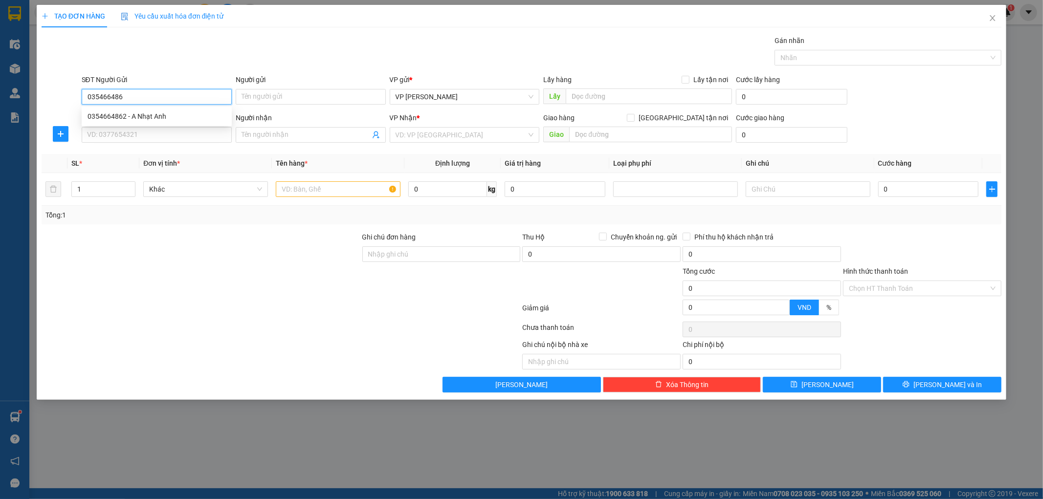
type input "0354664862"
click at [188, 114] on div "0354664862 - A Nhạt Anh" at bounding box center [157, 116] width 138 height 11
type input "A Nhạt Anh"
type input "0354664862"
click at [262, 96] on input "A Nhạt Anh" at bounding box center [311, 97] width 150 height 16
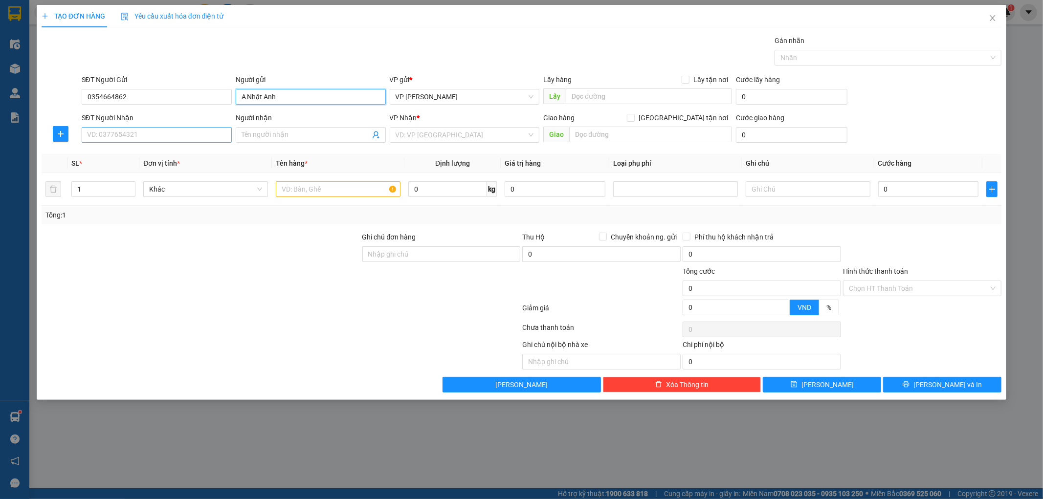
type input "A Nhật Anh"
click at [95, 133] on input "SĐT Người Nhận" at bounding box center [157, 135] width 150 height 16
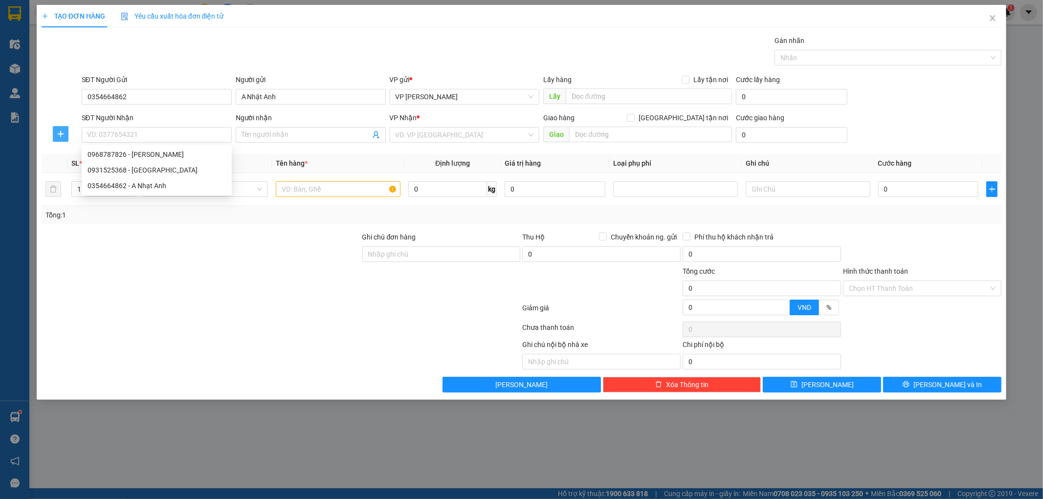
click at [66, 137] on span "plus" at bounding box center [60, 134] width 15 height 8
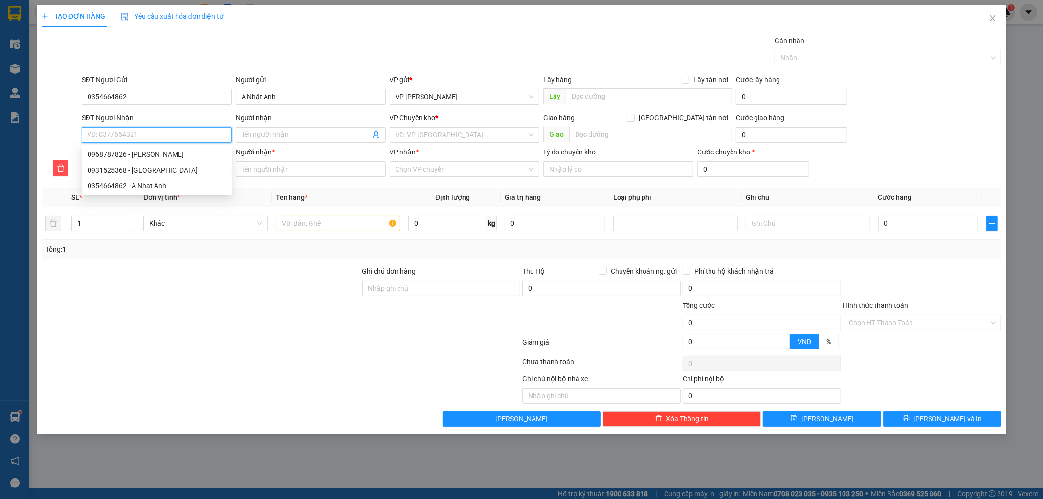
click at [111, 135] on input "SĐT Người Nhận" at bounding box center [157, 135] width 150 height 16
type input "0"
type input "09"
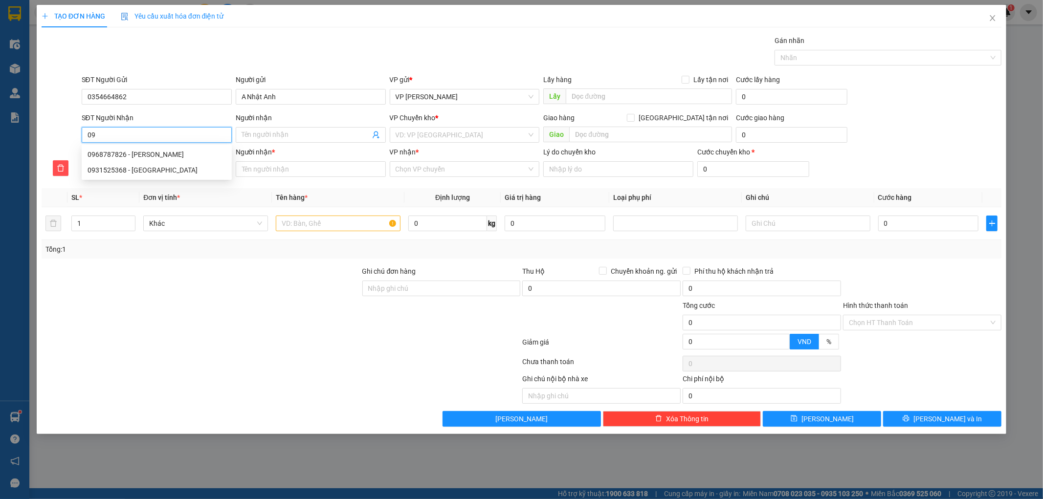
type input "096"
type input "0968"
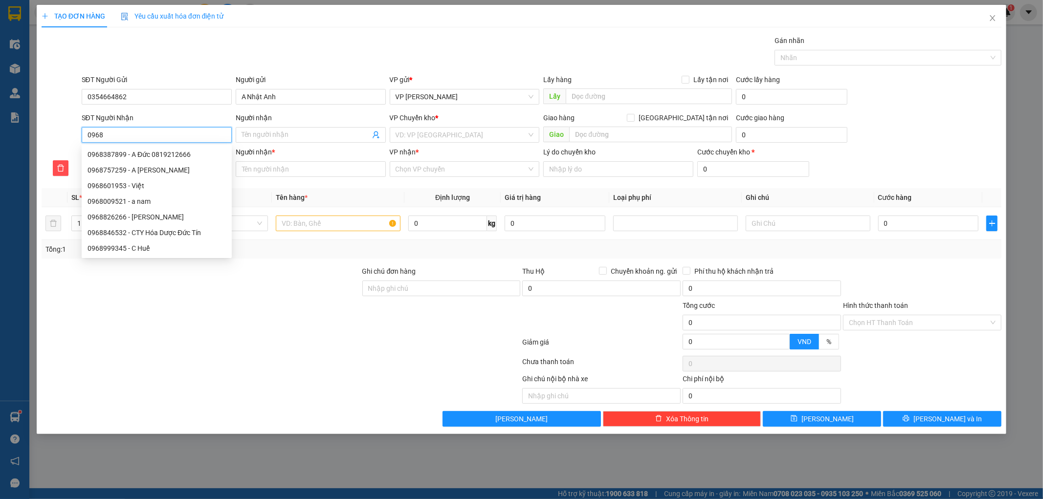
type input "09687"
type input "096878"
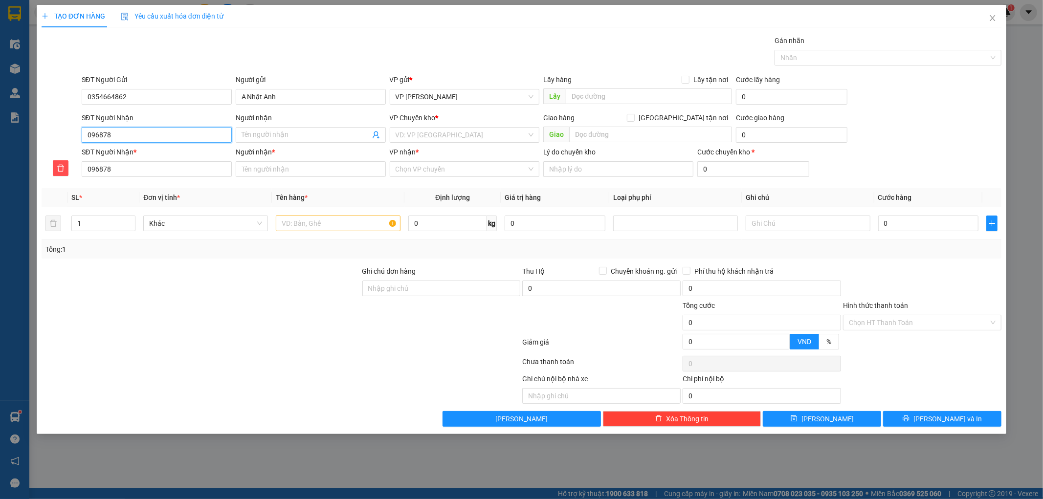
type input "0968787"
type input "09687878"
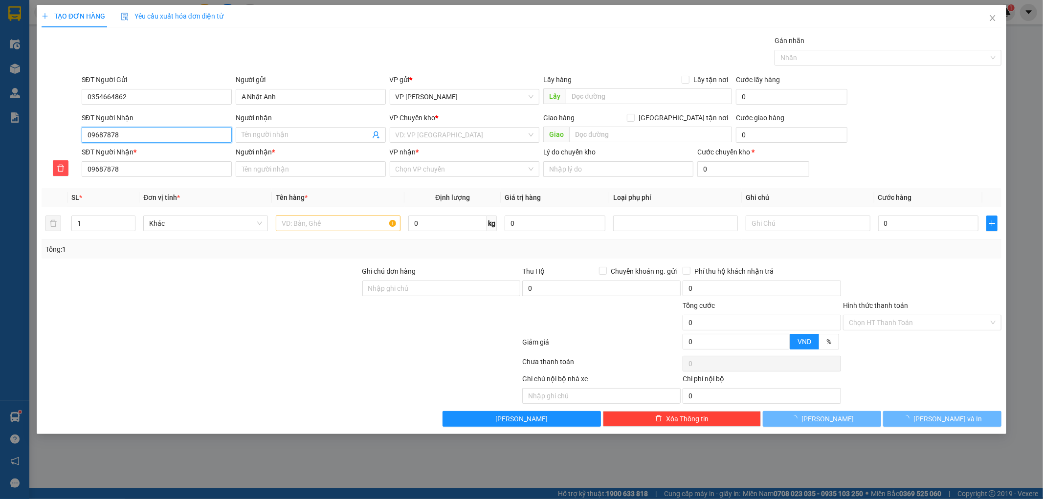
type input "096878782"
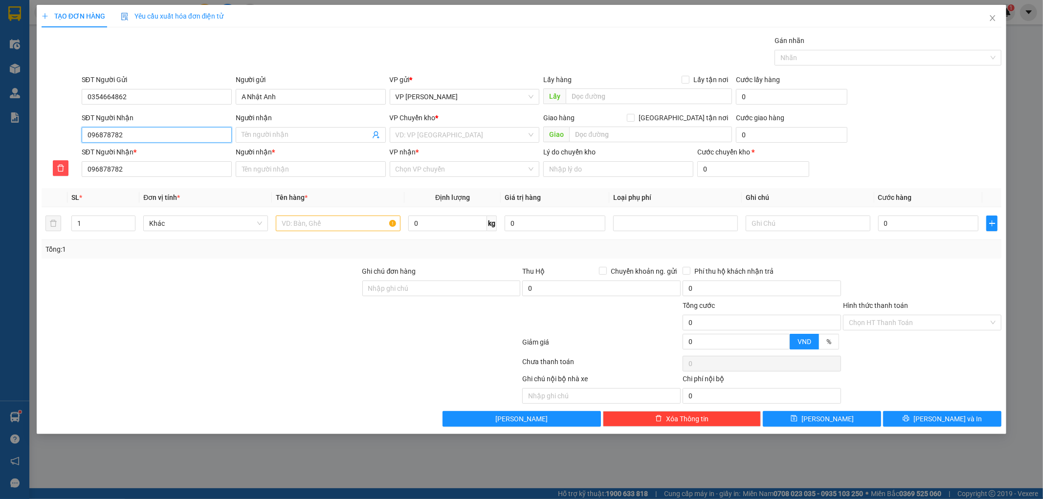
type input "0968787826"
click at [141, 153] on div "0968787826 - Chị Chung" at bounding box center [157, 154] width 138 height 11
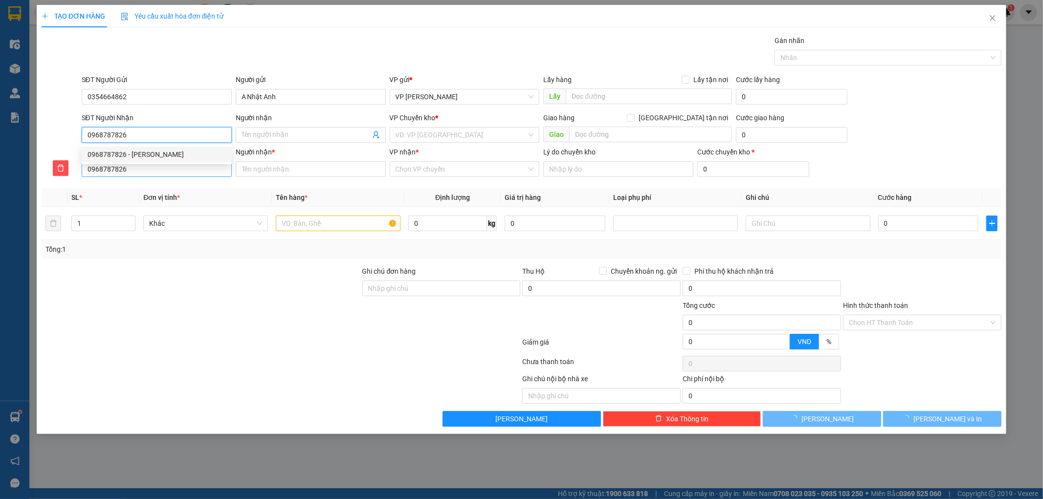
type input "Chị Chung"
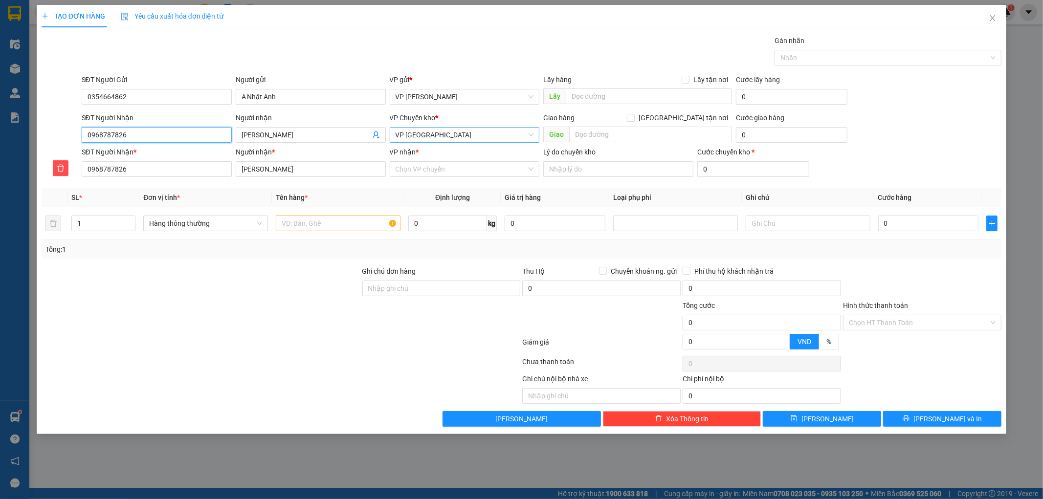
click at [428, 137] on span "VP [GEOGRAPHIC_DATA]" at bounding box center [465, 135] width 138 height 15
type input "0968787826"
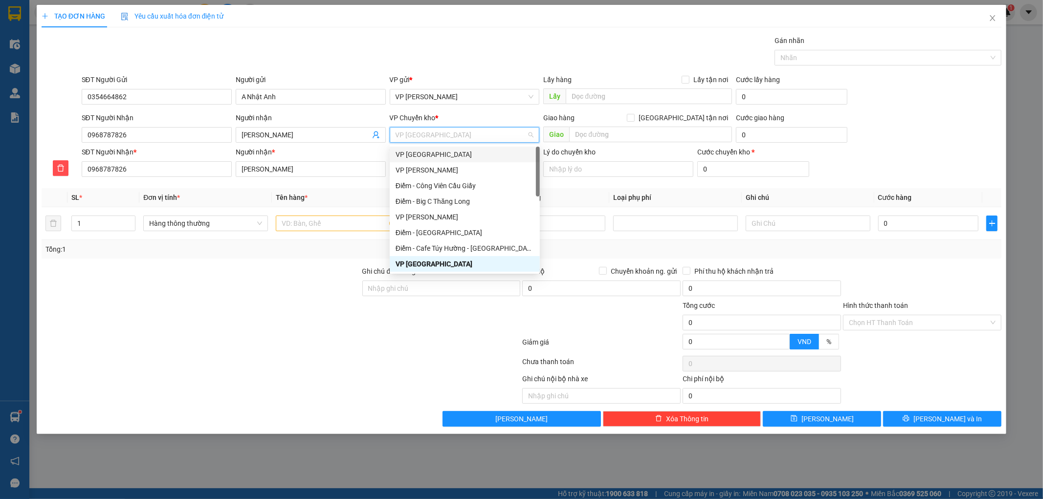
click at [442, 154] on div "VP [GEOGRAPHIC_DATA]" at bounding box center [465, 154] width 138 height 11
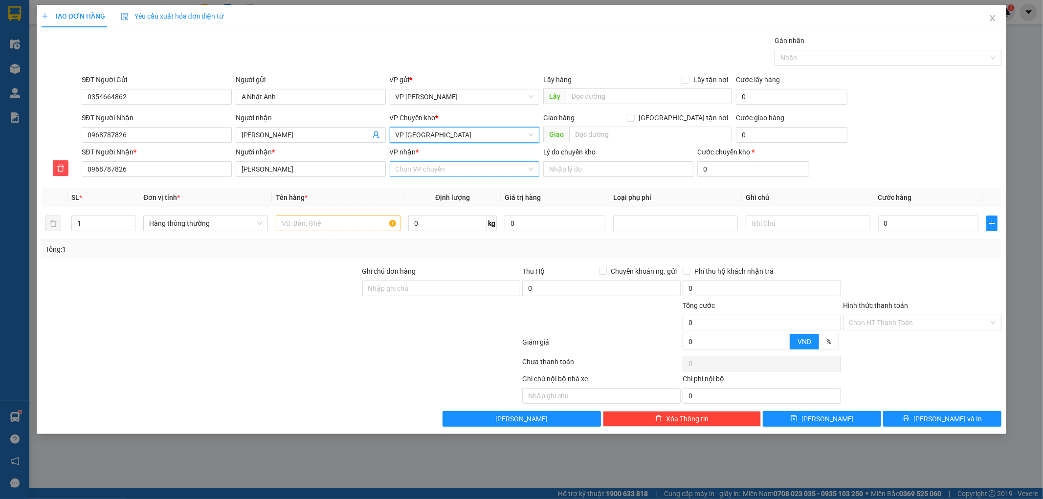
click at [429, 167] on input "VP nhận *" at bounding box center [462, 169] width 132 height 15
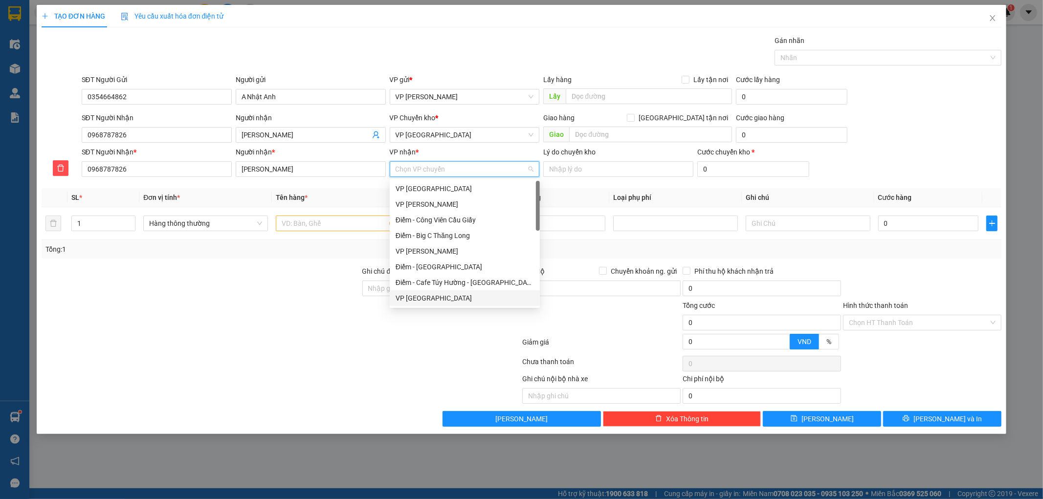
click at [431, 297] on div "VP [GEOGRAPHIC_DATA]" at bounding box center [465, 298] width 138 height 11
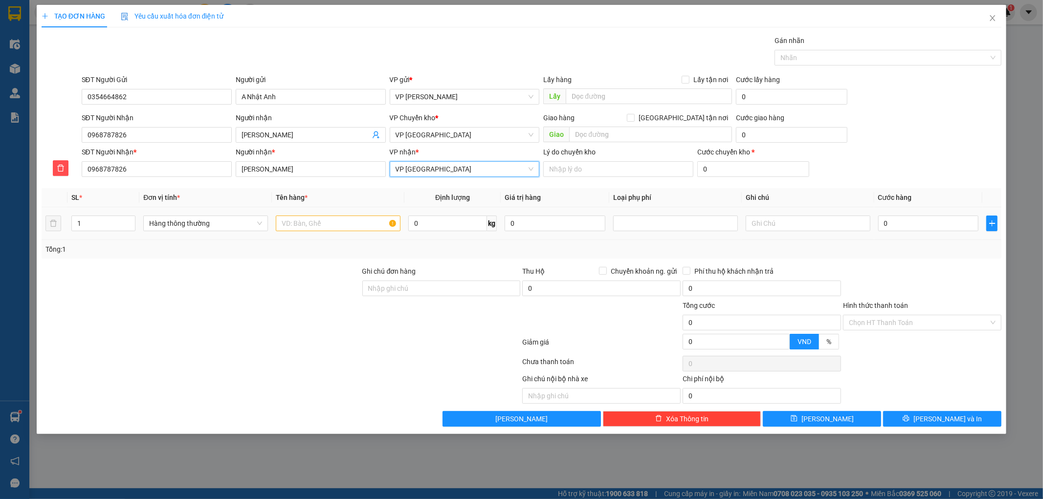
click at [350, 233] on div at bounding box center [338, 224] width 125 height 20
click at [349, 228] on input "text" at bounding box center [338, 224] width 125 height 16
type input "giấy tờ"
click at [940, 225] on input "0" at bounding box center [928, 224] width 101 height 16
type input "3"
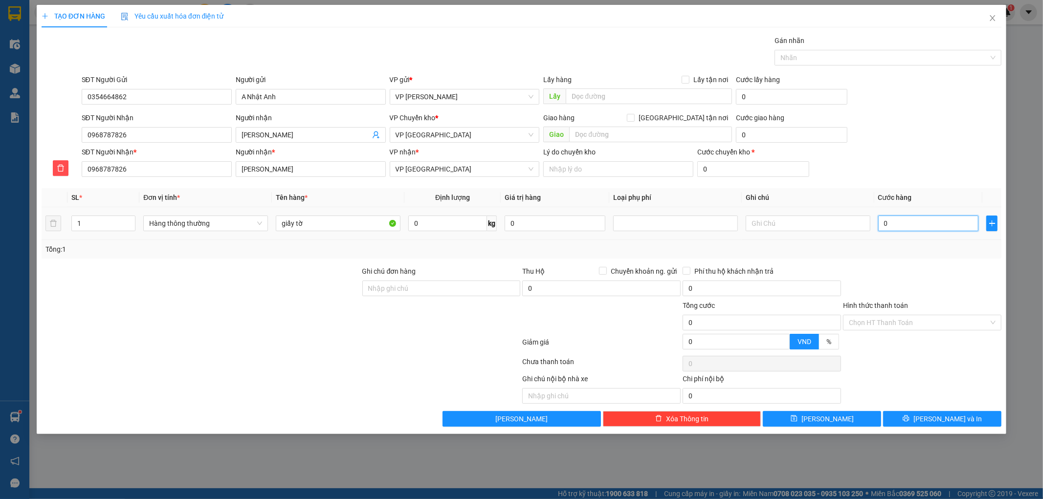
type input "3"
type input "30"
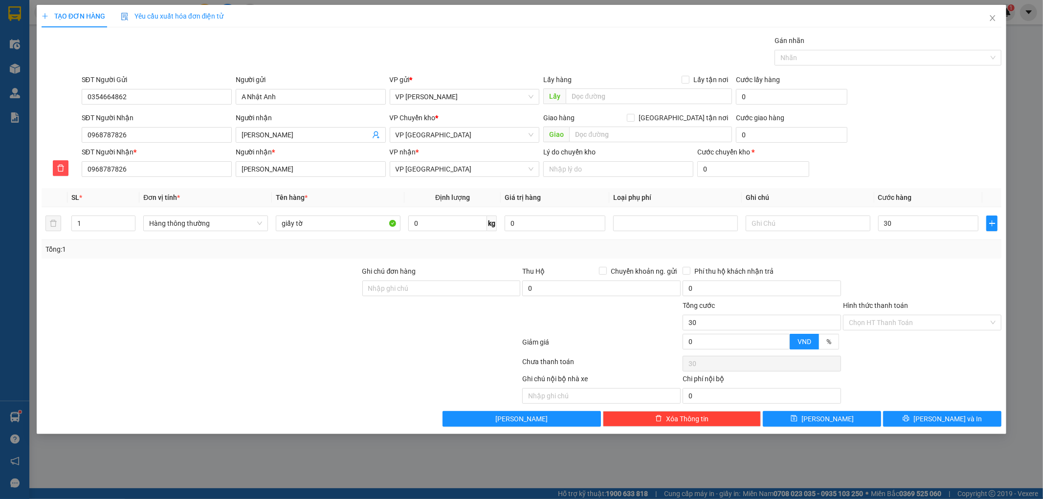
click at [956, 286] on div at bounding box center [922, 283] width 160 height 34
type input "30.000"
click at [939, 329] on input "Hình thức thanh toán" at bounding box center [919, 322] width 140 height 15
click at [897, 343] on div "Tại văn phòng" at bounding box center [922, 342] width 147 height 11
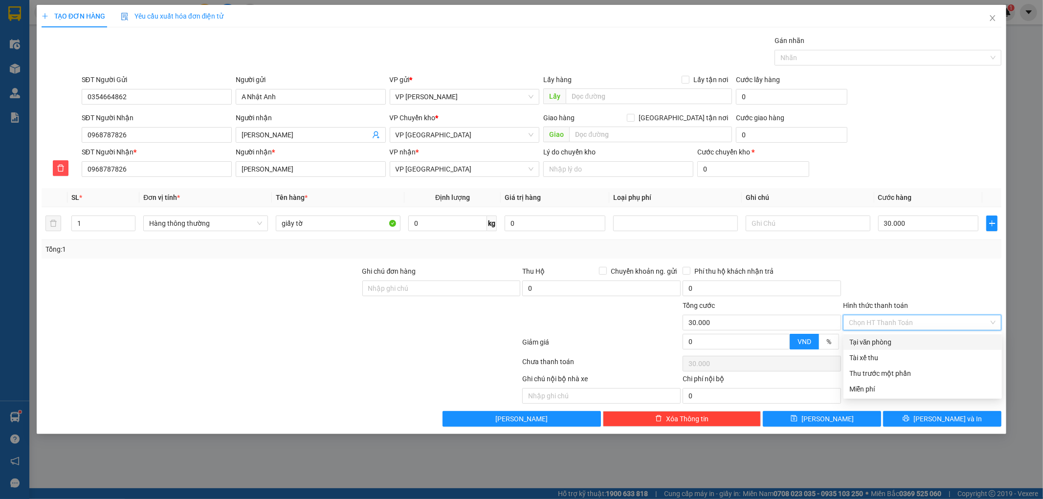
type input "0"
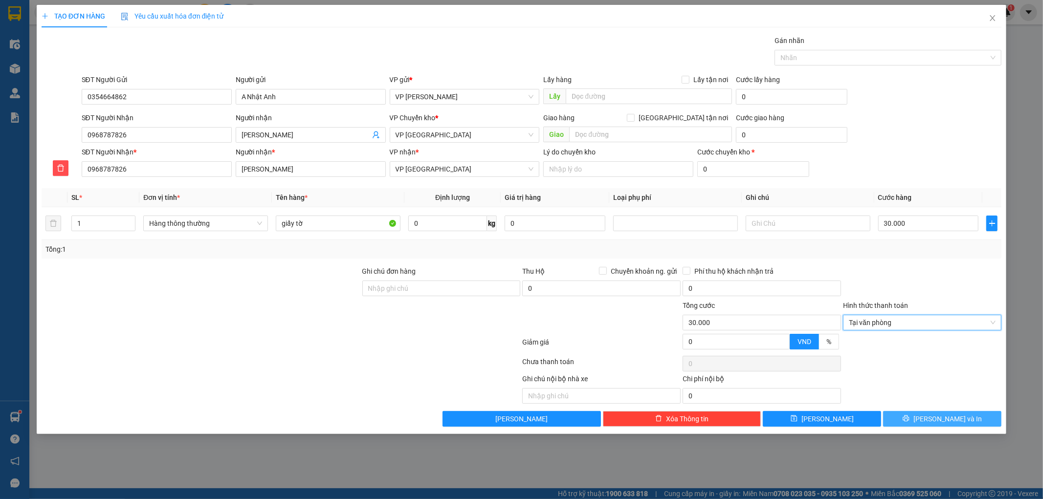
click at [910, 418] on button "[PERSON_NAME] và In" at bounding box center [942, 419] width 118 height 16
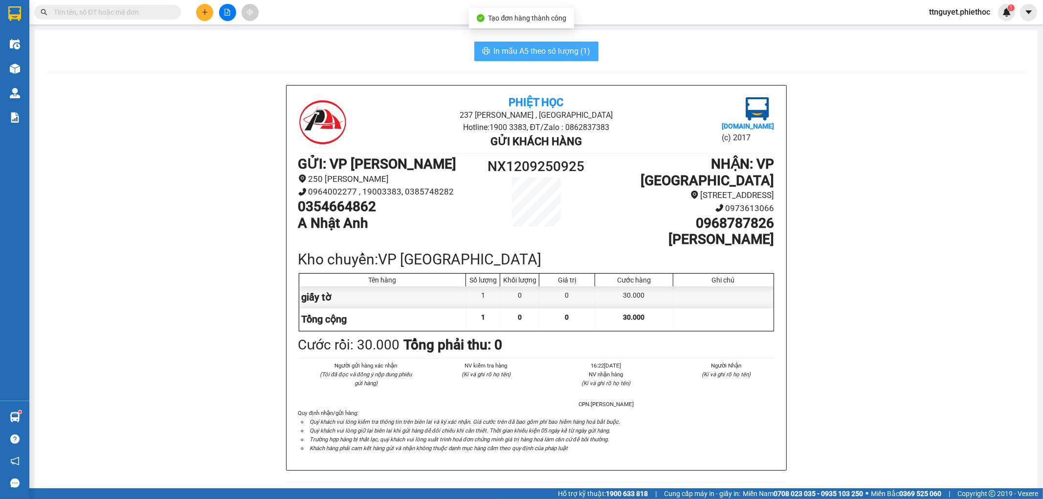
click at [575, 57] on span "In mẫu A5 theo số lượng (1)" at bounding box center [542, 51] width 97 height 12
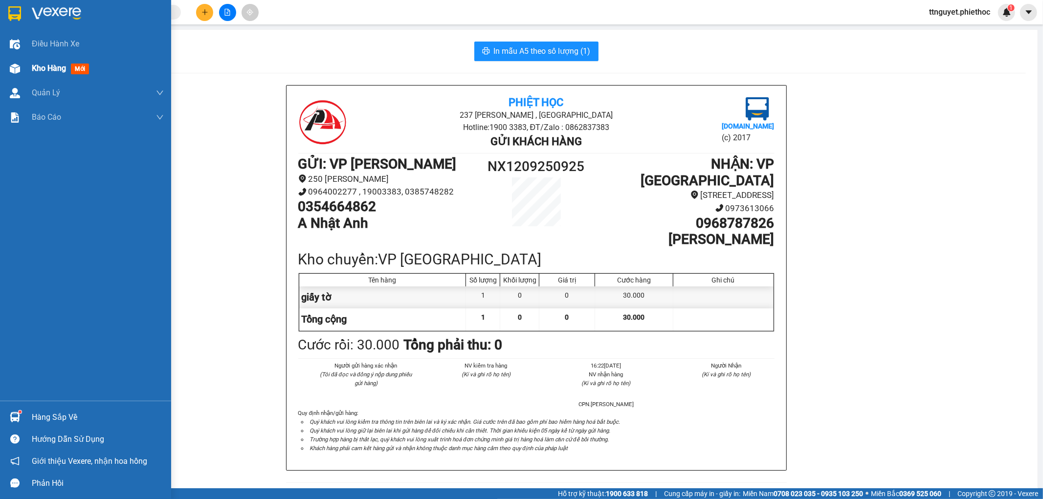
drag, startPoint x: 39, startPoint y: 62, endPoint x: 60, endPoint y: 77, distance: 25.5
click at [40, 64] on span "Kho hàng" at bounding box center [49, 68] width 34 height 9
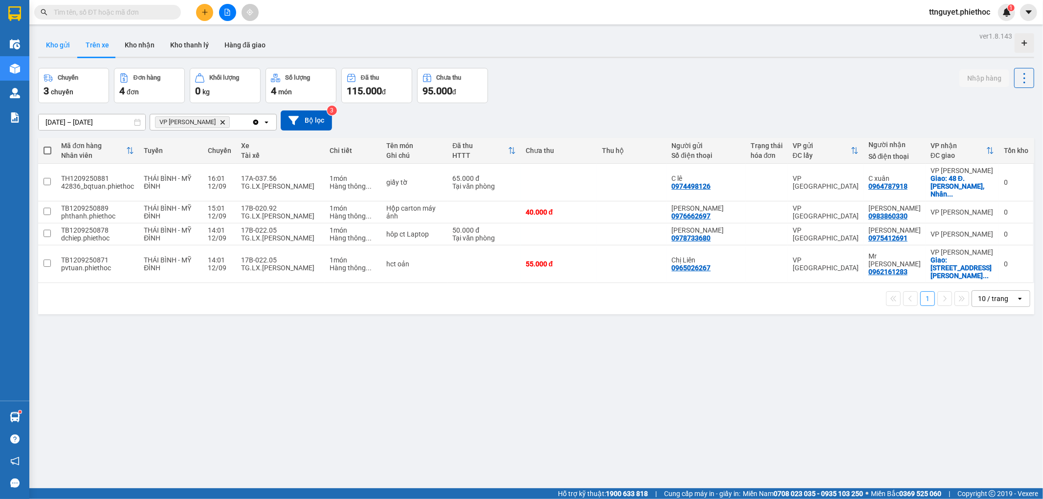
click at [64, 52] on button "Kho gửi" at bounding box center [58, 44] width 40 height 23
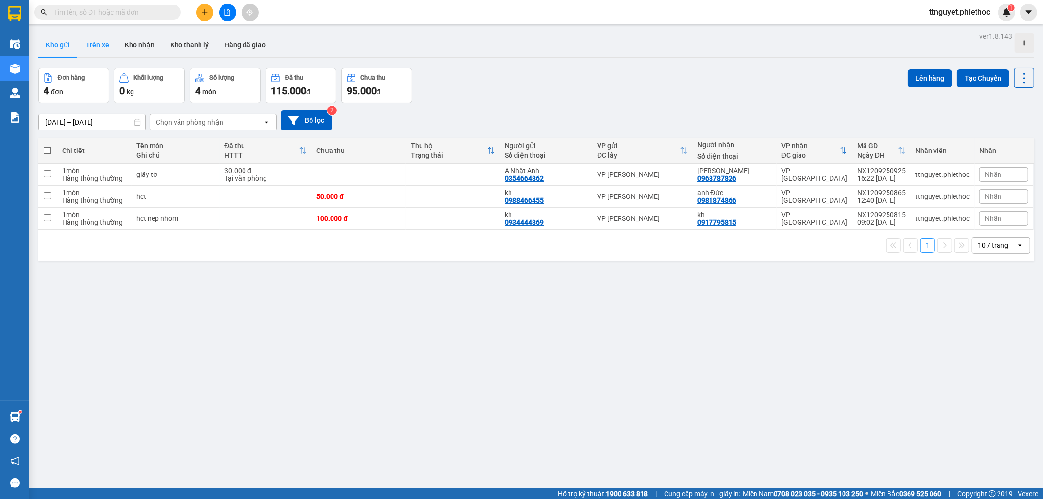
click at [95, 53] on button "Trên xe" at bounding box center [97, 44] width 39 height 23
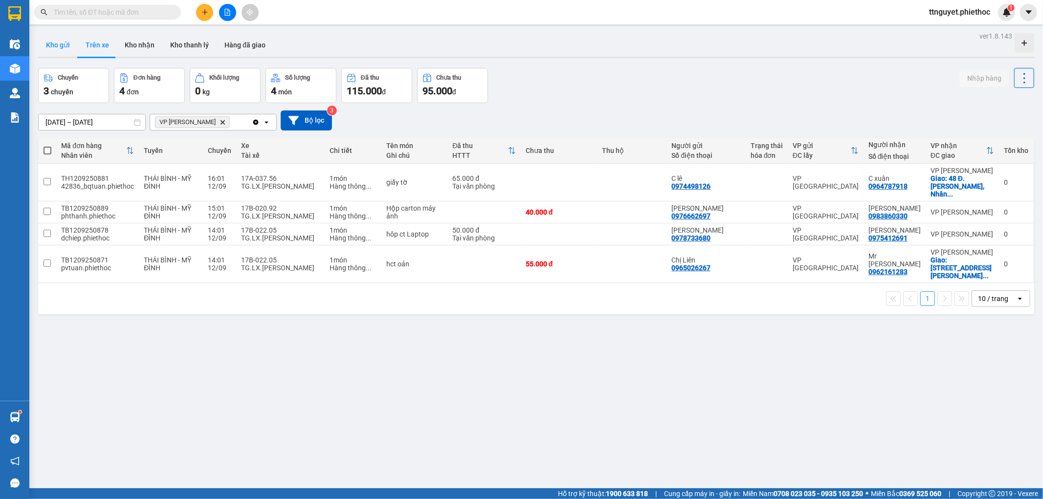
click at [67, 47] on button "Kho gửi" at bounding box center [58, 44] width 40 height 23
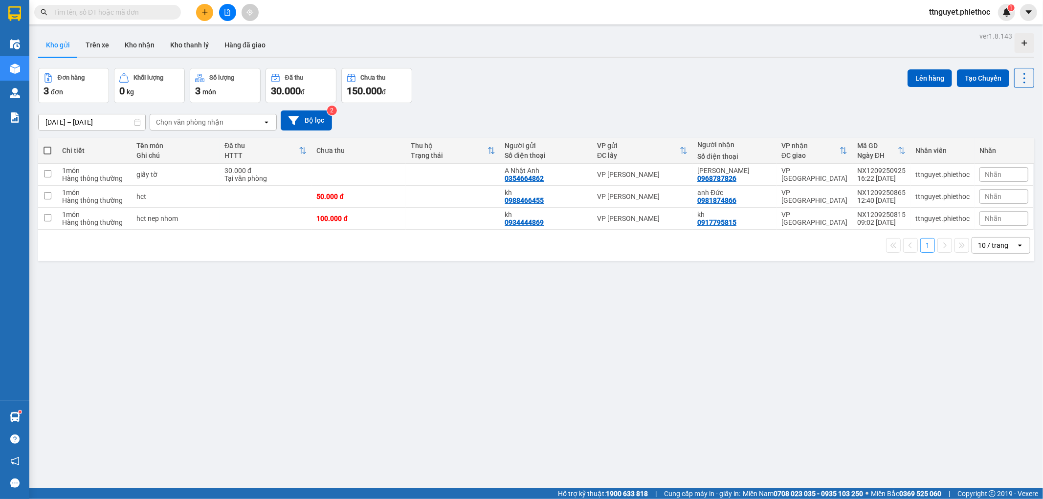
click at [108, 10] on input "text" at bounding box center [111, 12] width 115 height 11
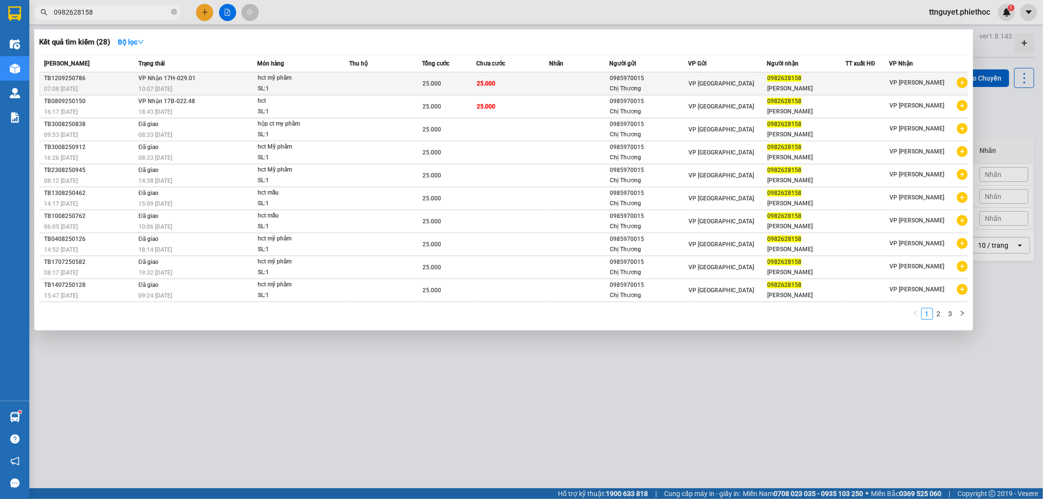
type input "0982628158"
click at [369, 89] on td at bounding box center [385, 83] width 73 height 23
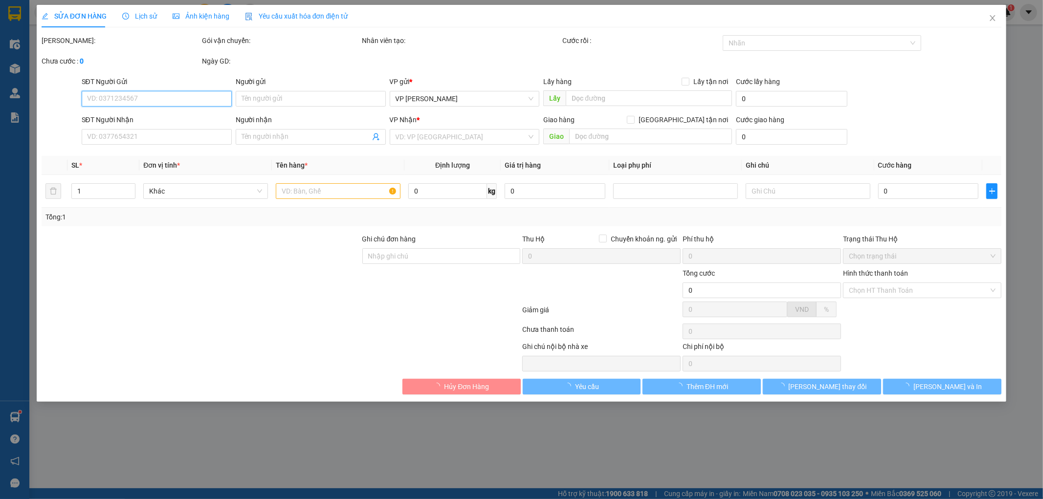
type input "0985970015"
type input "Chị Thương"
type input "0982628158"
type input "[PERSON_NAME]"
type input "25.000"
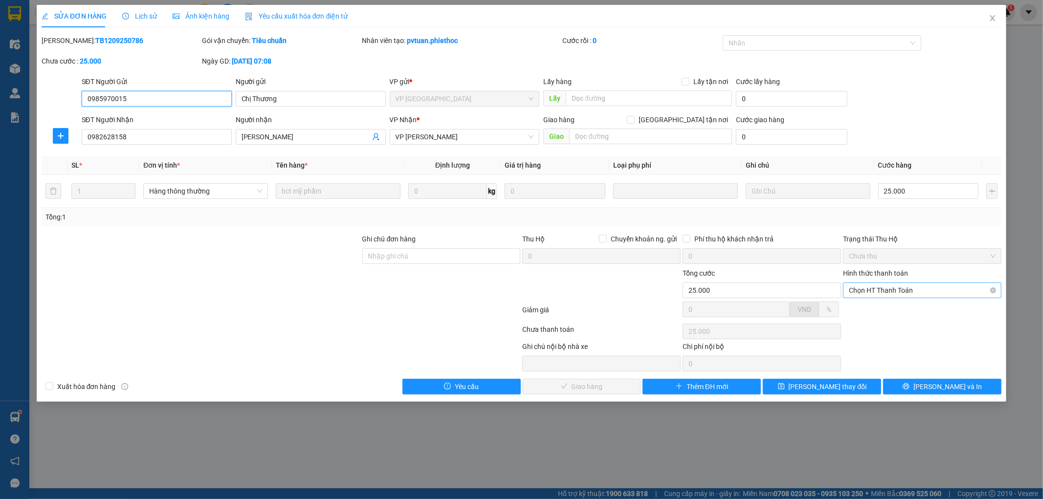
click at [928, 289] on span "Chọn HT Thanh Toán" at bounding box center [922, 290] width 147 height 15
click at [900, 310] on div "Tại văn phòng" at bounding box center [922, 310] width 147 height 11
type input "0"
click at [612, 389] on span "Lưu và Giao hàng" at bounding box center [588, 386] width 94 height 11
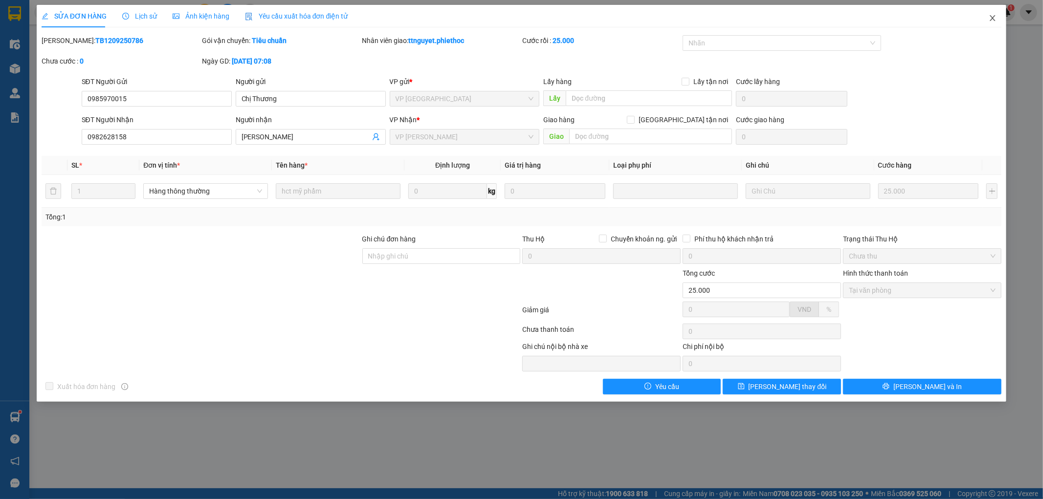
click at [995, 15] on icon "close" at bounding box center [993, 18] width 8 height 8
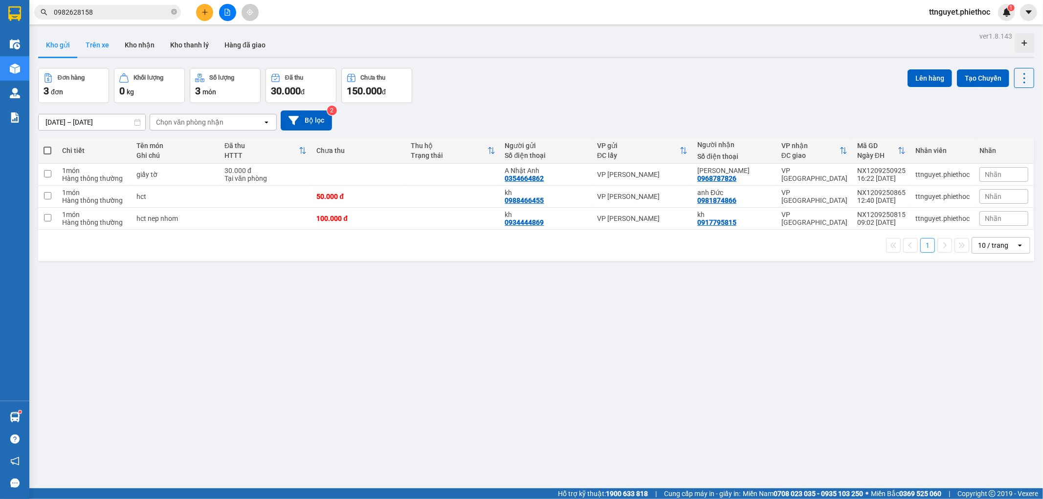
click at [93, 46] on button "Trên xe" at bounding box center [97, 44] width 39 height 23
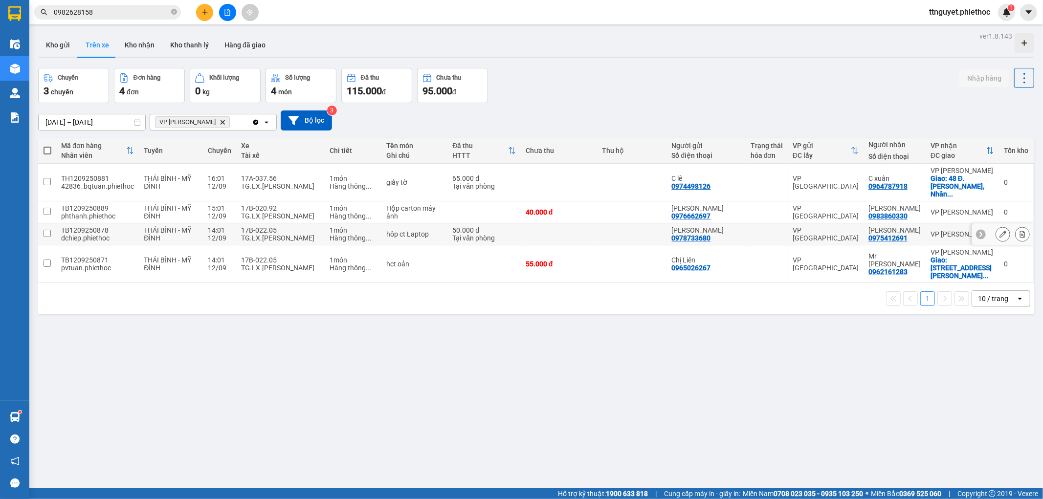
click at [571, 225] on td at bounding box center [559, 234] width 76 height 22
checkbox input "true"
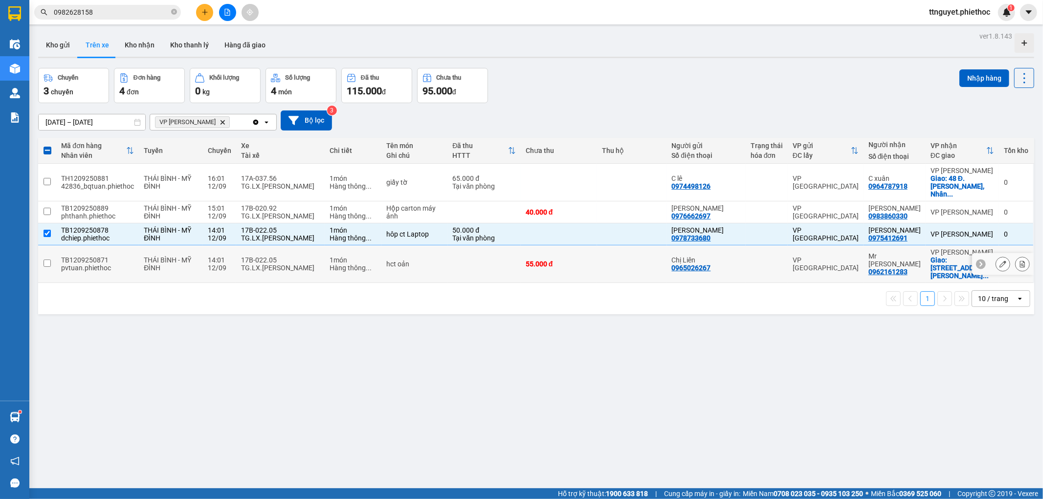
click at [574, 258] on td "55.000 đ" at bounding box center [559, 264] width 76 height 38
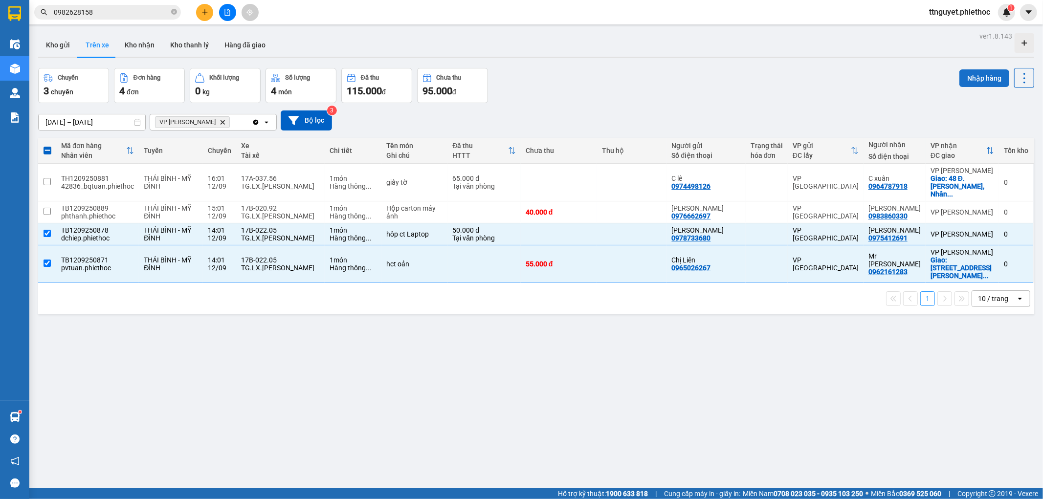
click at [978, 79] on button "Nhập hàng" at bounding box center [984, 78] width 50 height 18
click at [427, 248] on td "hct oản" at bounding box center [414, 264] width 66 height 38
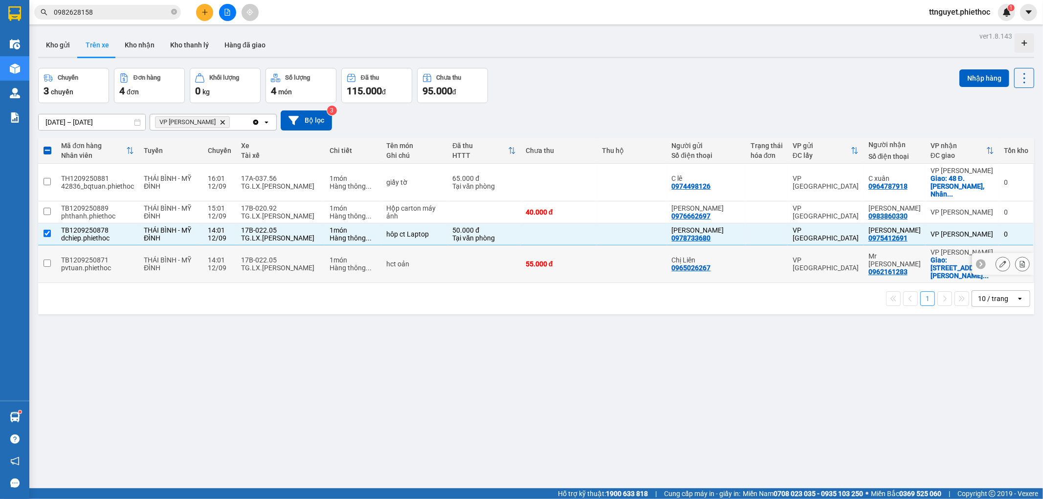
click at [436, 245] on td "hct oản" at bounding box center [414, 264] width 66 height 38
checkbox input "true"
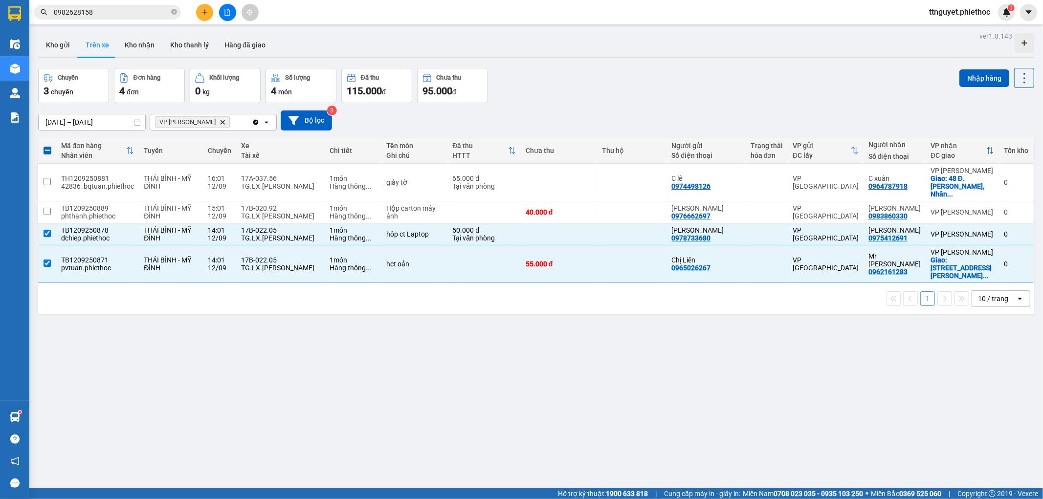
drag, startPoint x: 972, startPoint y: 76, endPoint x: 962, endPoint y: 100, distance: 26.1
click at [973, 76] on button "Nhập hàng" at bounding box center [984, 78] width 50 height 18
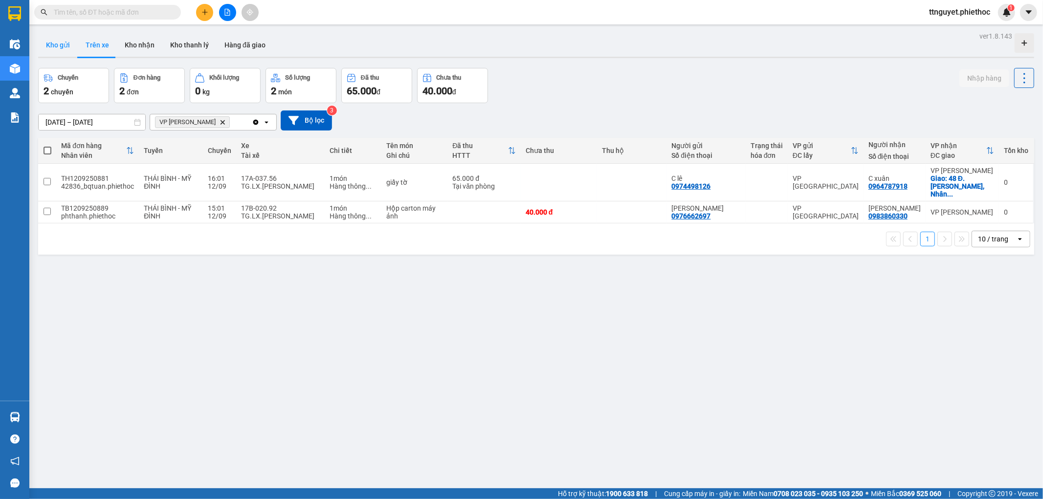
click at [55, 46] on button "Kho gửi" at bounding box center [58, 44] width 40 height 23
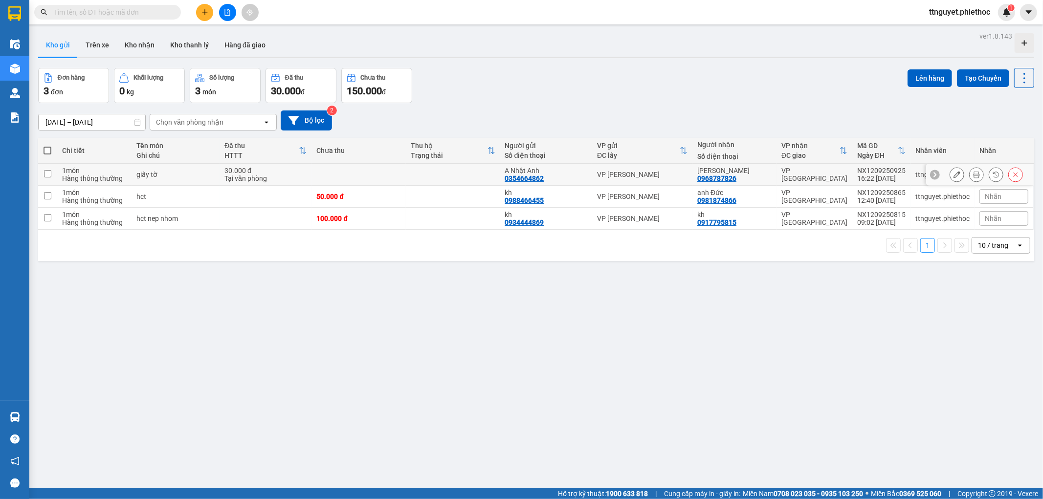
click at [210, 181] on td "giấy tờ" at bounding box center [176, 175] width 88 height 22
checkbox input "true"
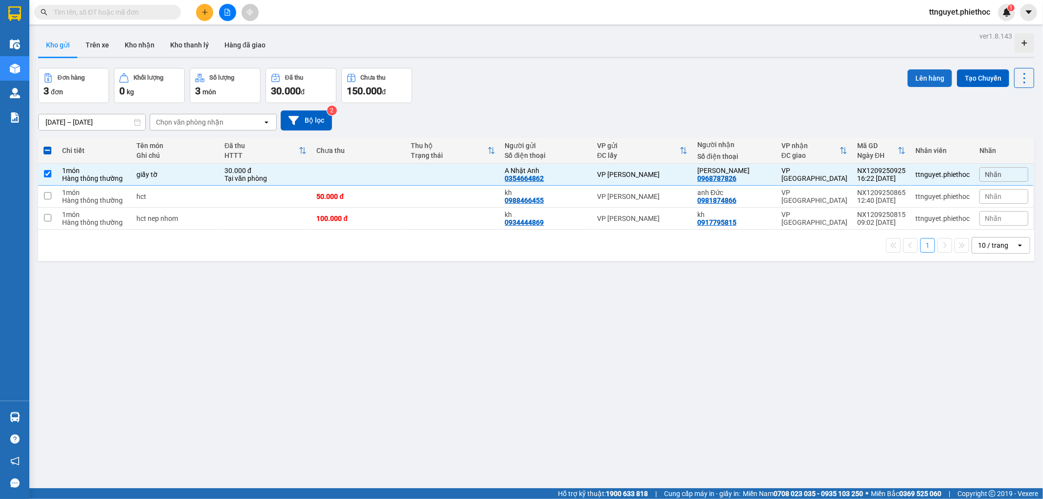
click at [913, 73] on button "Lên hàng" at bounding box center [929, 78] width 44 height 18
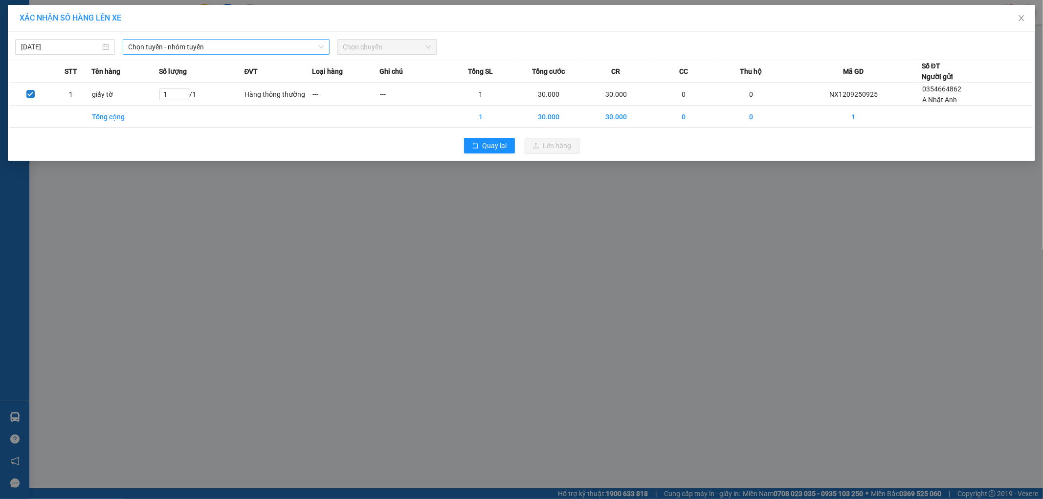
click at [218, 50] on span "Chọn tuyến - nhóm tuyến" at bounding box center [226, 47] width 195 height 15
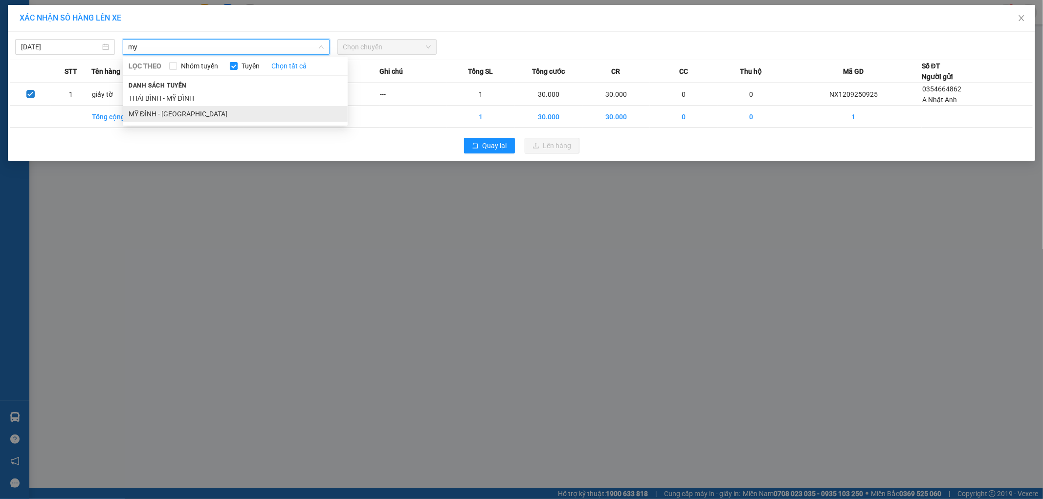
type input "my"
click at [216, 112] on li "MỸ ĐÌNH - THÁI BÌNH" at bounding box center [235, 114] width 225 height 16
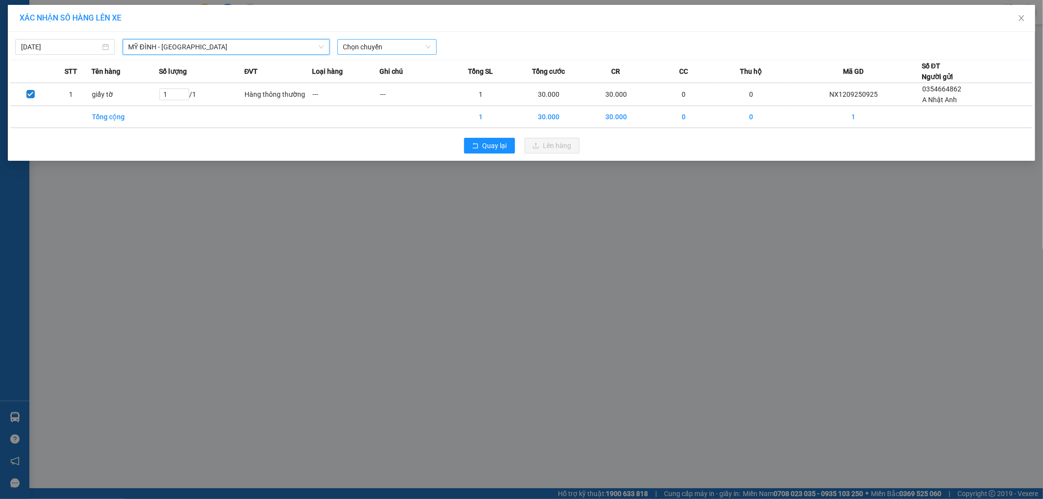
click at [375, 49] on span "Chọn chuyến" at bounding box center [387, 47] width 88 height 15
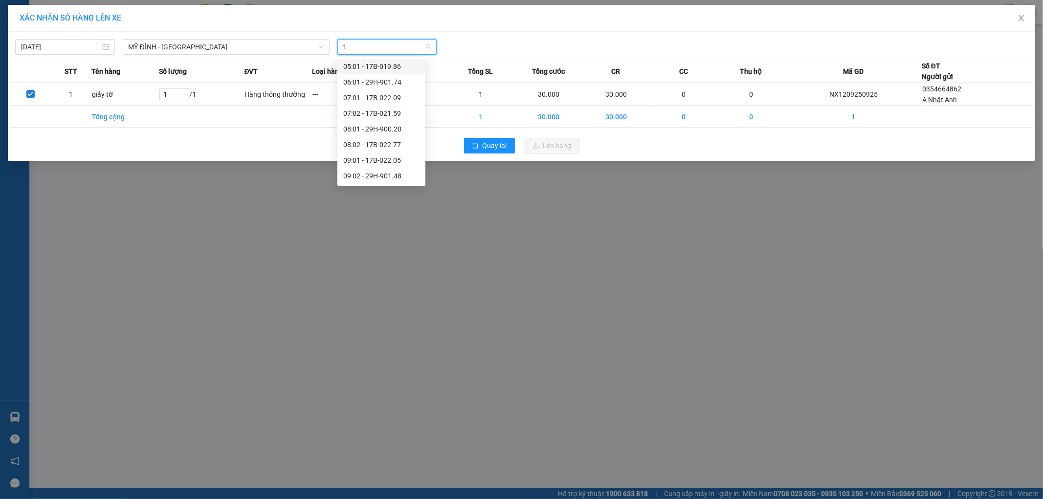
type input "17"
click at [395, 139] on div "17:02 - 17B-022.05" at bounding box center [381, 139] width 76 height 11
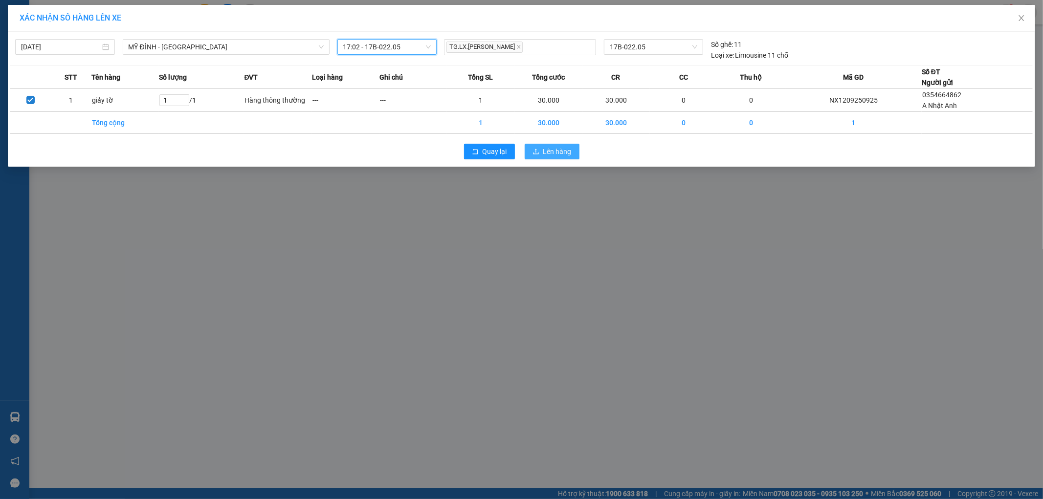
click at [572, 158] on button "Lên hàng" at bounding box center [552, 152] width 55 height 16
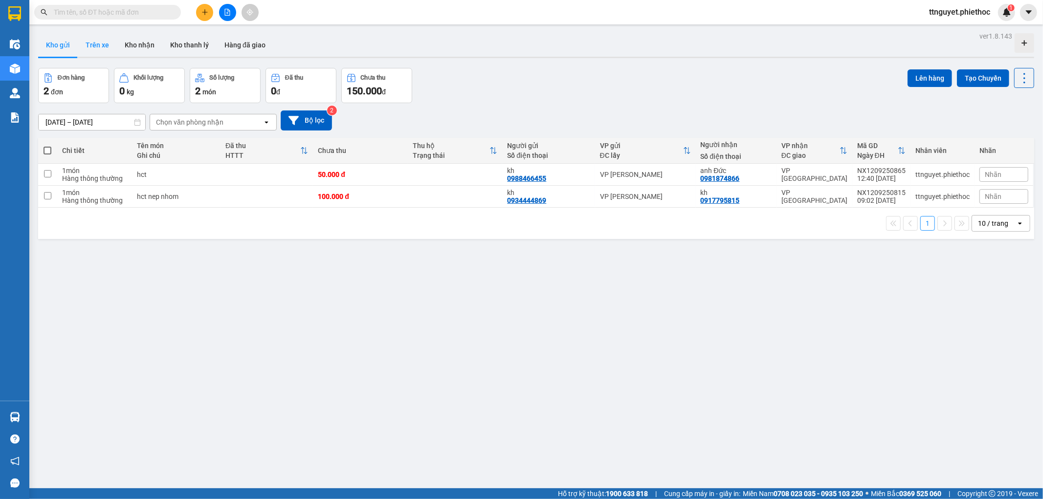
click at [104, 47] on button "Trên xe" at bounding box center [97, 44] width 39 height 23
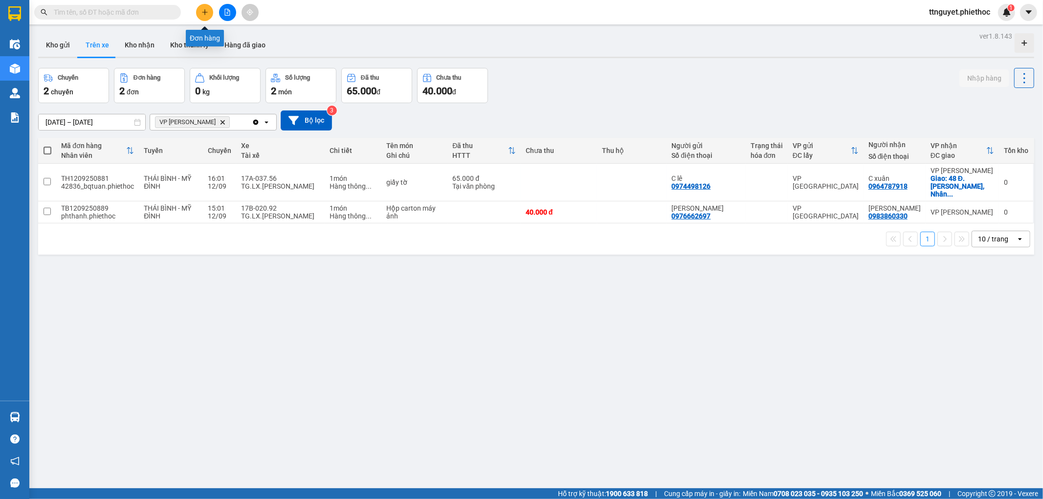
click at [208, 17] on button at bounding box center [204, 12] width 17 height 17
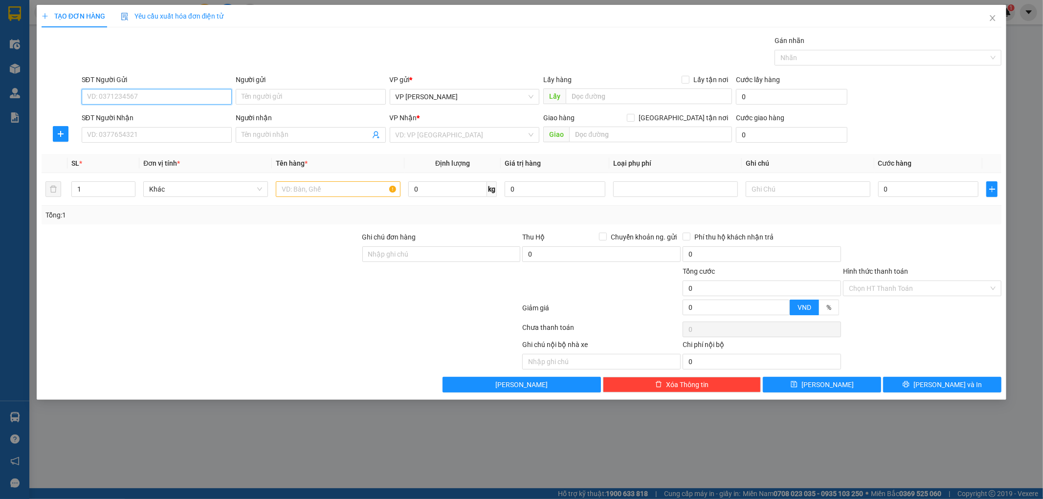
click at [175, 99] on input "SĐT Người Gửi" at bounding box center [157, 97] width 150 height 16
click at [175, 101] on input "SĐT Người Gửi" at bounding box center [157, 97] width 150 height 16
type input "0969639397"
click at [173, 111] on div "0969639397 - Thắng Trần" at bounding box center [157, 116] width 138 height 11
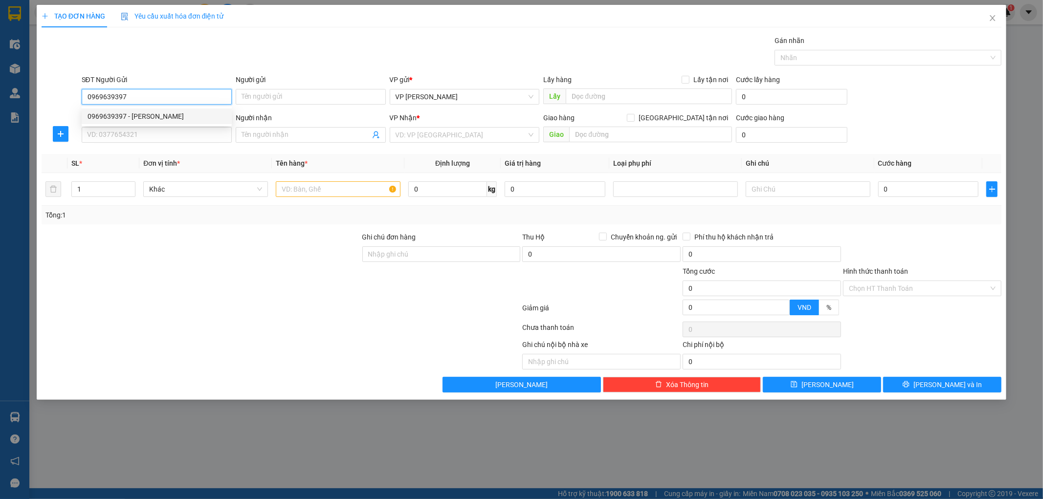
type input "Thắng Trần"
type input "xe"
type input "0969639397"
click at [108, 134] on input "SĐT Người Nhận" at bounding box center [157, 135] width 150 height 16
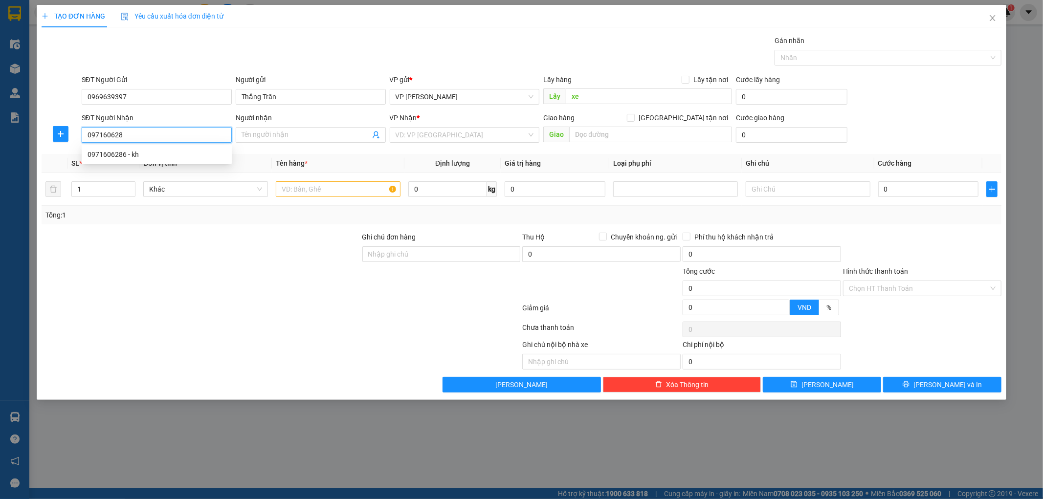
type input "0971606286"
click at [124, 153] on div "0971606286 - kh" at bounding box center [157, 154] width 138 height 11
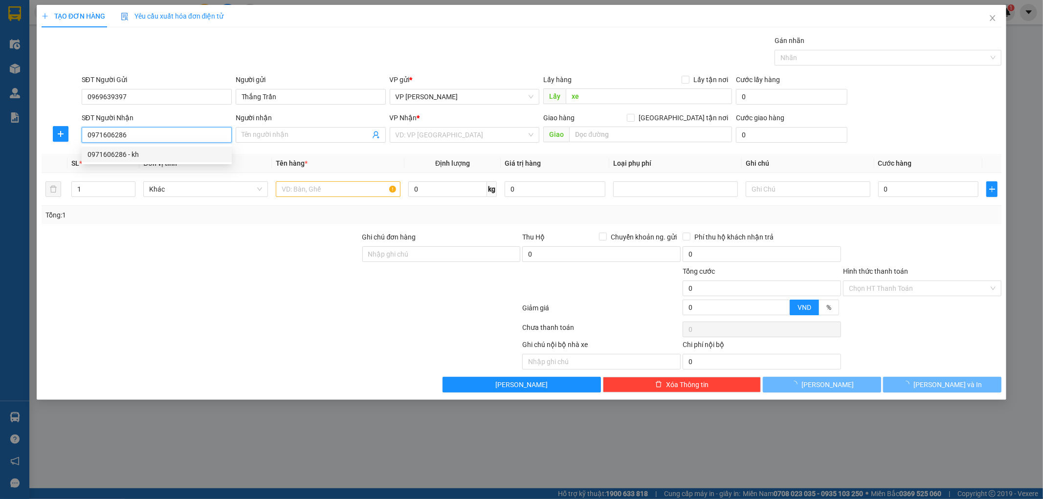
type input "kh"
checkbox input "true"
type input "210 phan bá vành quang trung"
type input "30.000"
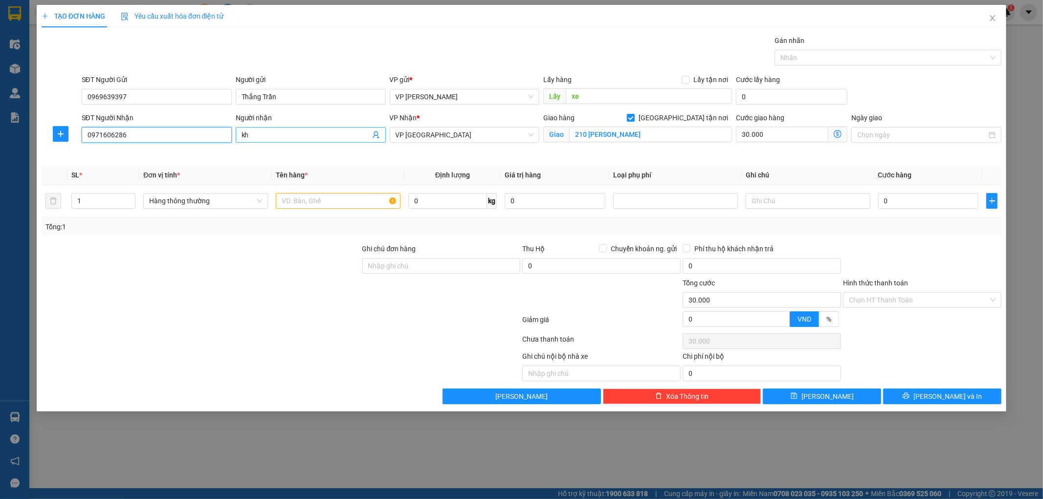
type input "0971606286"
click at [309, 131] on input "kh" at bounding box center [306, 135] width 129 height 11
type input "chị duyên"
click at [434, 167] on th "Định lượng" at bounding box center [452, 175] width 96 height 19
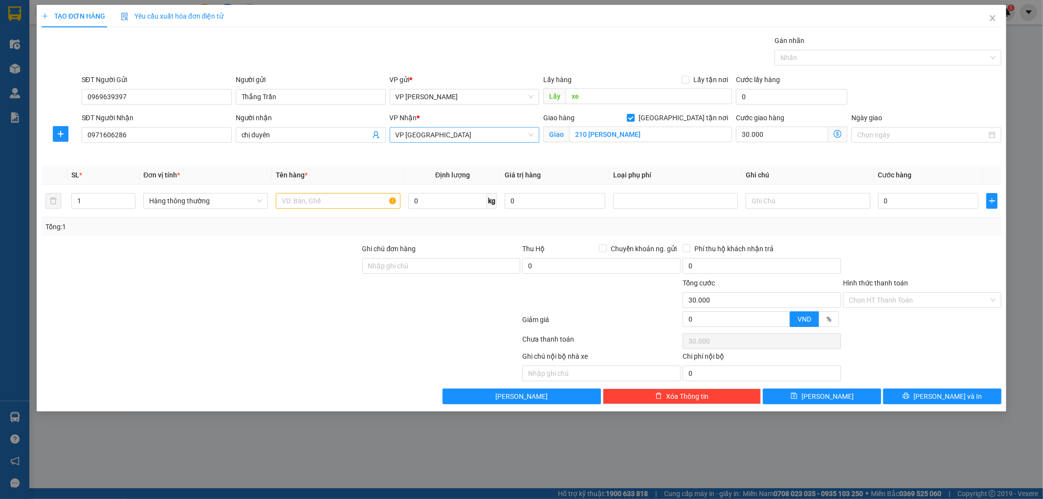
click at [435, 135] on span "VP [GEOGRAPHIC_DATA]" at bounding box center [465, 135] width 138 height 15
click at [59, 137] on icon "plus" at bounding box center [61, 134] width 8 height 8
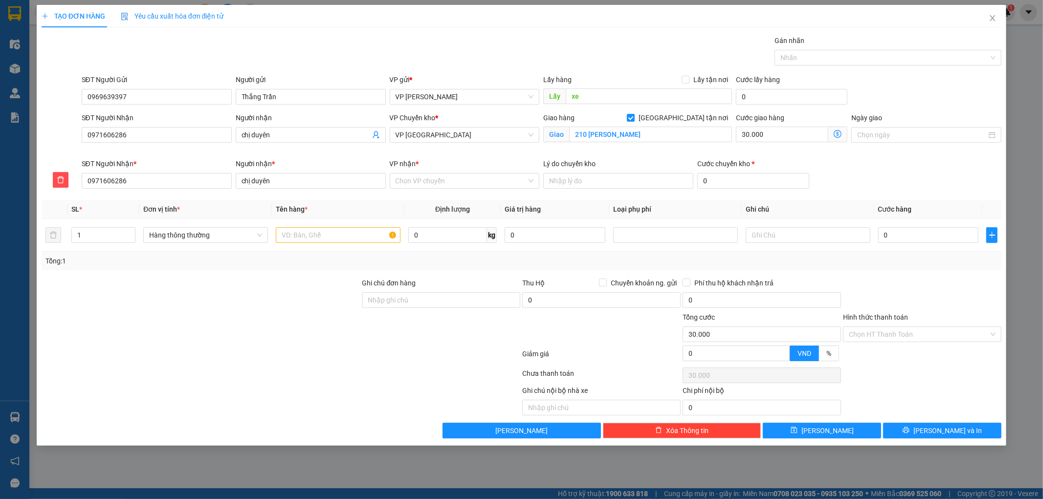
click at [446, 189] on div "VP nhận * Chọn VP chuyển" at bounding box center [465, 175] width 150 height 34
click at [448, 186] on input "VP nhận *" at bounding box center [462, 181] width 132 height 15
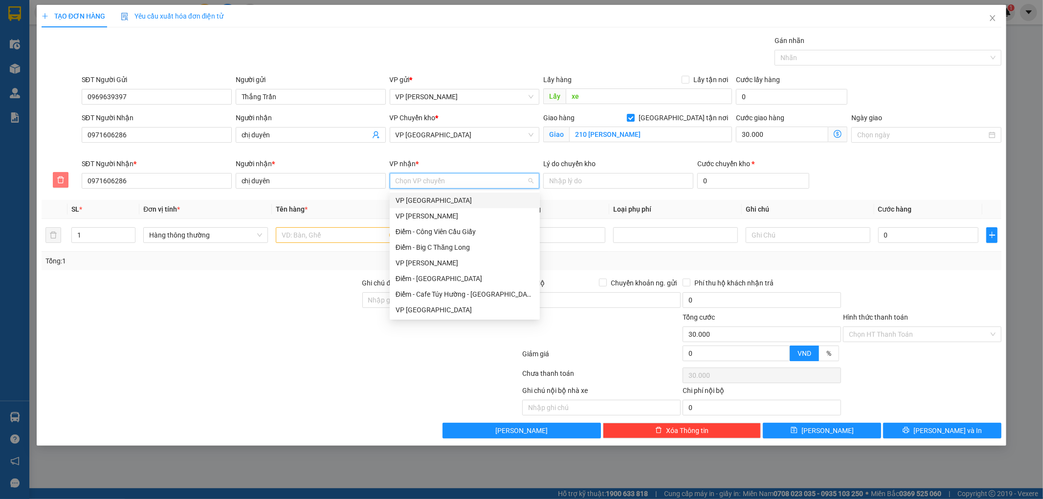
click at [66, 183] on span "delete" at bounding box center [60, 180] width 15 height 8
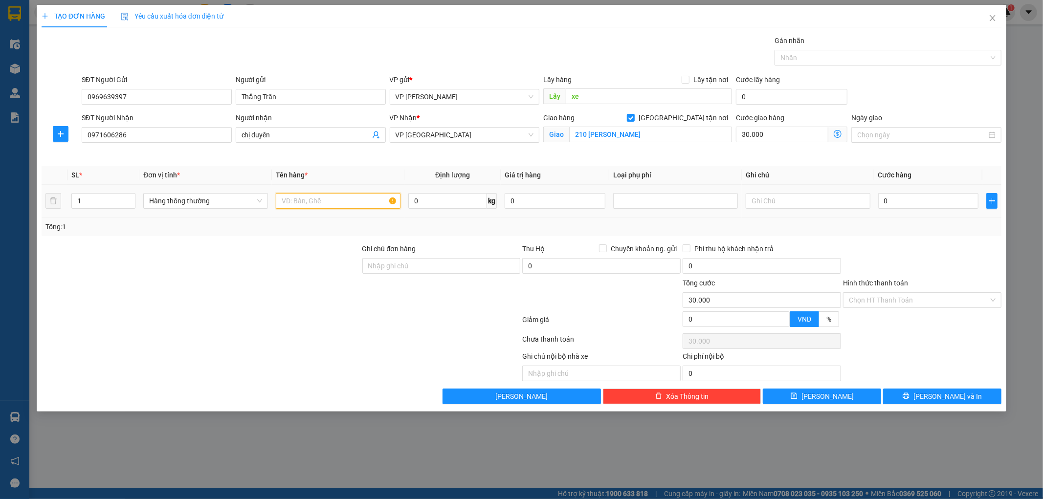
click at [362, 206] on input "text" at bounding box center [338, 201] width 125 height 16
type input "hct vàng"
click at [912, 202] on input "0" at bounding box center [928, 201] width 101 height 16
type input "3"
type input "30.003"
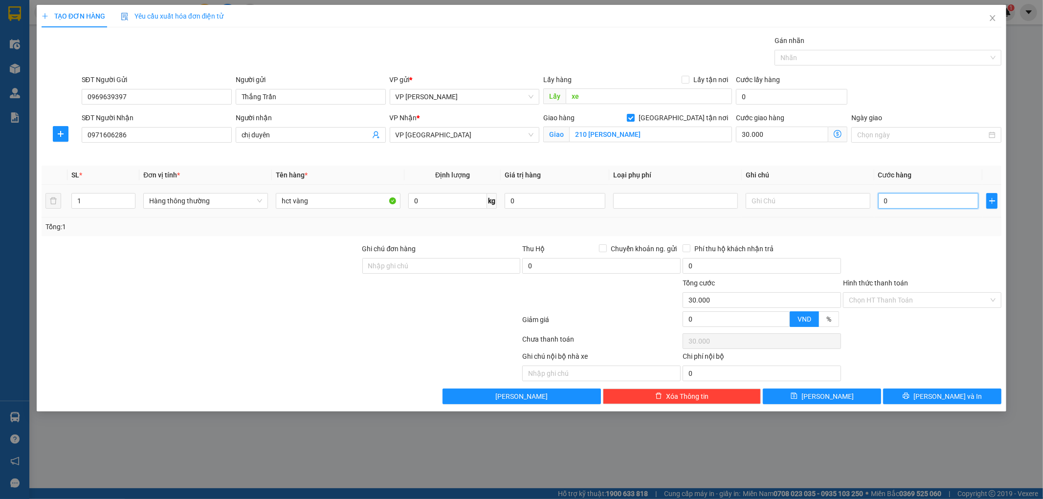
type input "30.003"
type input "30"
type input "30.030"
click at [851, 158] on div "Transit Pickup Surcharge Ids Transit Deliver Surcharge Ids Transit Deliver Surc…" at bounding box center [522, 219] width 960 height 369
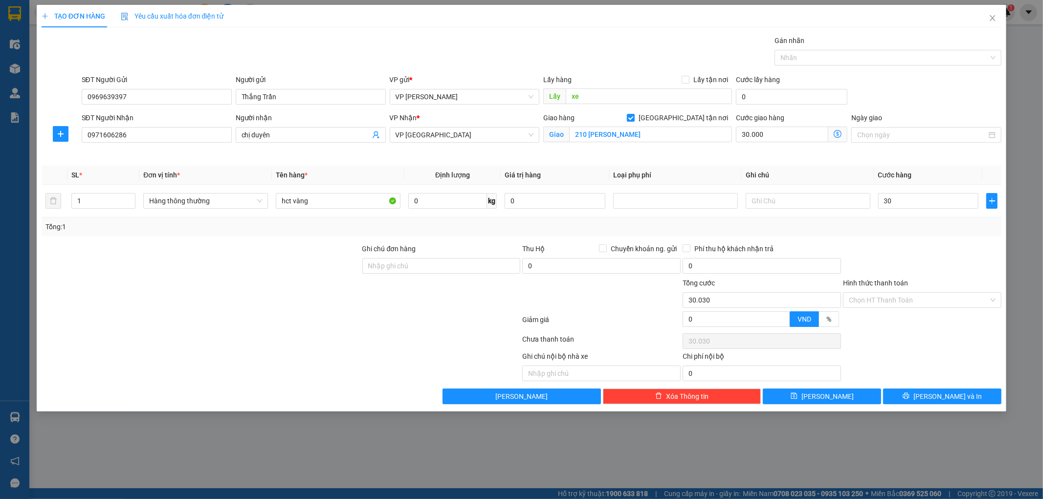
type input "30.000"
type input "60.000"
click at [909, 397] on icon "printer" at bounding box center [906, 396] width 6 height 6
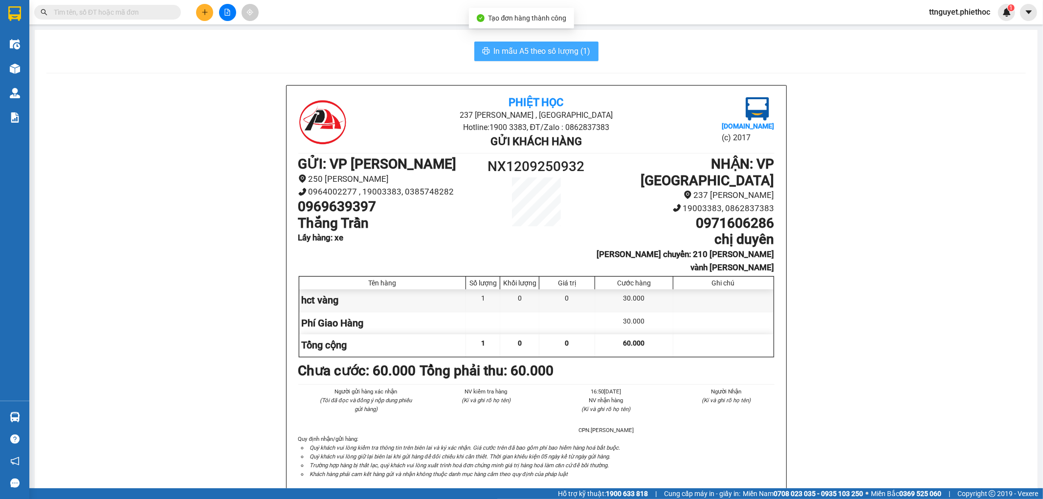
click at [544, 57] on button "In mẫu A5 theo số lượng (1)" at bounding box center [536, 52] width 124 height 20
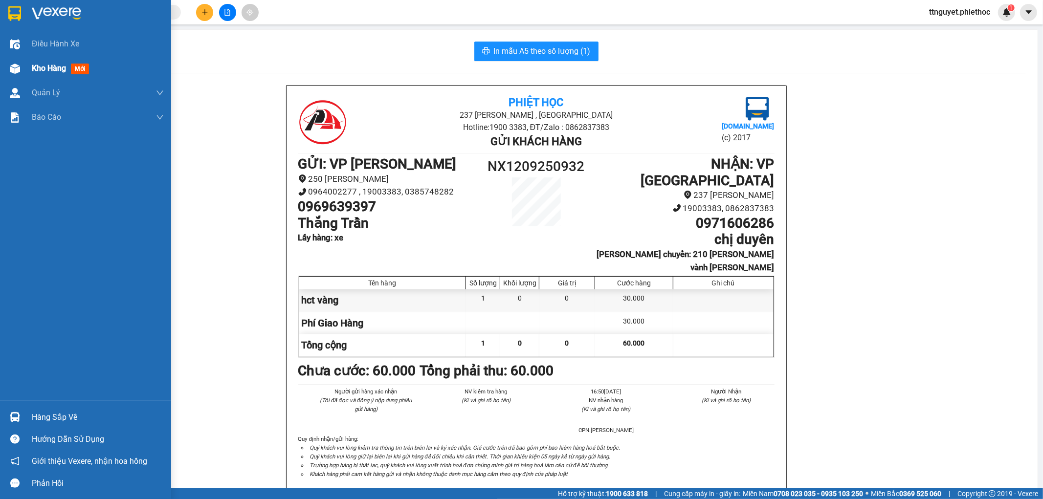
click at [49, 74] on div "Kho hàng mới" at bounding box center [62, 68] width 61 height 12
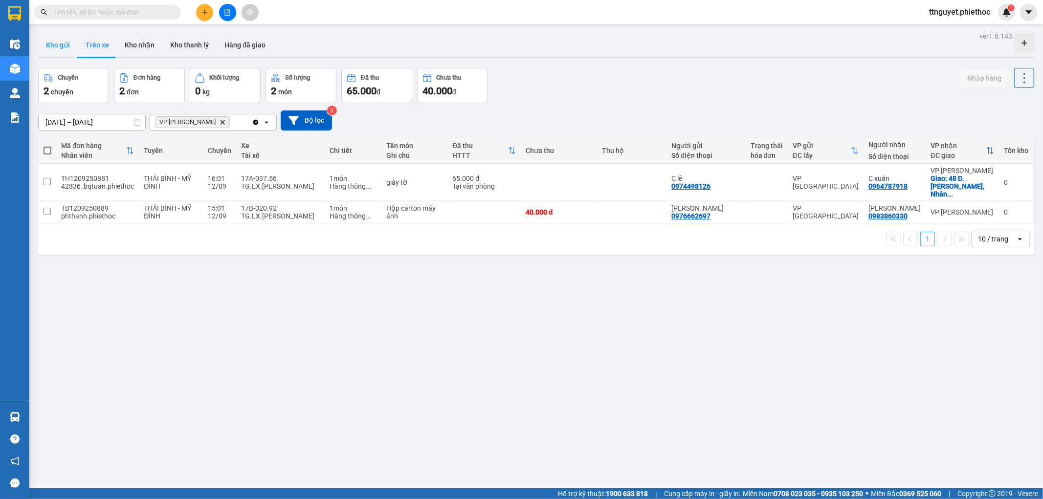
click at [61, 43] on button "Kho gửi" at bounding box center [58, 44] width 40 height 23
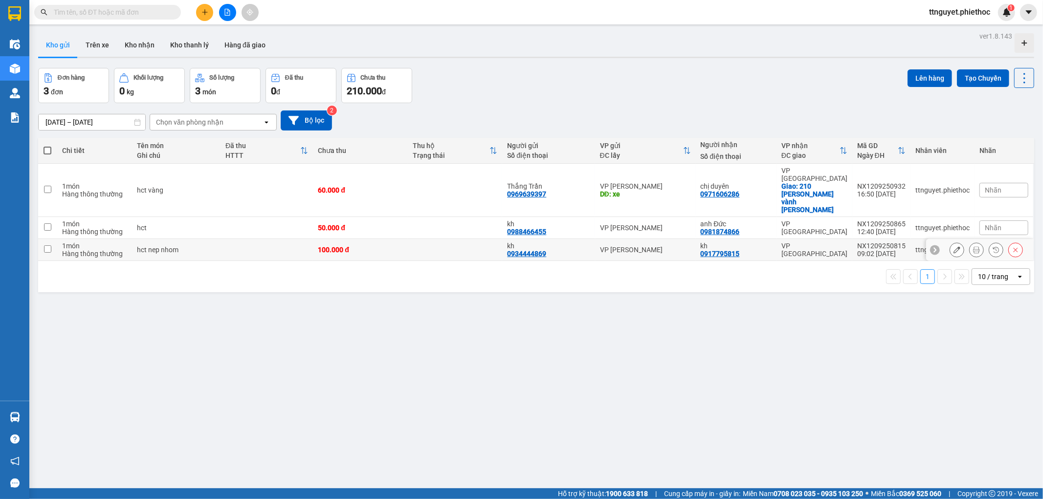
click at [247, 239] on td at bounding box center [267, 250] width 92 height 22
checkbox input "true"
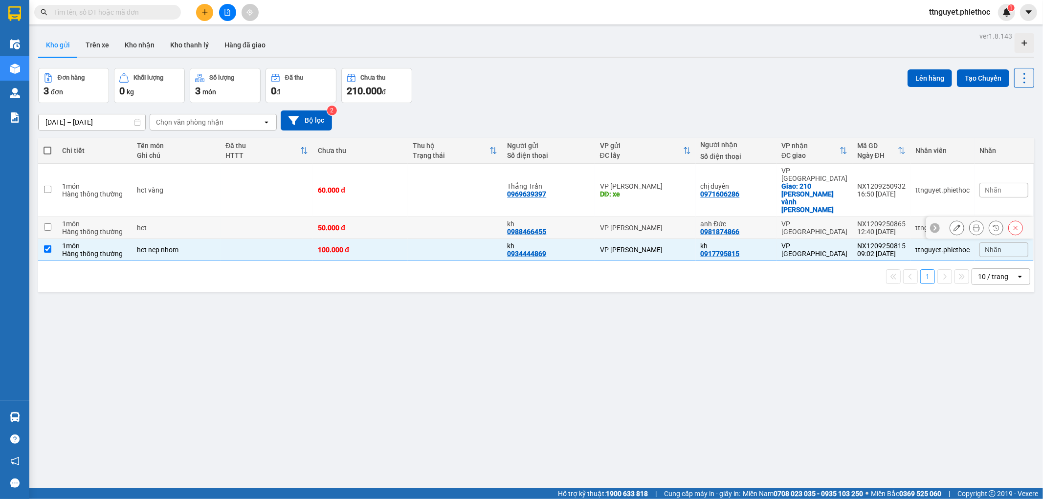
click at [253, 217] on td at bounding box center [267, 228] width 92 height 22
checkbox input "true"
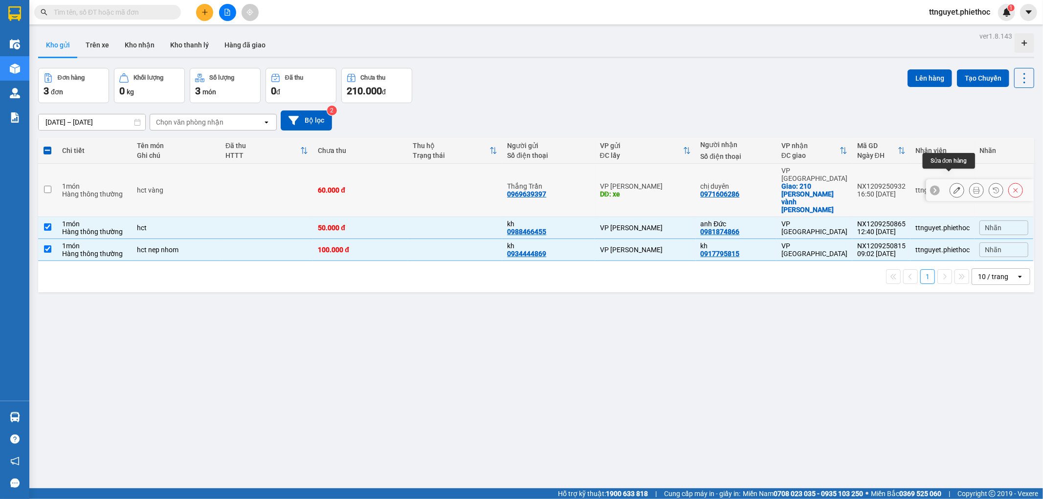
click at [953, 187] on icon at bounding box center [956, 190] width 7 height 7
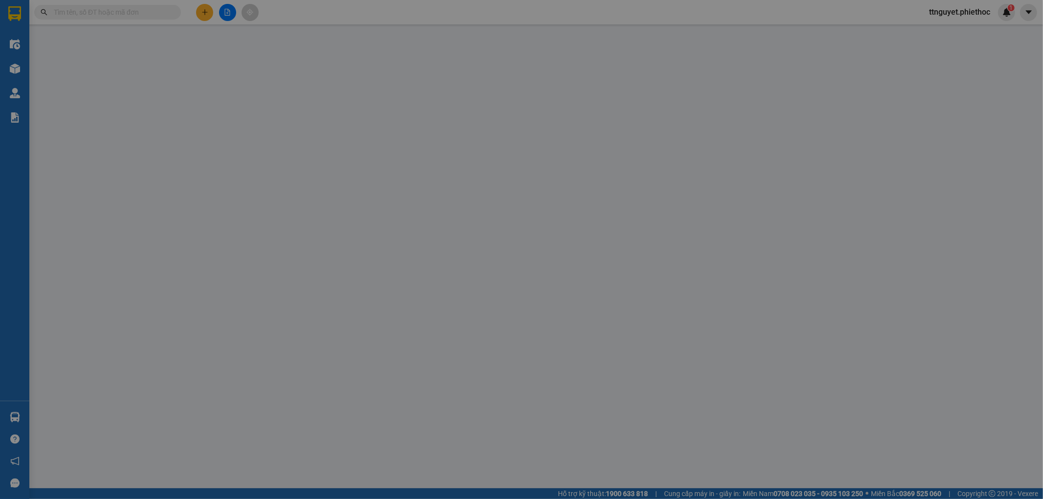
type input "0969639397"
type input "Thắng Trần"
type input "xe"
type input "0971606286"
type input "chị duyên"
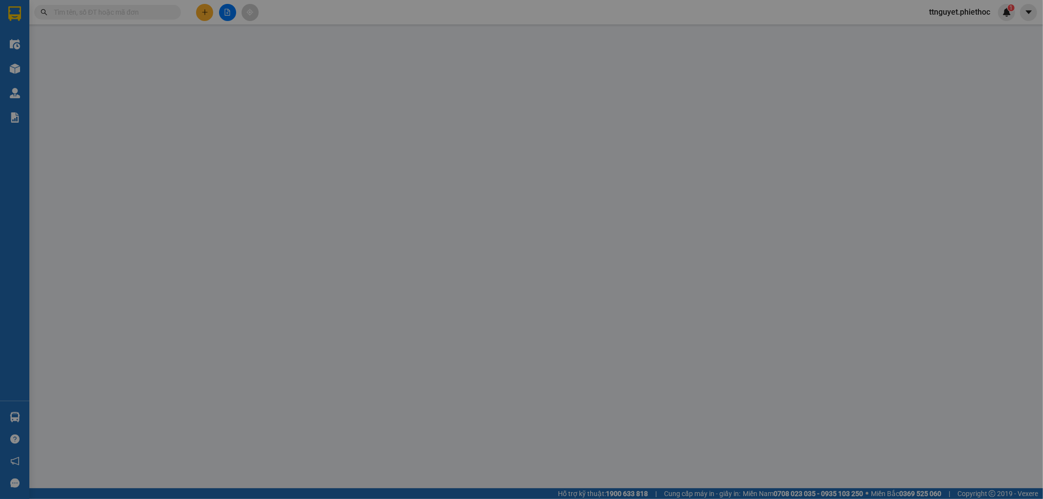
checkbox input "true"
type input "210 phan bá vành quang trung"
type input "60.000"
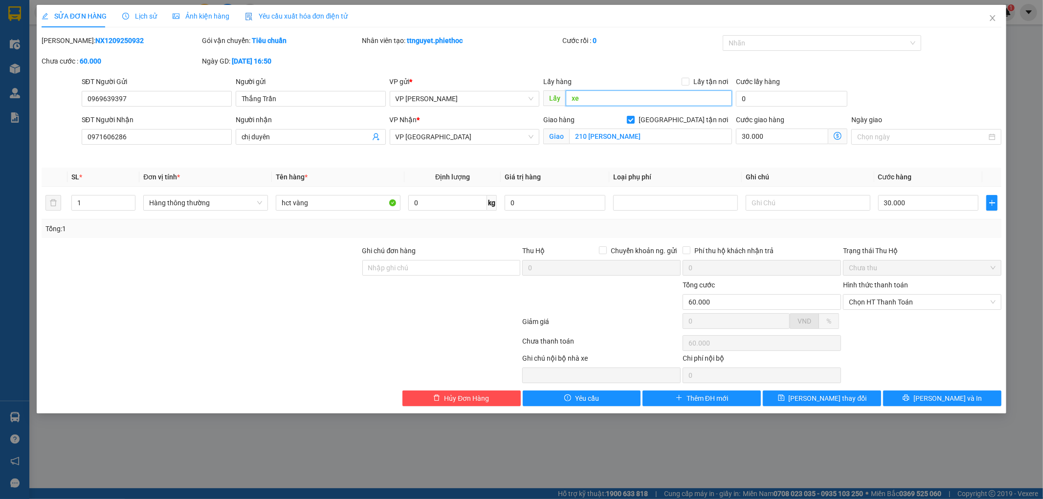
click at [634, 101] on input "xe" at bounding box center [649, 98] width 166 height 16
drag, startPoint x: 848, startPoint y: 398, endPoint x: 863, endPoint y: 406, distance: 16.6
click at [849, 398] on button "[PERSON_NAME] thay đổi" at bounding box center [822, 399] width 118 height 16
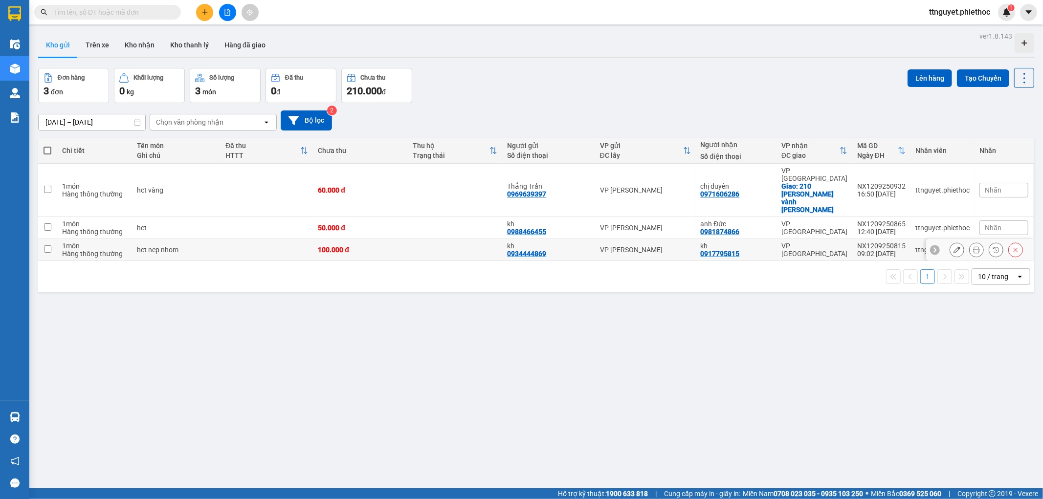
click at [320, 239] on td "100.000 đ" at bounding box center [360, 250] width 94 height 22
checkbox input "true"
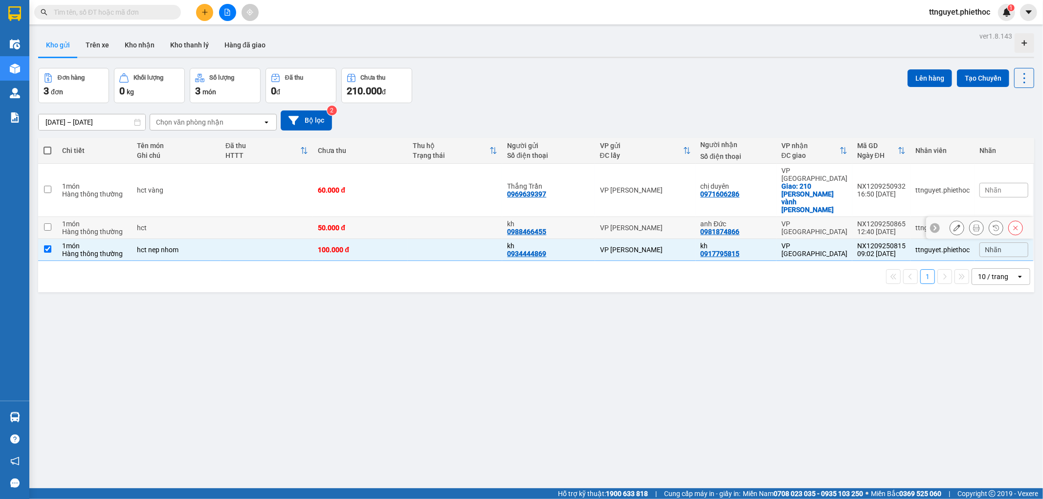
click at [319, 224] on div "50.000 đ" at bounding box center [360, 228] width 85 height 8
checkbox input "true"
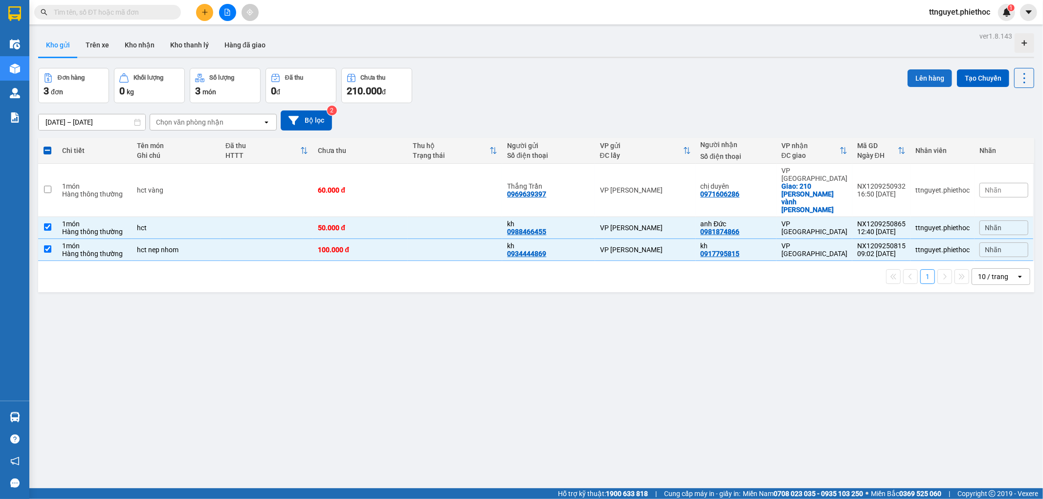
click at [932, 85] on button "Lên hàng" at bounding box center [929, 78] width 44 height 18
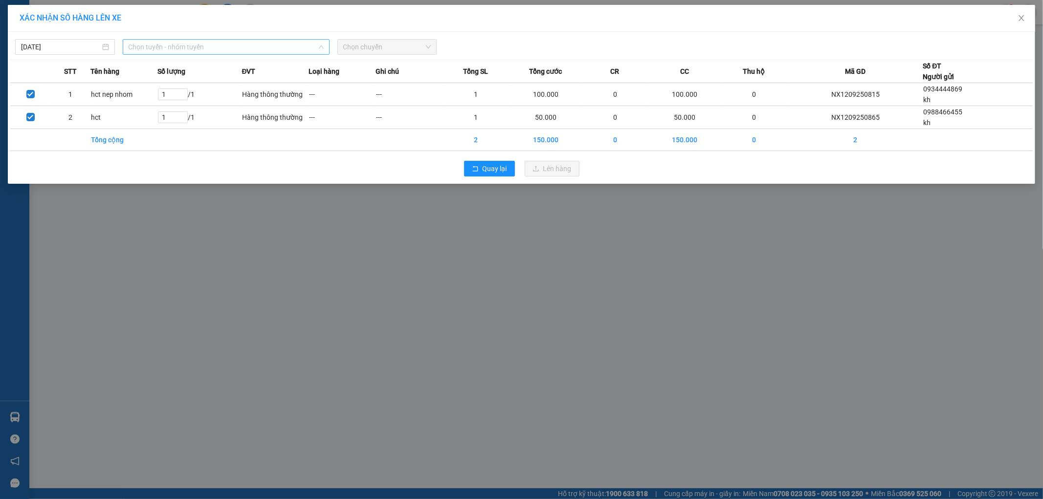
click at [163, 39] on div "Chọn tuyến - nhóm tuyến" at bounding box center [226, 47] width 207 height 16
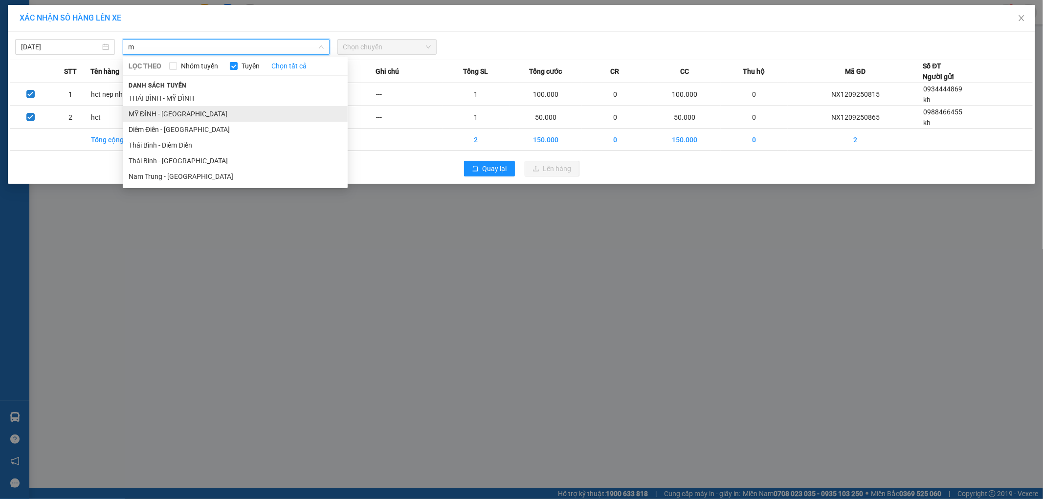
type input "m"
click at [158, 114] on li "MỸ ĐÌNH - THÁI BÌNH" at bounding box center [235, 114] width 225 height 16
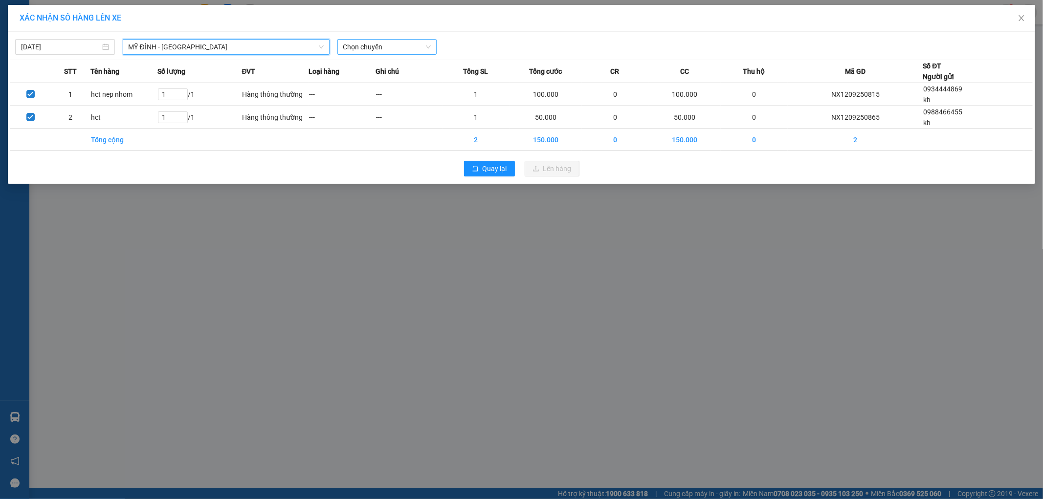
click at [393, 46] on span "Chọn chuyến" at bounding box center [387, 47] width 88 height 15
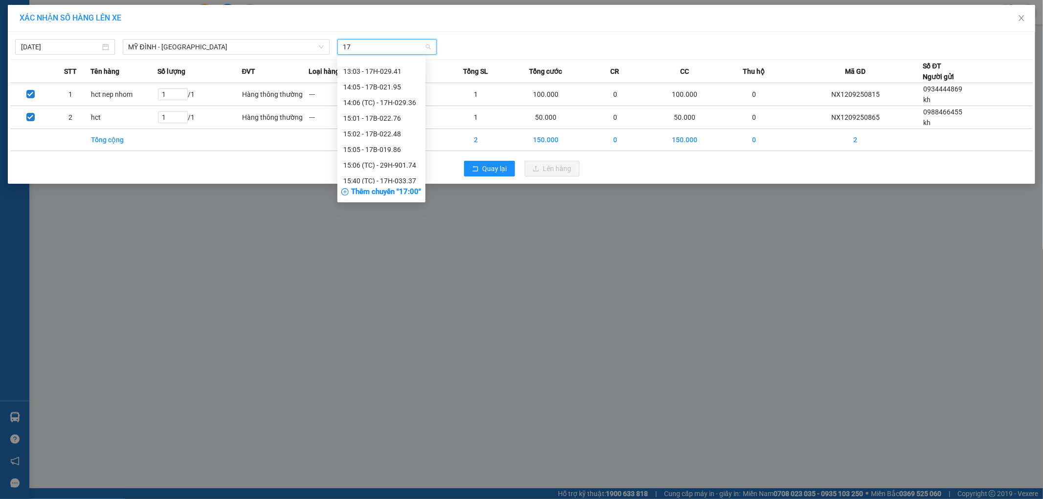
scroll to position [438, 0]
type input "17"
click at [396, 193] on div "Thêm chuyến " 17:00 "" at bounding box center [381, 192] width 88 height 17
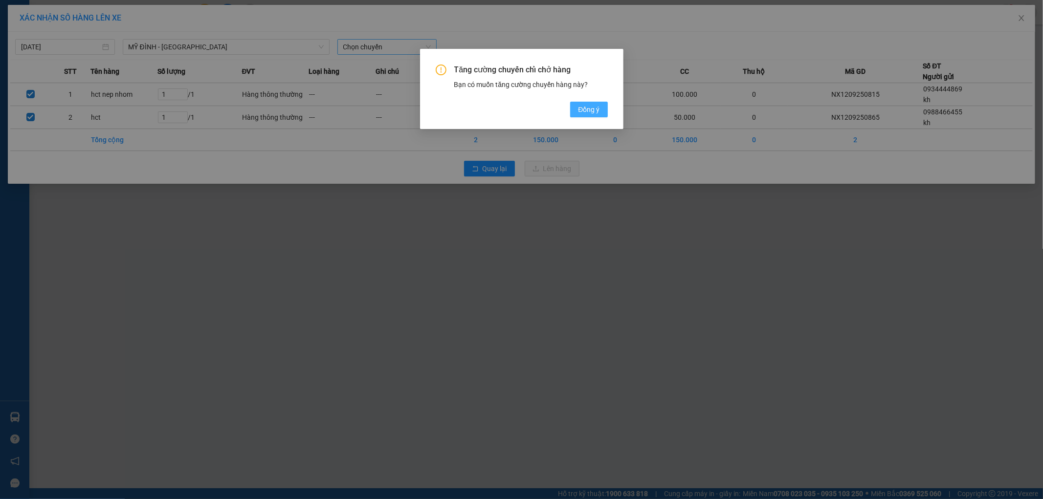
click at [588, 108] on span "Đồng ý" at bounding box center [589, 109] width 22 height 11
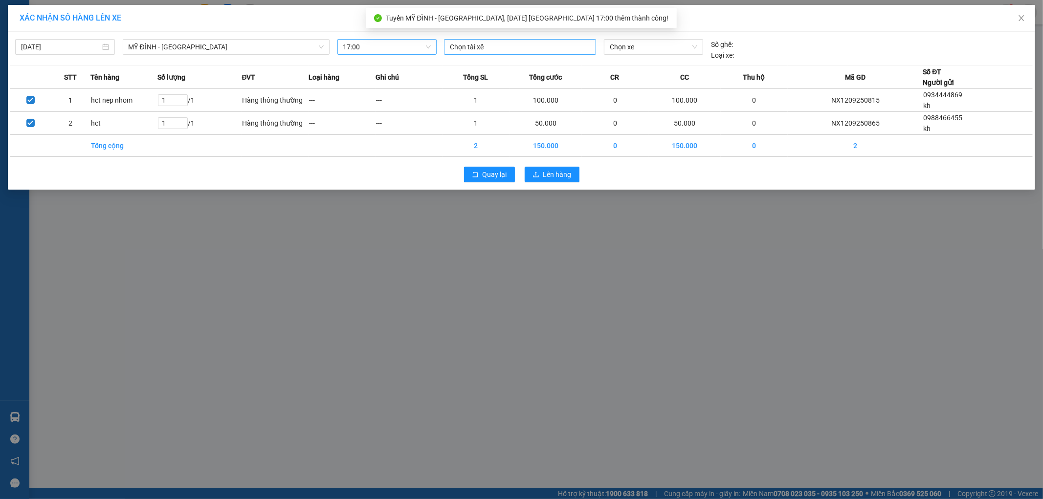
click at [496, 43] on div at bounding box center [519, 47] width 147 height 12
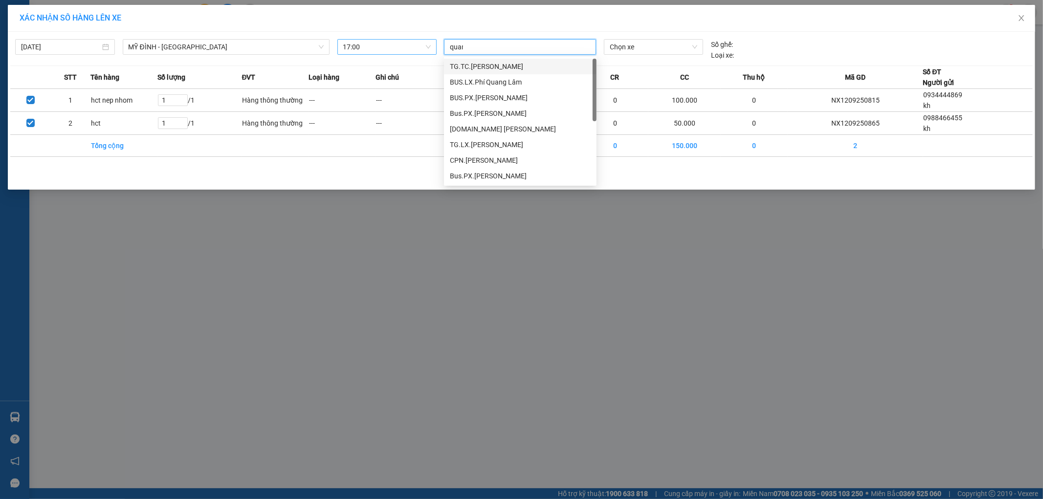
type input "quang"
click at [543, 178] on div "CPN.Phạm Thanh Quang" at bounding box center [520, 176] width 141 height 11
click at [641, 53] on span "Chọn xe" at bounding box center [653, 47] width 87 height 15
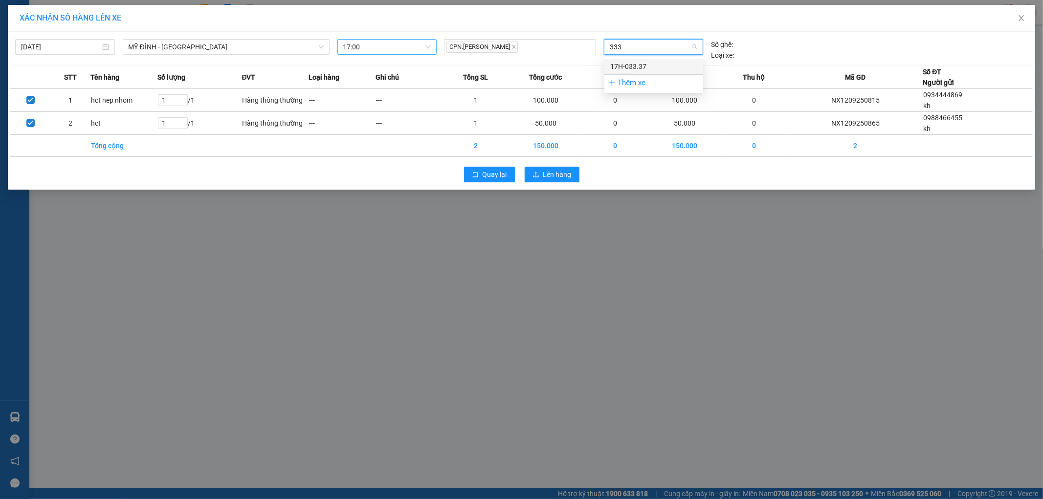
type input "3337"
click at [634, 68] on div "17H-033.37" at bounding box center [653, 66] width 87 height 11
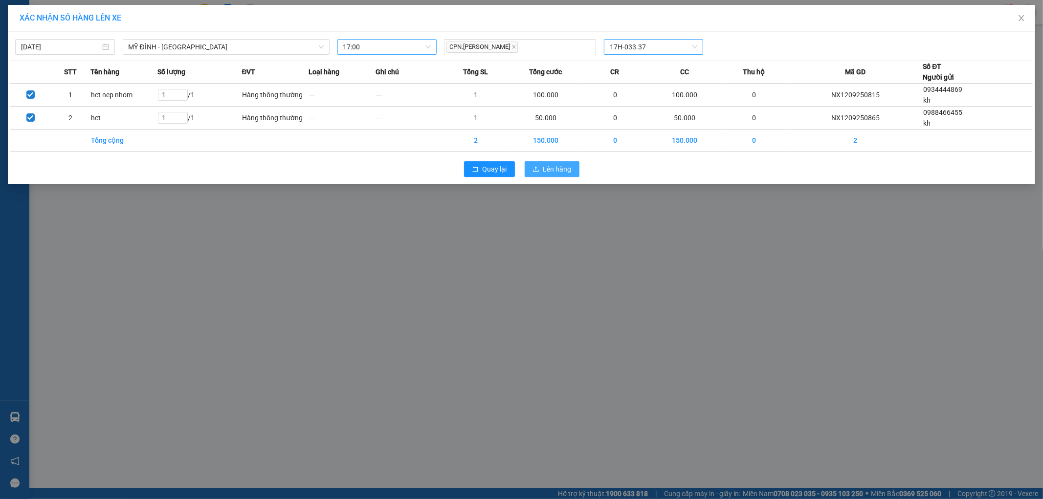
click at [545, 174] on span "Lên hàng" at bounding box center [557, 169] width 28 height 11
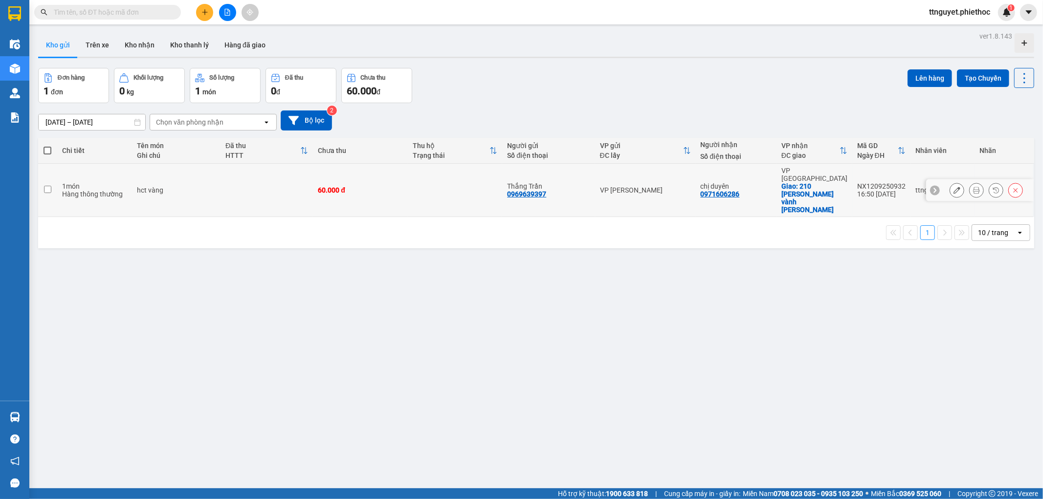
click at [406, 184] on td "60.000 đ" at bounding box center [360, 190] width 94 height 53
checkbox input "true"
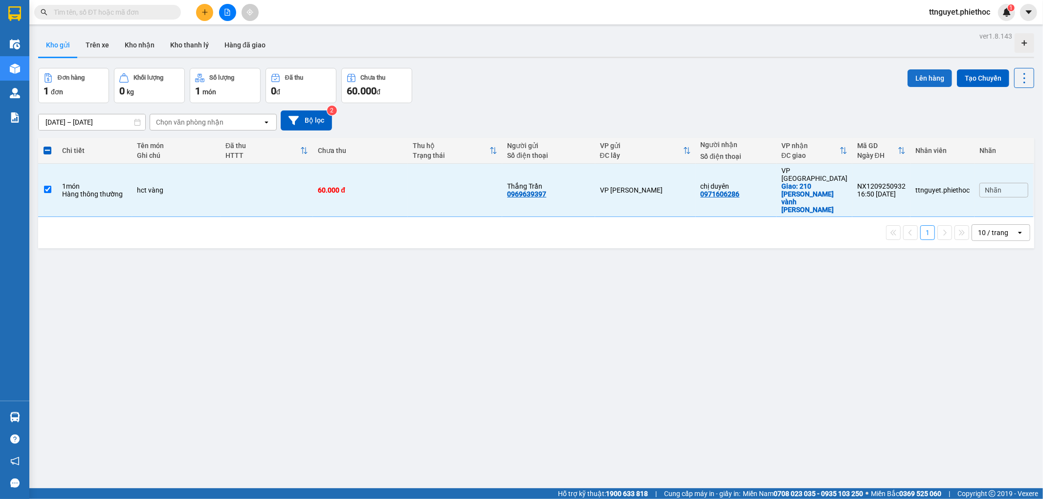
click at [908, 72] on button "Lên hàng" at bounding box center [929, 78] width 44 height 18
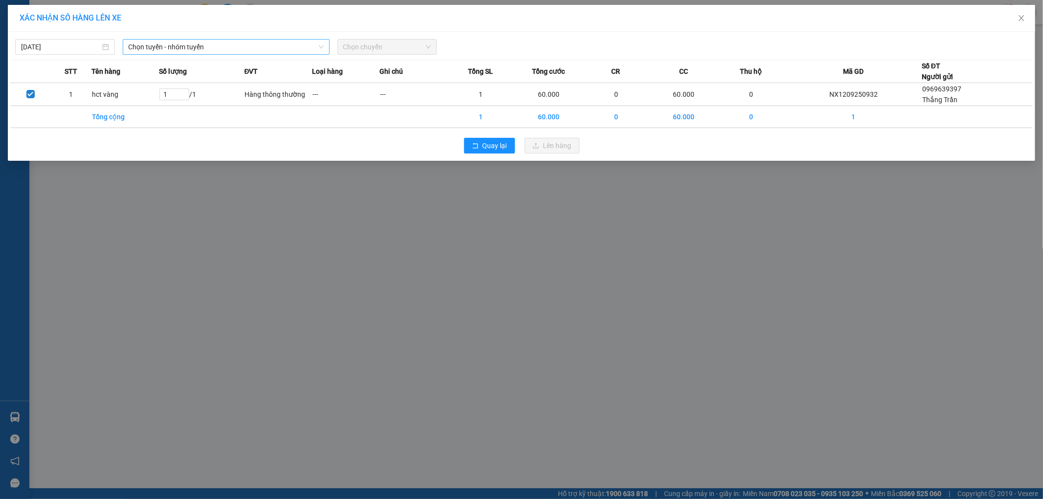
click at [272, 53] on span "Chọn tuyến - nhóm tuyến" at bounding box center [226, 47] width 195 height 15
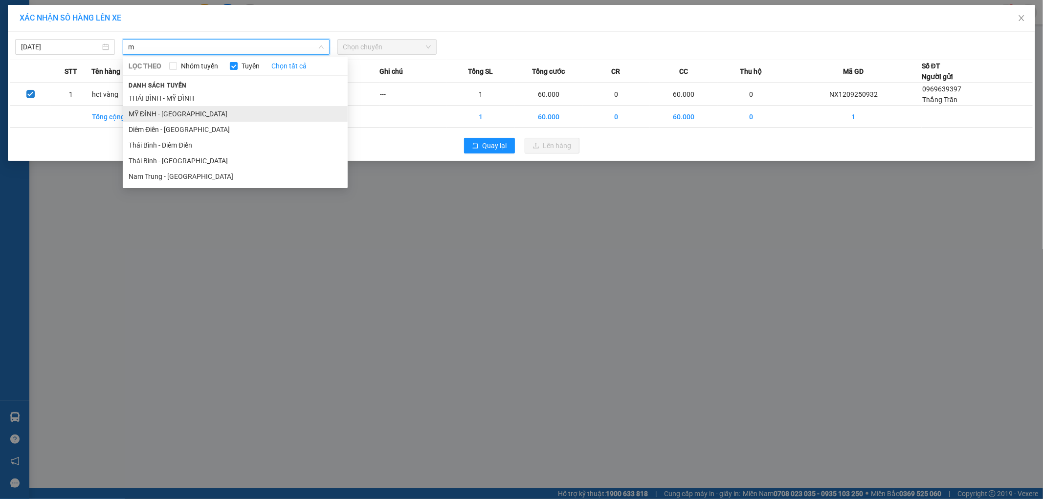
type input "m"
click at [207, 117] on li "MỸ ĐÌNH - THÁI BÌNH" at bounding box center [235, 114] width 225 height 16
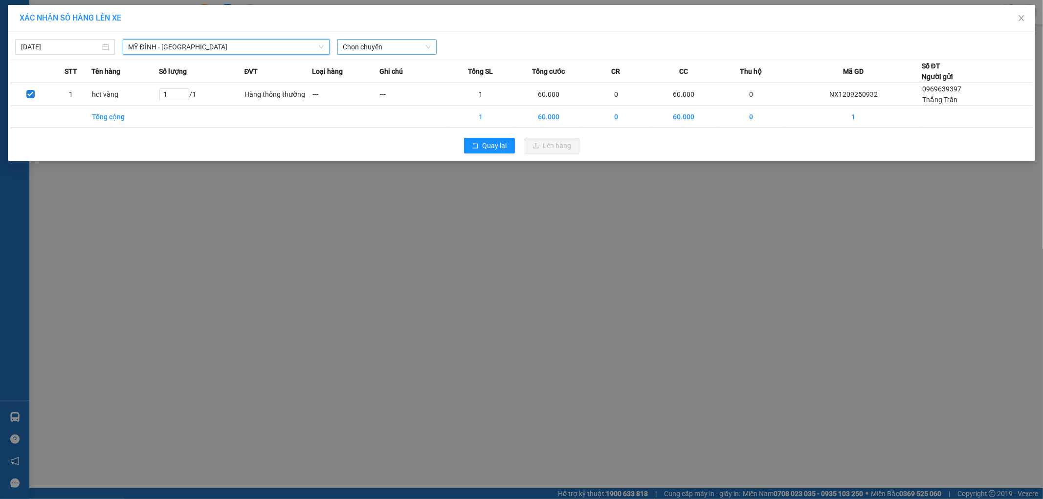
click at [366, 44] on span "Chọn chuyến" at bounding box center [387, 47] width 88 height 15
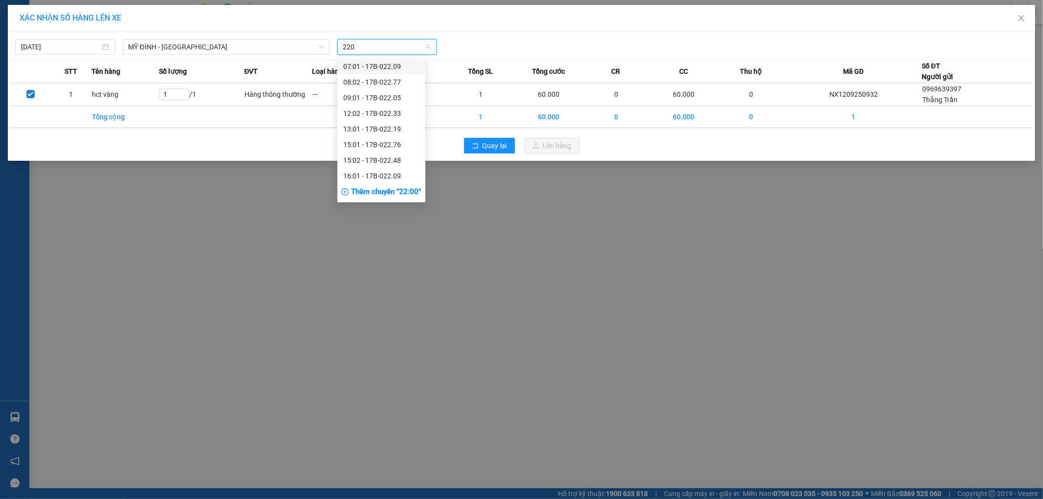
type input "2205"
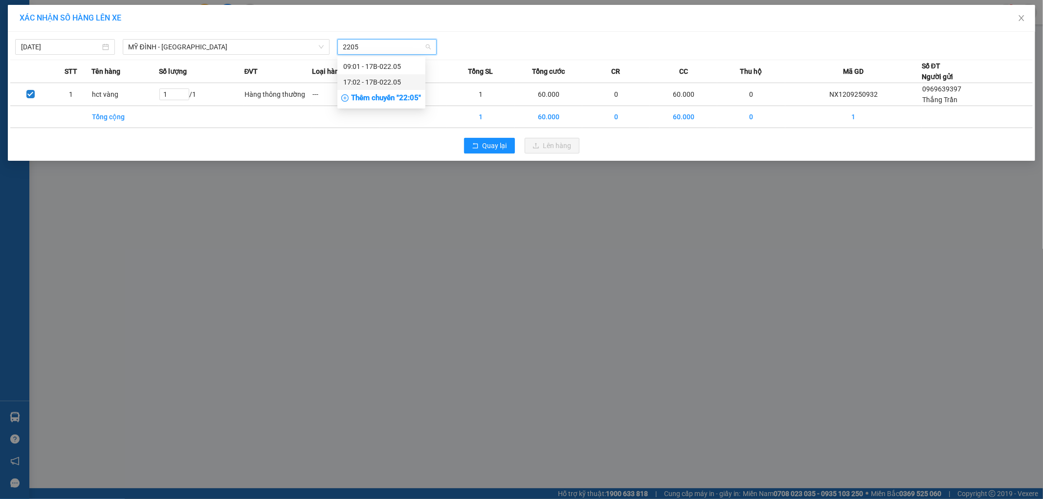
click at [383, 80] on div "17:02 - 17B-022.05" at bounding box center [381, 82] width 76 height 11
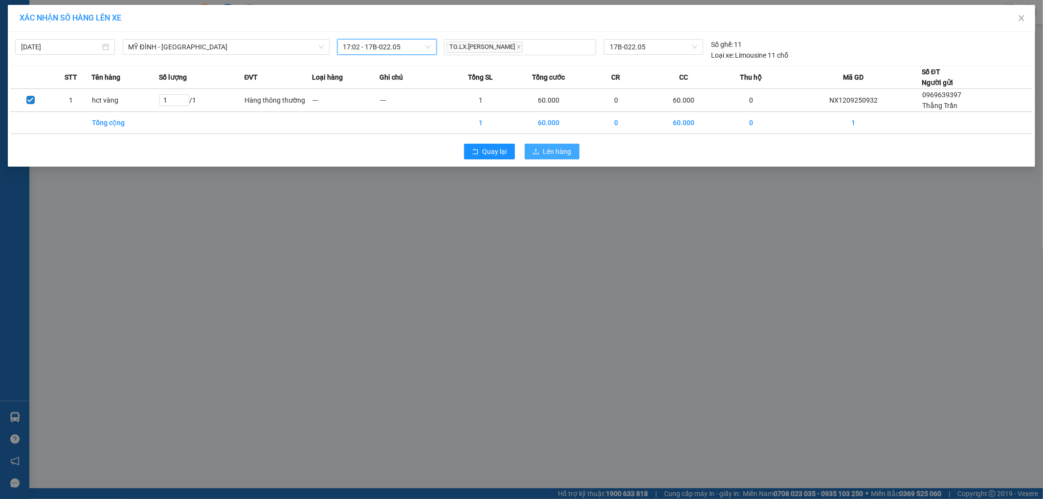
click at [557, 153] on span "Lên hàng" at bounding box center [557, 151] width 28 height 11
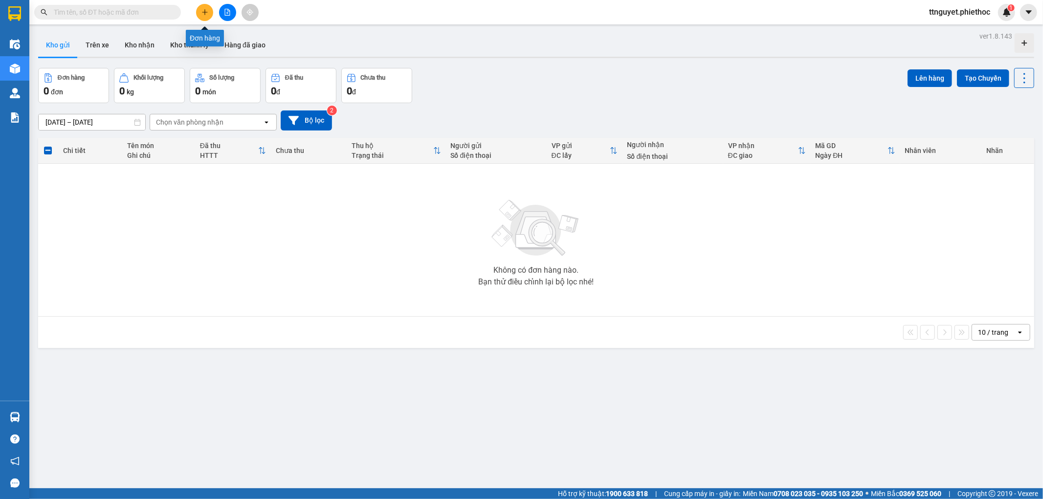
click at [203, 14] on icon "plus" at bounding box center [204, 12] width 7 height 7
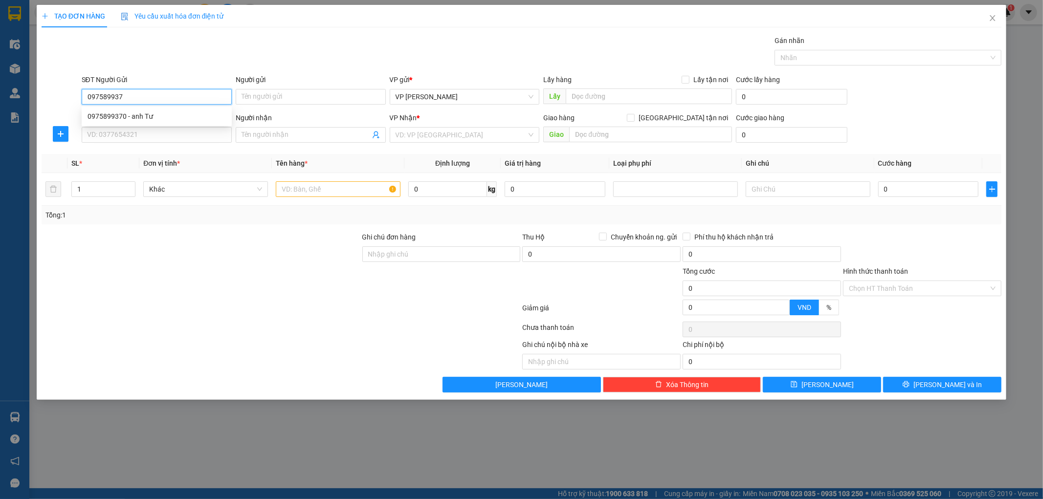
type input "0975899370"
click at [158, 115] on div "0975899370 - anh Tư" at bounding box center [157, 116] width 138 height 11
type input "anh Tư"
type input "0975899370"
click at [61, 138] on button "button" at bounding box center [61, 134] width 16 height 16
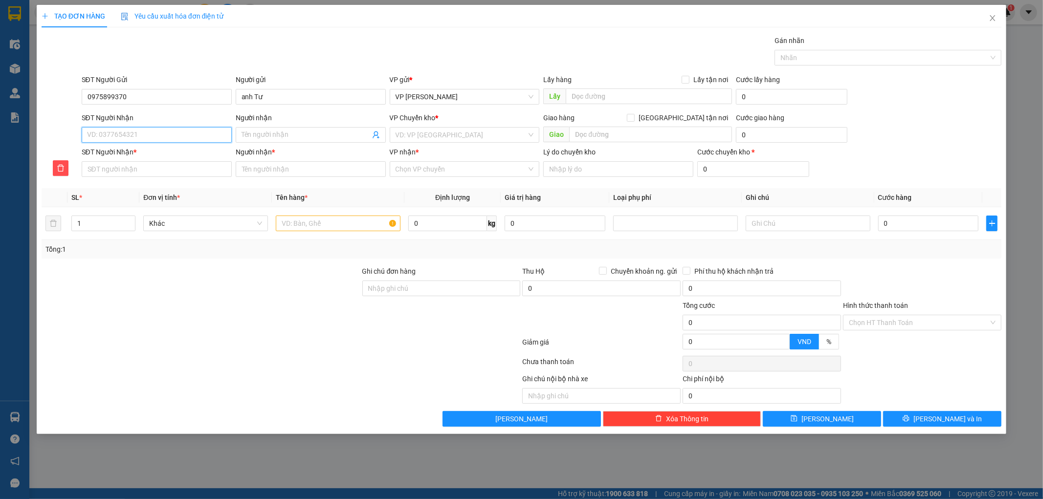
click at [104, 140] on input "SĐT Người Nhận" at bounding box center [157, 135] width 150 height 16
type input "0"
type input "09"
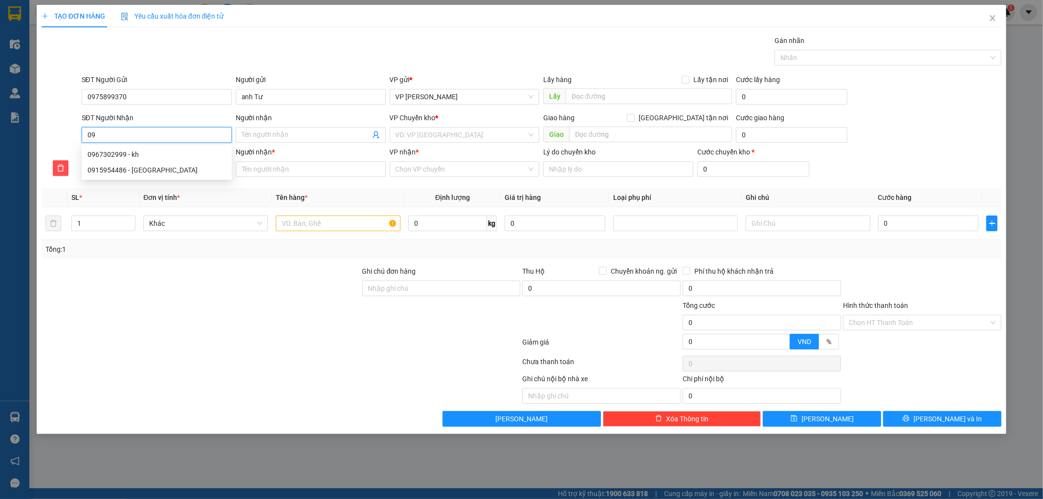
type input "093"
type input "0934"
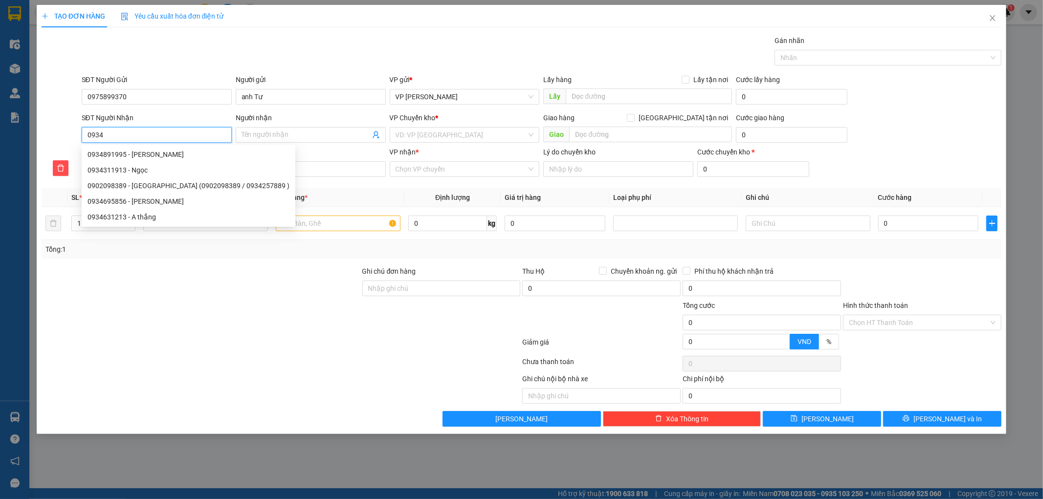
type input "09342"
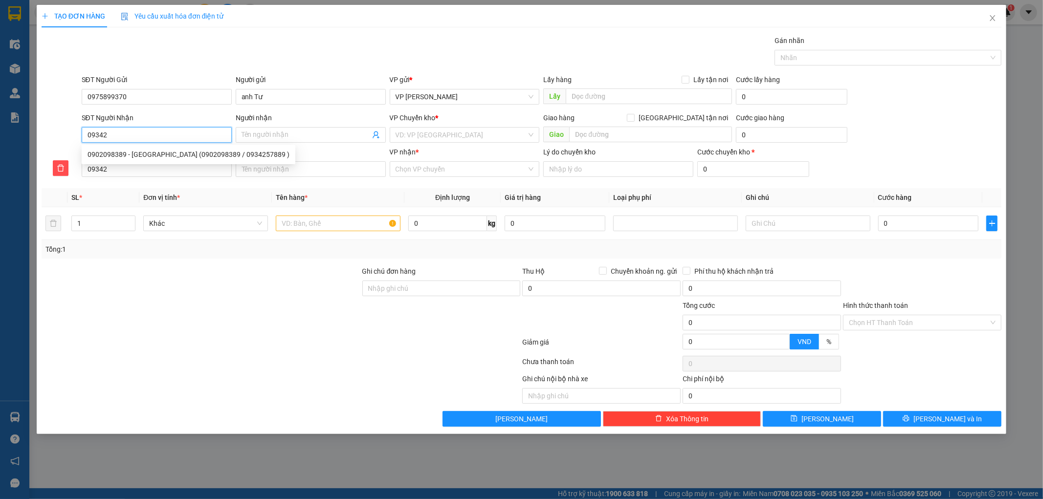
type input "093428"
type input "0934282"
type input "09342828"
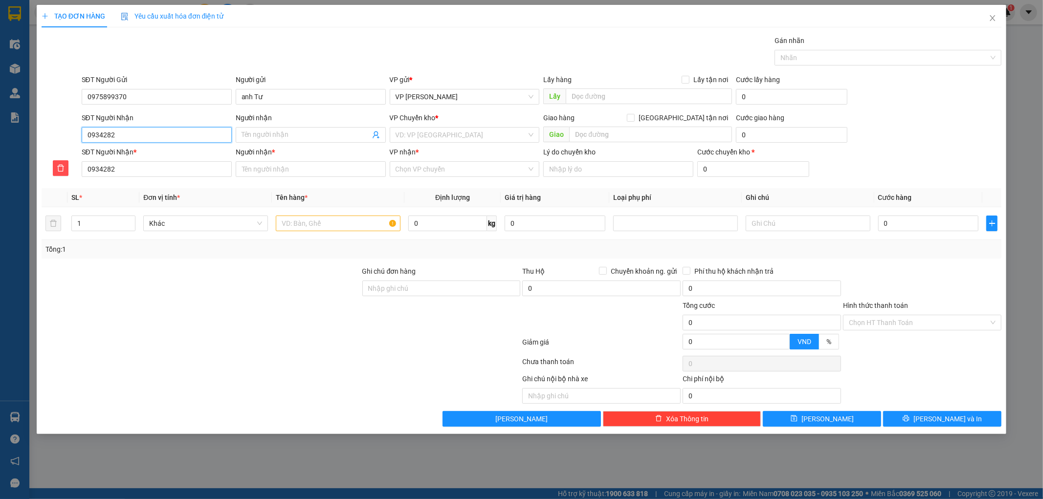
type input "09342828"
type input "093428286"
type input "0934282865"
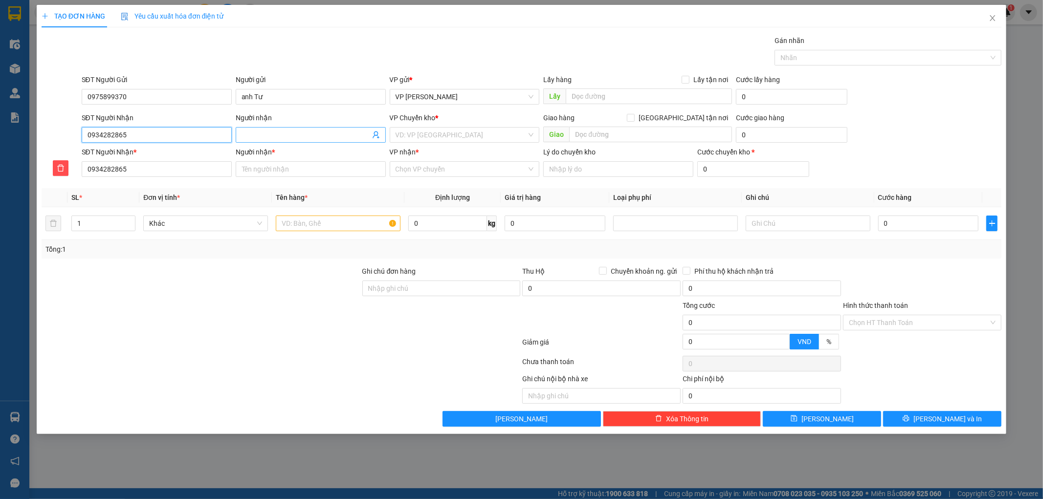
type input "0934282865"
click at [253, 128] on span at bounding box center [311, 135] width 150 height 16
click at [252, 131] on input "Người nhận" at bounding box center [306, 135] width 129 height 11
click at [255, 131] on input "Người nhận" at bounding box center [306, 135] width 129 height 11
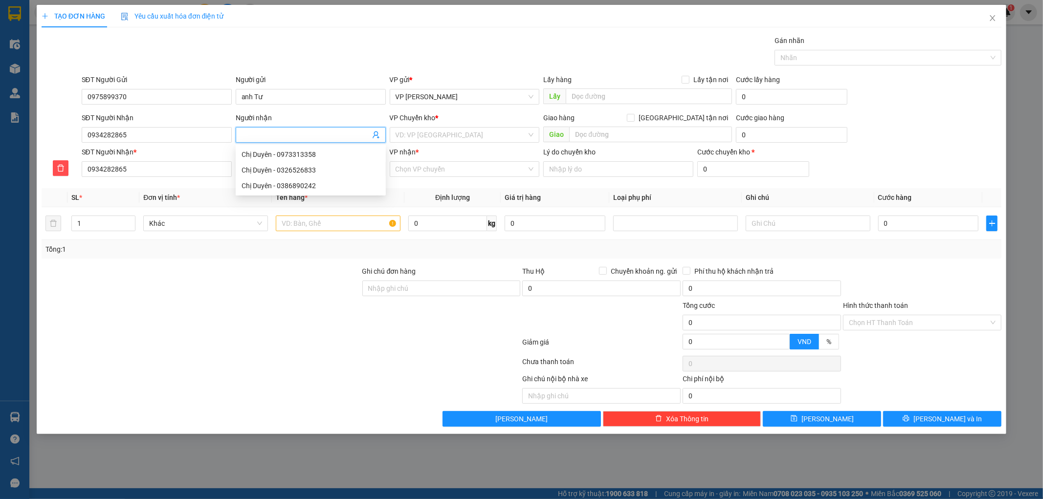
click at [255, 131] on input "Người nhận" at bounding box center [306, 135] width 129 height 11
type input "k"
type input "kh"
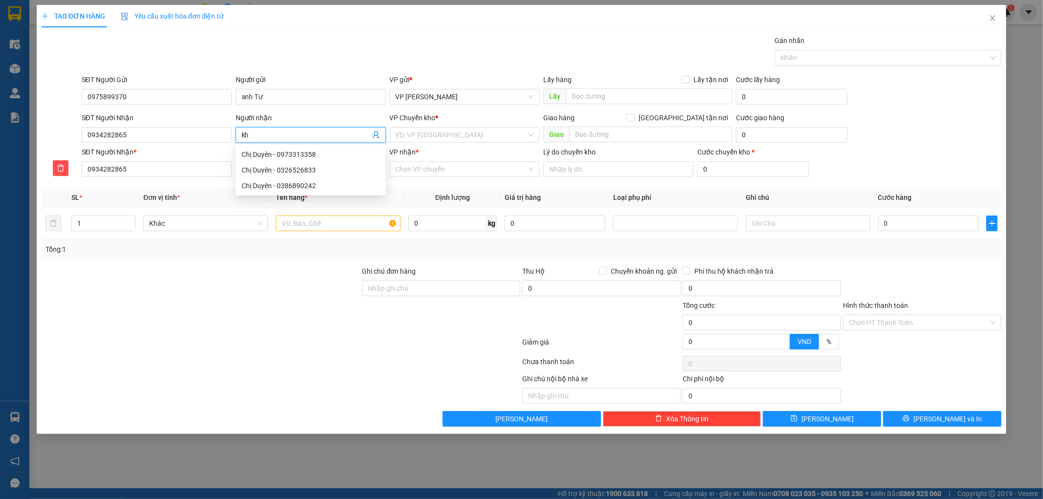
type input "kh"
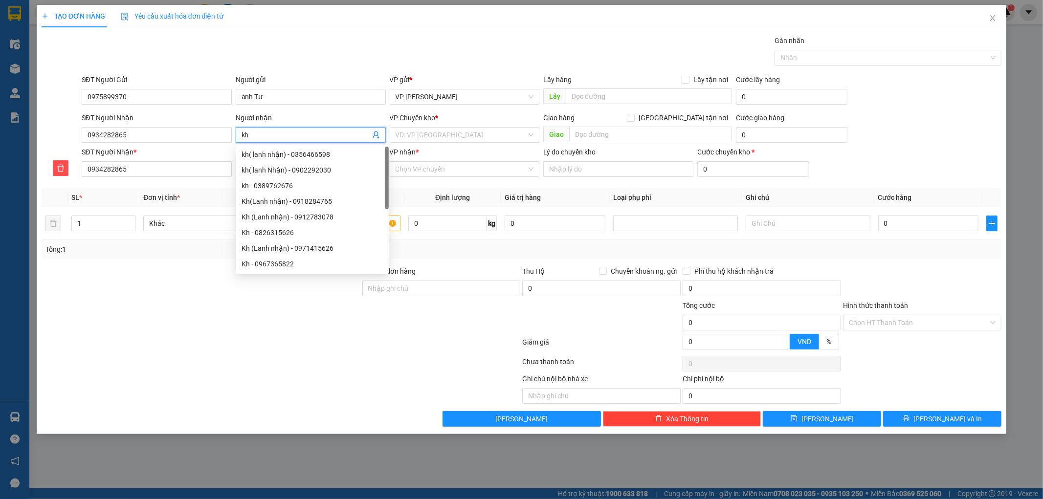
type input "kh"
click at [171, 301] on div at bounding box center [201, 317] width 321 height 34
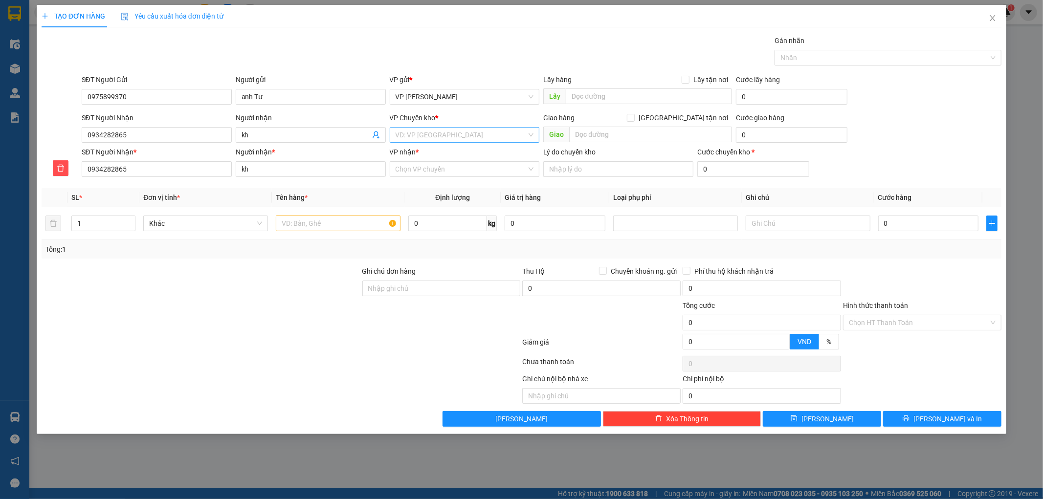
click at [417, 134] on input "search" at bounding box center [462, 135] width 132 height 15
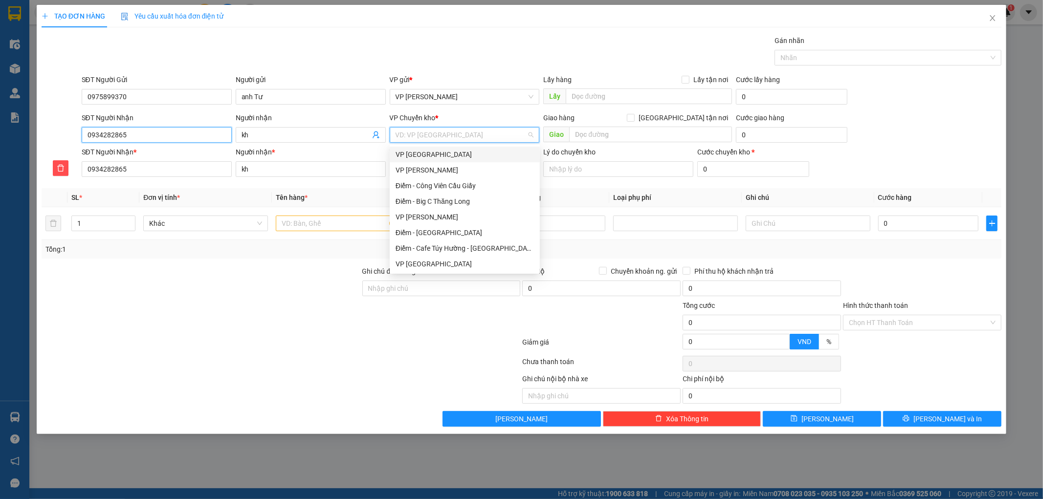
drag, startPoint x: 0, startPoint y: 139, endPoint x: 31, endPoint y: 146, distance: 32.0
click at [0, 143] on div "TẠO ĐƠN HÀNG Yêu cầu xuất hóa đơn điện tử Transit Pickup Surcharge Ids Transit …" at bounding box center [521, 249] width 1043 height 499
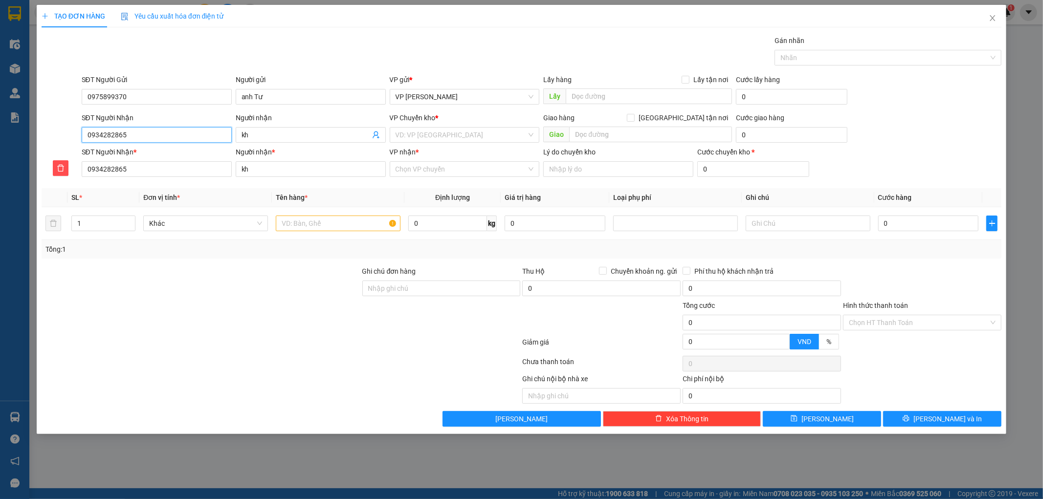
type input "0"
type input "03"
type input "038"
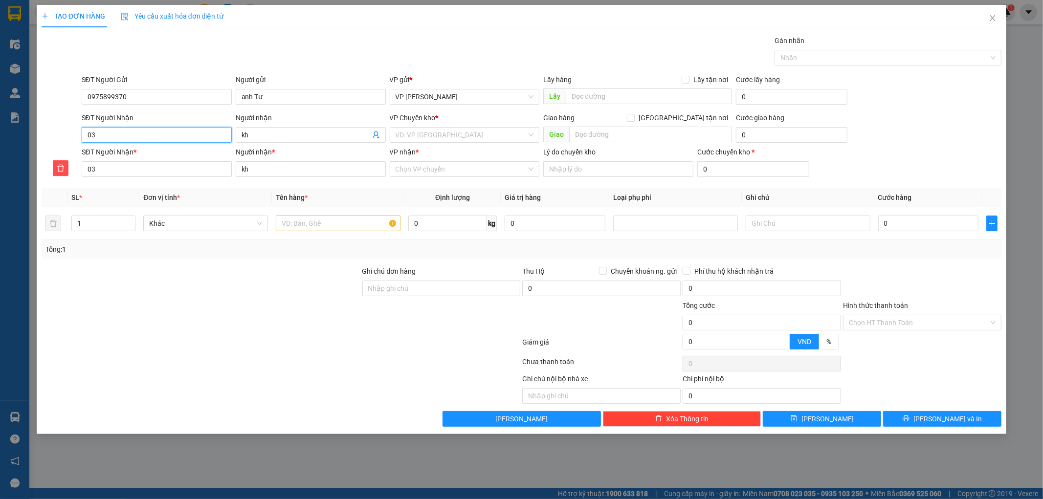
type input "038"
type input "0389"
type input "03899"
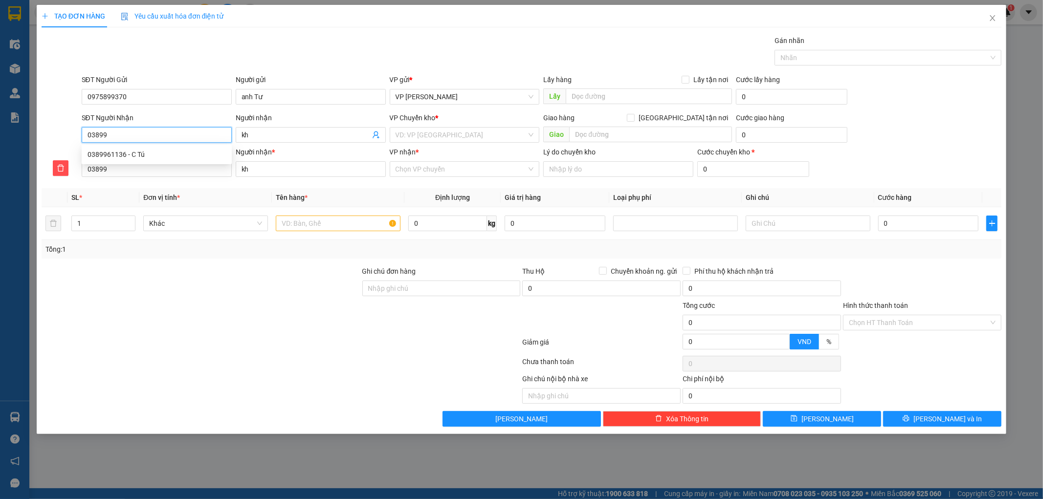
type input "038991"
type input "0389918"
type input "03899189"
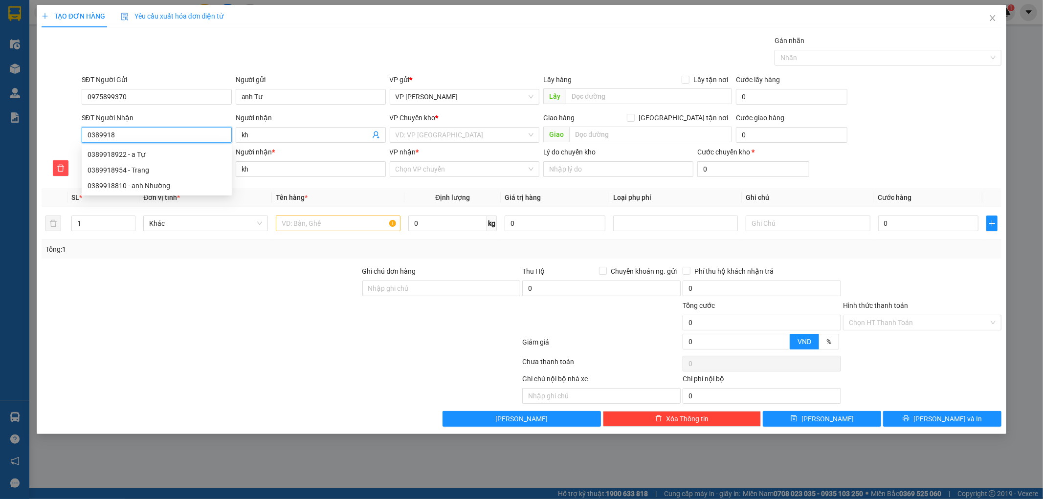
type input "03899189"
type input "038991892"
type input "0389918922"
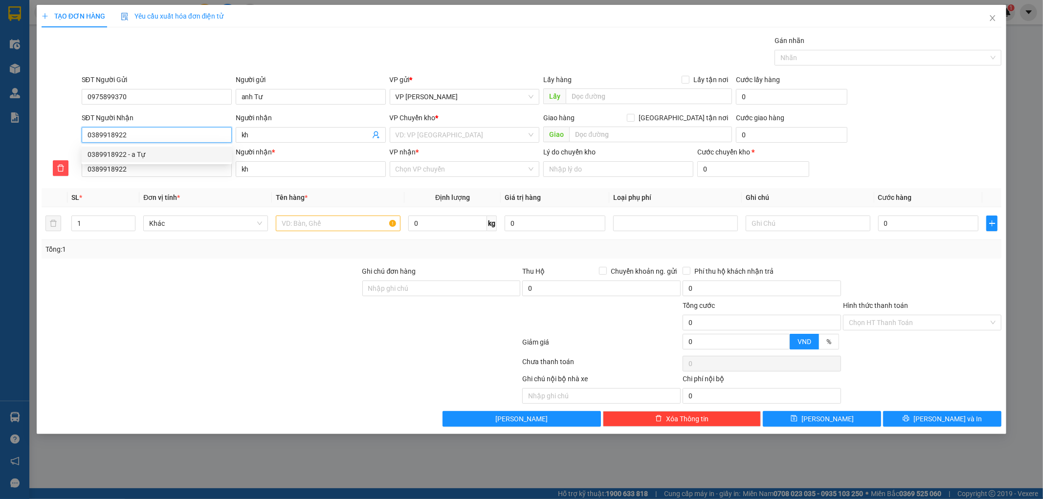
click at [141, 155] on div "0389918922 - a Tự" at bounding box center [157, 154] width 138 height 11
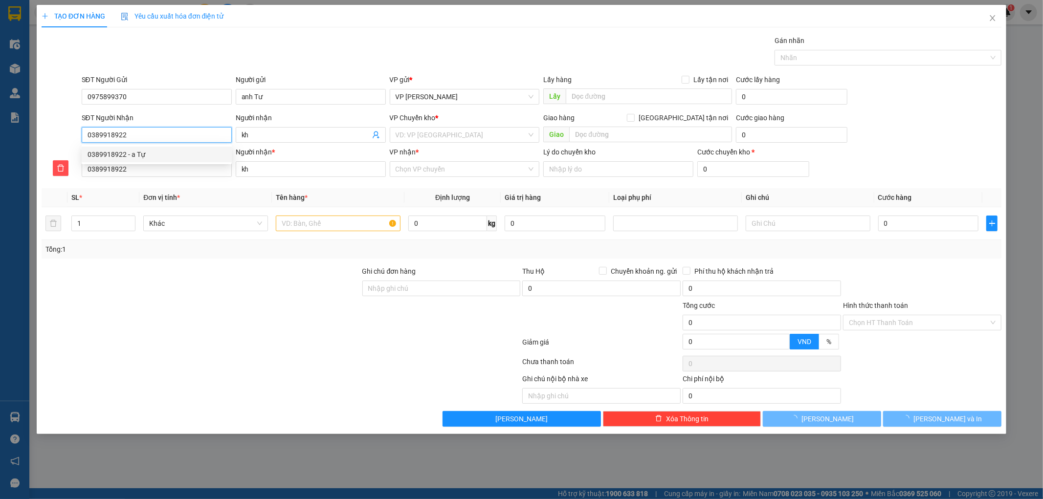
type input "a Tự"
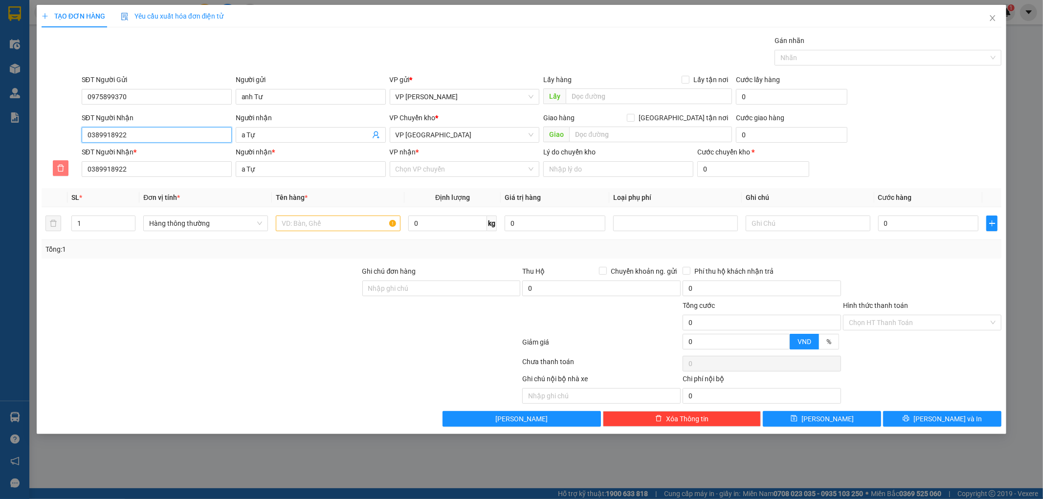
type input "0389918922"
click at [58, 163] on button "button" at bounding box center [61, 168] width 16 height 16
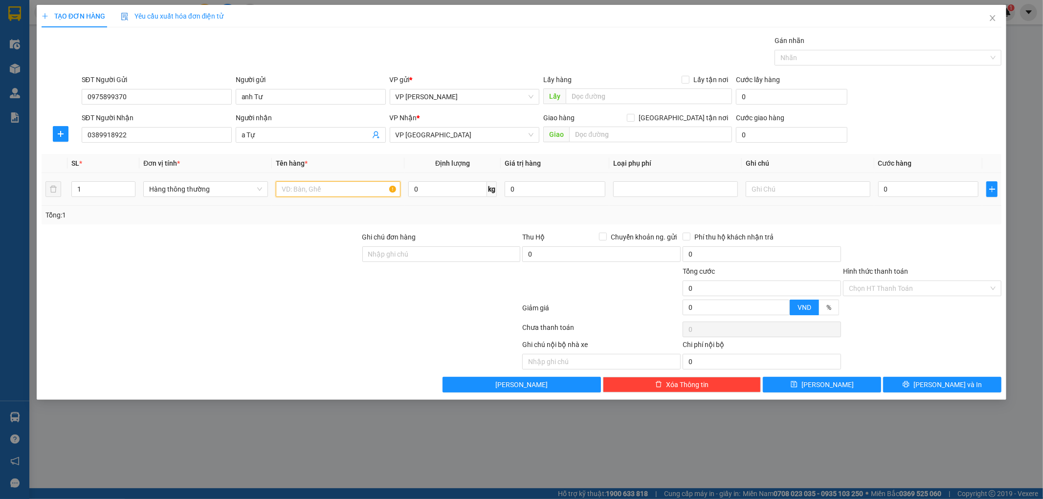
click at [346, 182] on input "text" at bounding box center [338, 189] width 125 height 16
click at [344, 186] on input "text" at bounding box center [338, 189] width 125 height 16
click at [345, 186] on input "text" at bounding box center [338, 189] width 125 height 16
click at [106, 194] on input "1" at bounding box center [104, 189] width 64 height 15
type input "2"
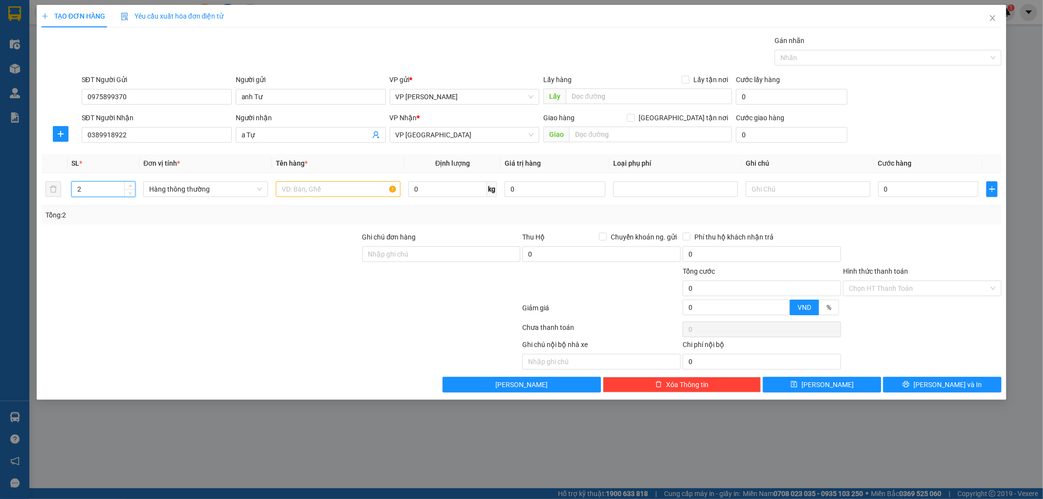
click at [165, 263] on div at bounding box center [201, 249] width 321 height 34
click at [338, 185] on input "text" at bounding box center [338, 189] width 125 height 16
type input "hct"
click at [919, 186] on input "0" at bounding box center [928, 189] width 101 height 16
type input "7"
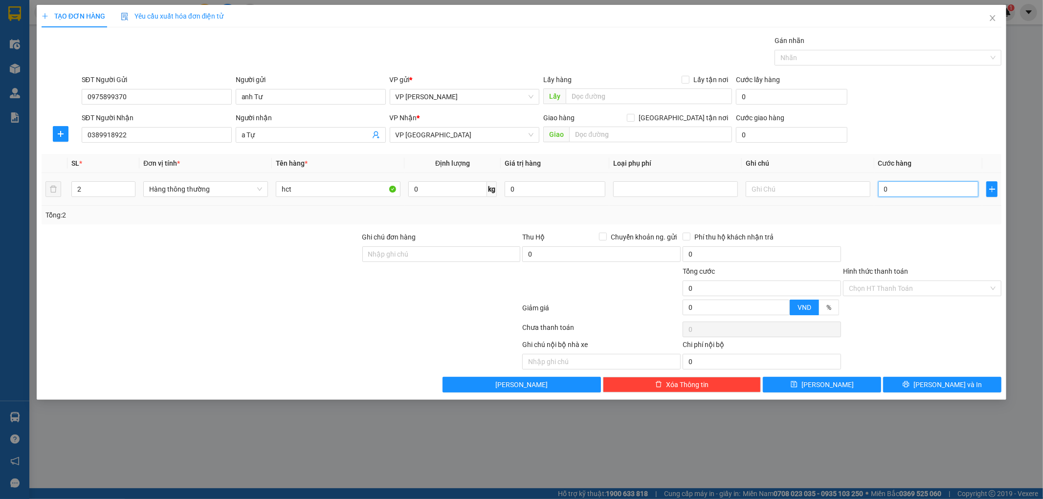
type input "7"
type input "70"
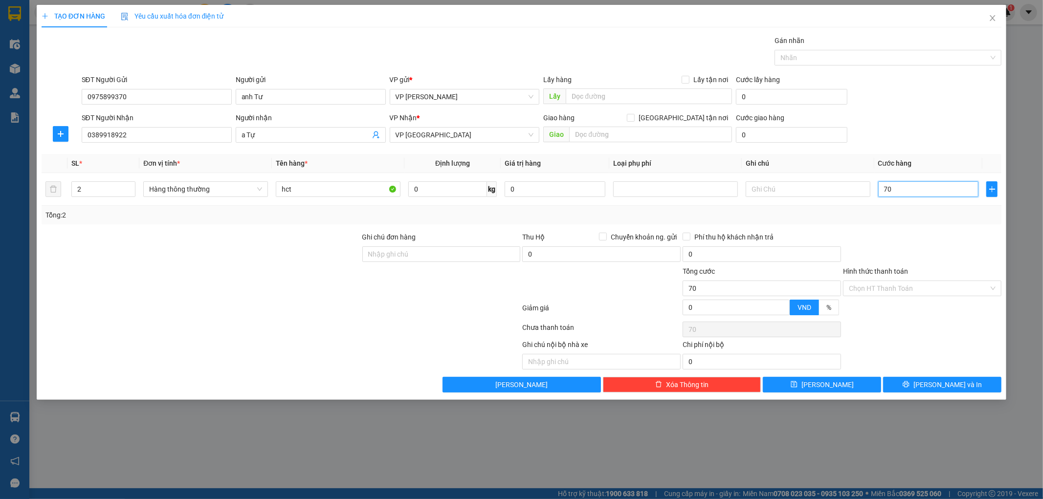
type input "7"
type input "0"
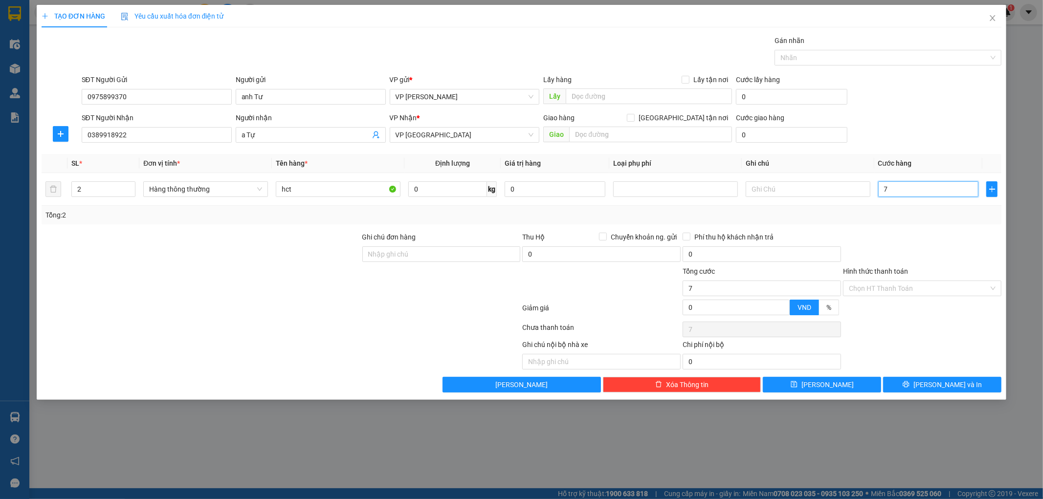
type input "0"
type input "07"
type input "7"
type input "070"
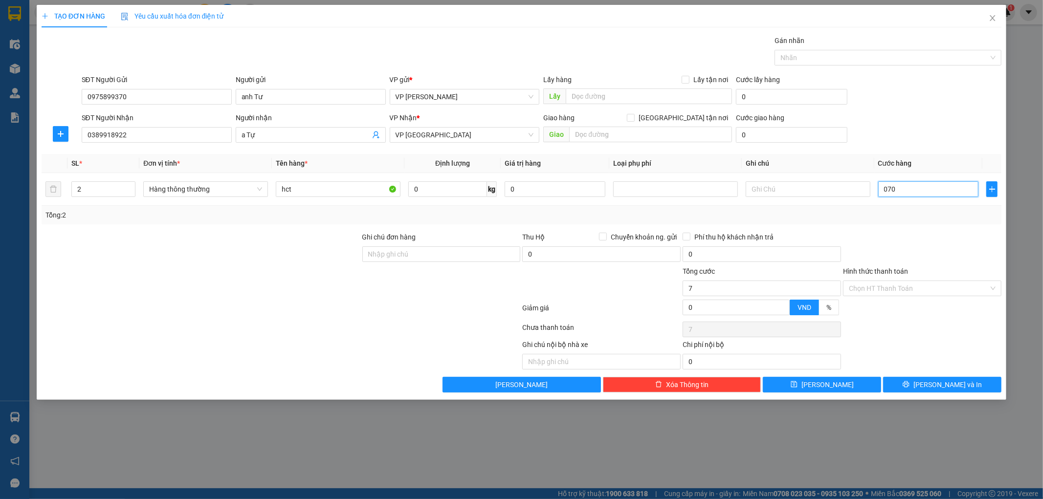
type input "70"
type input "07"
type input "7"
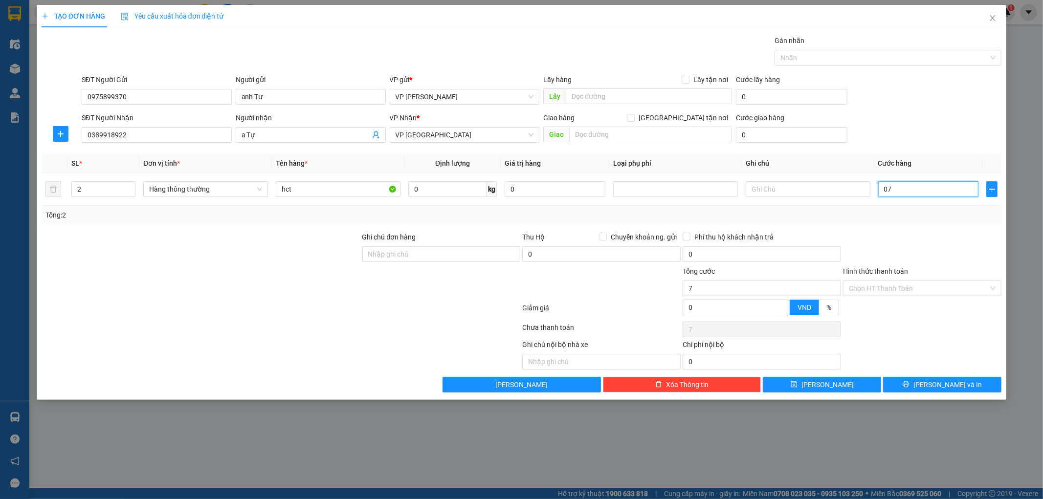
type input "0"
type input "70"
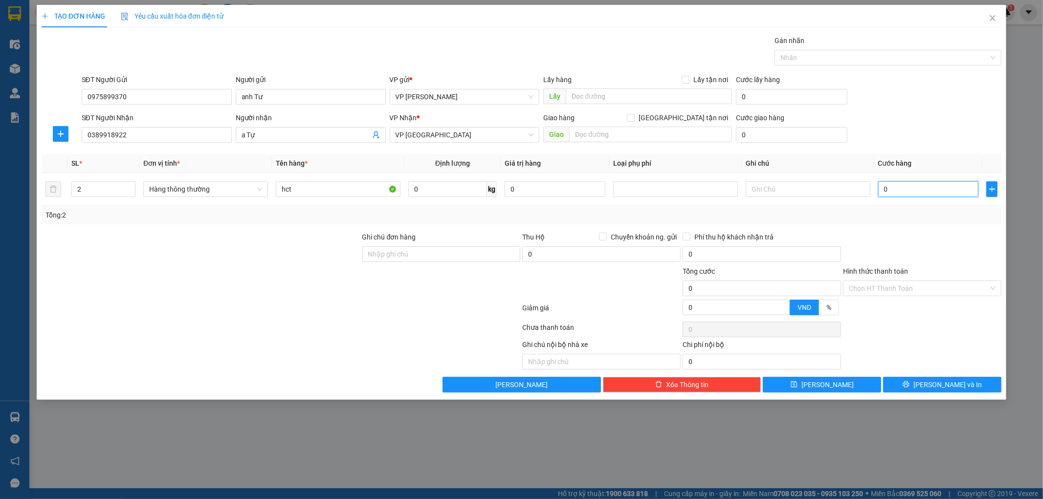
type input "70"
click at [924, 232] on div at bounding box center [922, 249] width 160 height 34
type input "70.000"
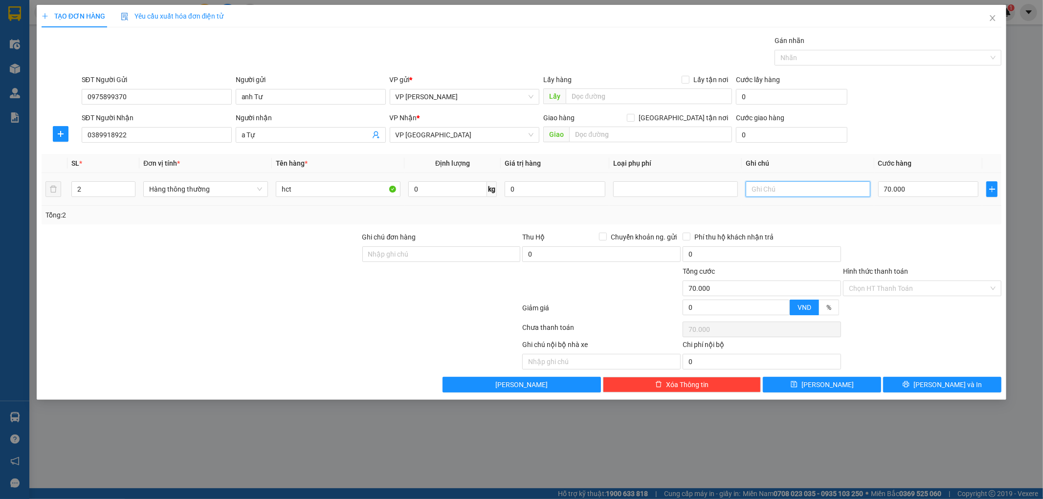
click at [837, 190] on input "text" at bounding box center [808, 189] width 125 height 16
type input "2 kiện giảm 10k"
click at [952, 246] on div at bounding box center [922, 249] width 160 height 34
click at [957, 384] on span "[PERSON_NAME] và In" at bounding box center [947, 384] width 68 height 11
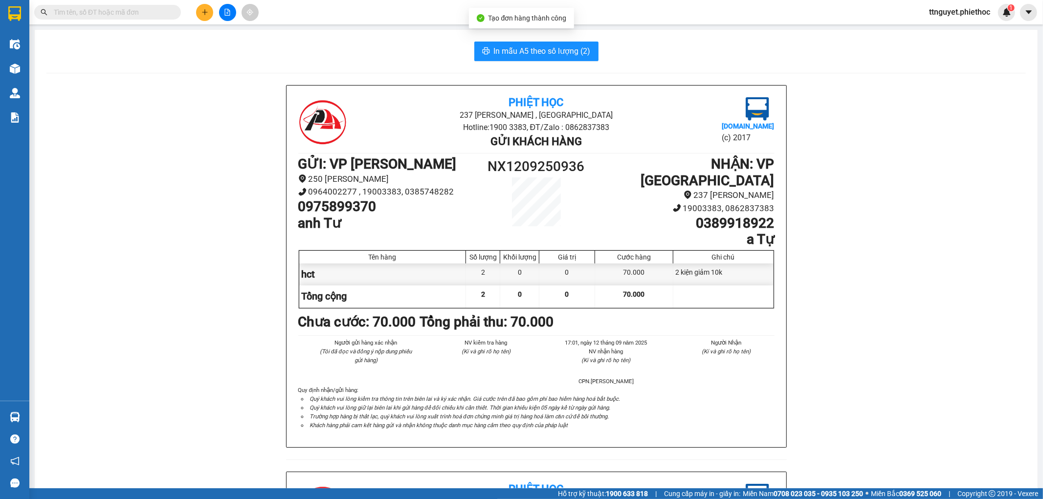
click at [580, 62] on div "In mẫu A5 theo số lượng (2) Phiệt Học 237 Trần Thái Tông , TP Thái Bình Hotline…" at bounding box center [536, 450] width 1003 height 840
click at [584, 54] on span "In mẫu A5 theo số lượng (2)" at bounding box center [542, 51] width 97 height 12
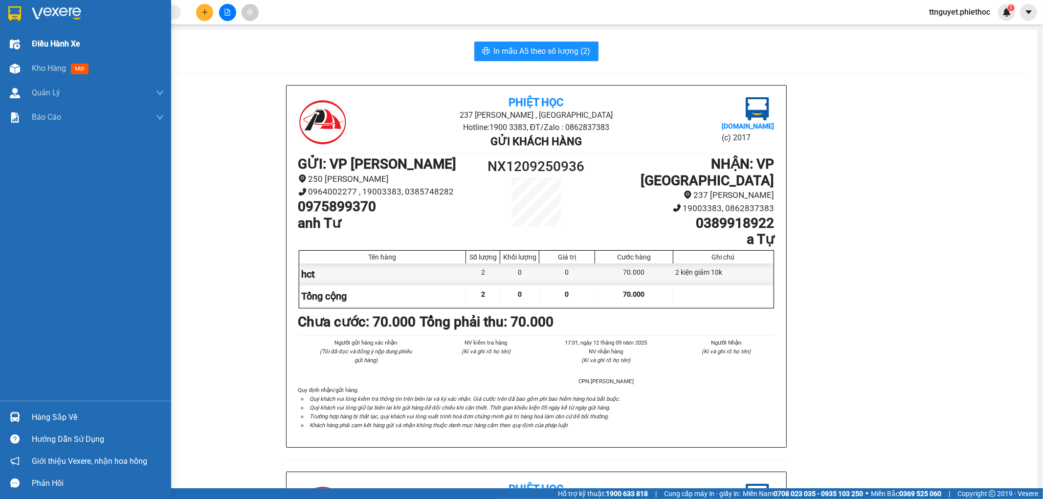
click at [56, 67] on span "Kho hàng" at bounding box center [49, 68] width 34 height 9
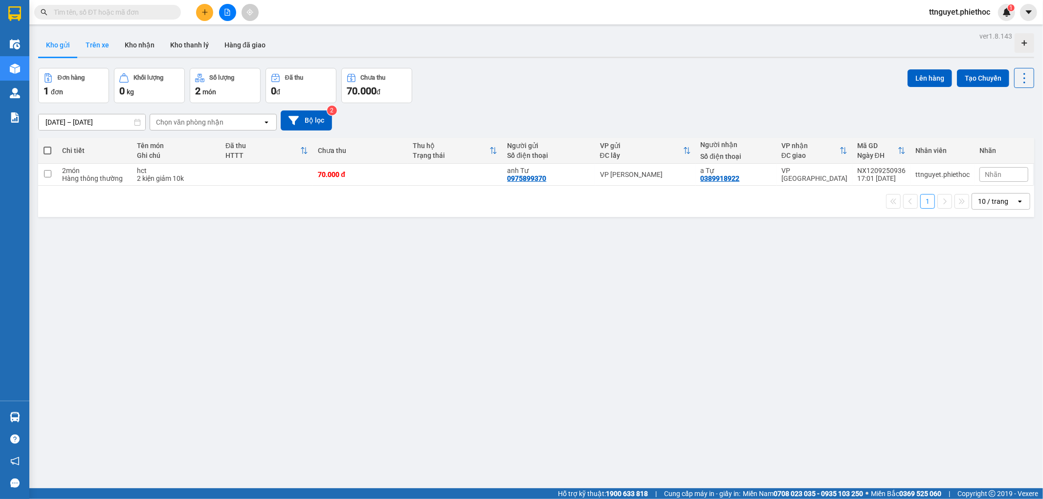
click at [104, 44] on button "Trên xe" at bounding box center [97, 44] width 39 height 23
